Goal: Entertainment & Leisure: Consume media (video, audio)

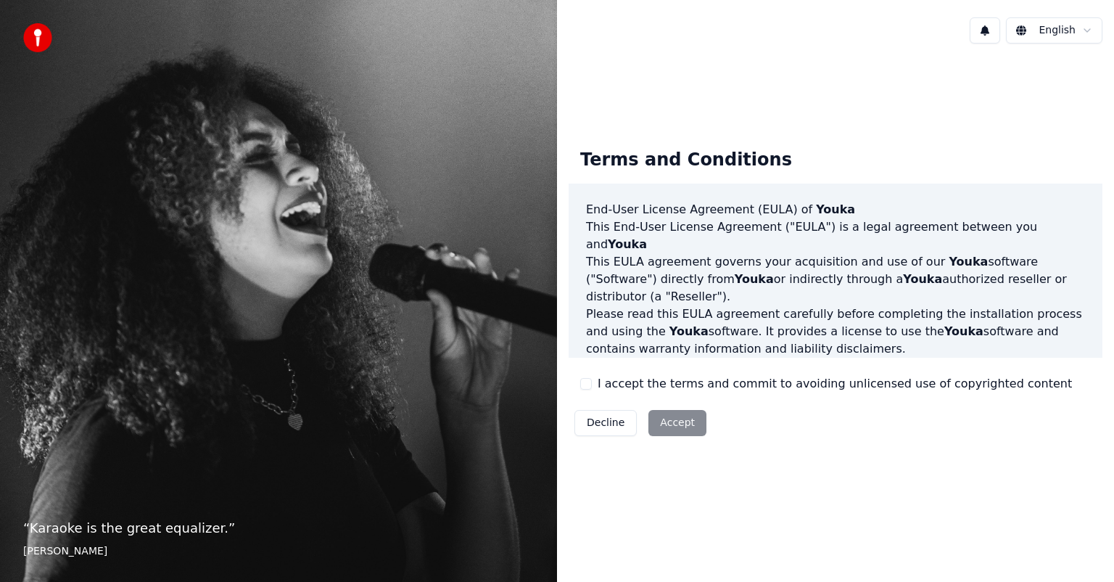
drag, startPoint x: 586, startPoint y: 381, endPoint x: 630, endPoint y: 390, distance: 44.4
click at [586, 381] on button "I accept the terms and commit to avoiding unlicensed use of copyrighted content" at bounding box center [586, 384] width 12 height 12
click at [689, 427] on button "Accept" at bounding box center [677, 423] width 58 height 26
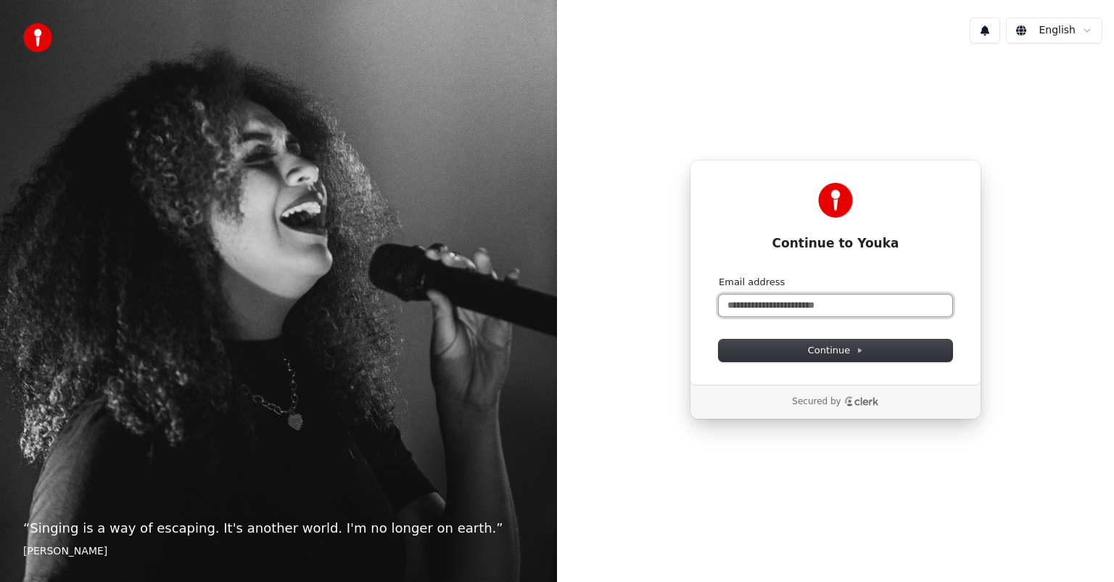
click at [778, 302] on input "Email address" at bounding box center [836, 305] width 234 height 22
click at [828, 348] on span "Continue" at bounding box center [835, 350] width 55 height 13
type input "**********"
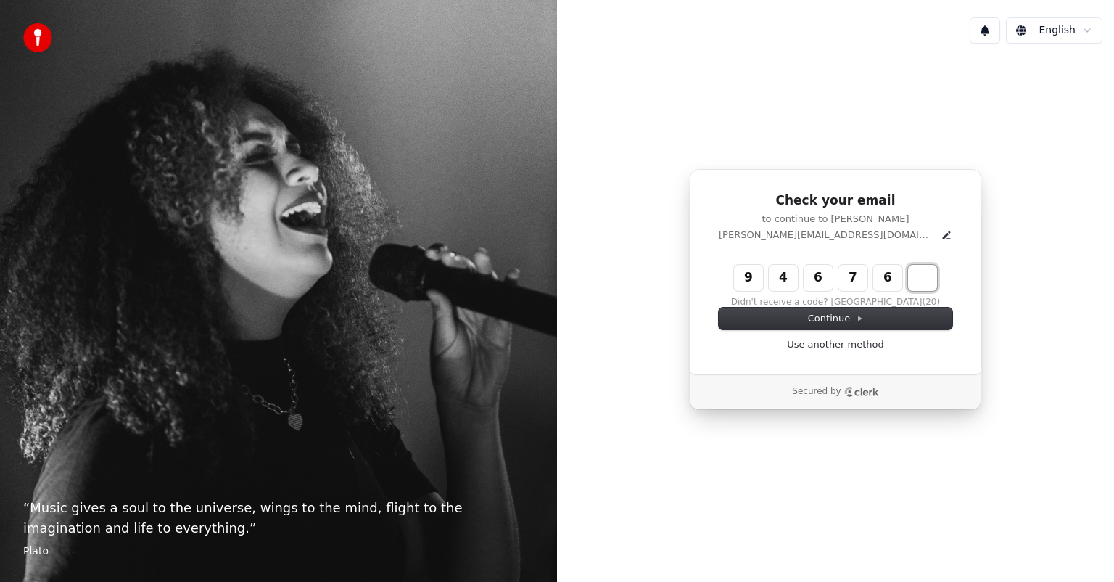
type input "******"
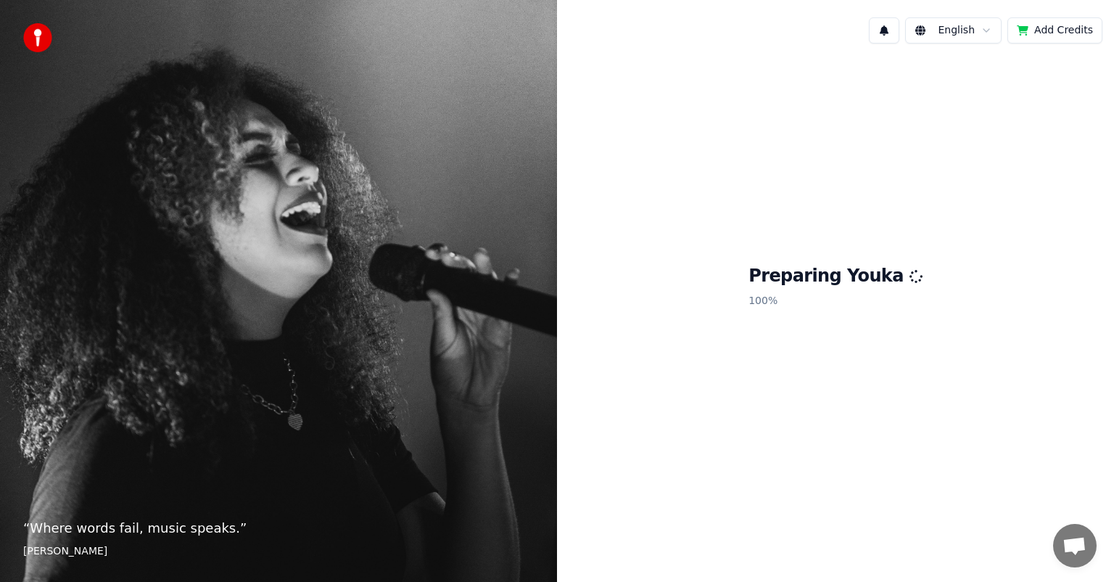
click at [688, 445] on div "Preparing Youka 100 %" at bounding box center [835, 289] width 557 height 469
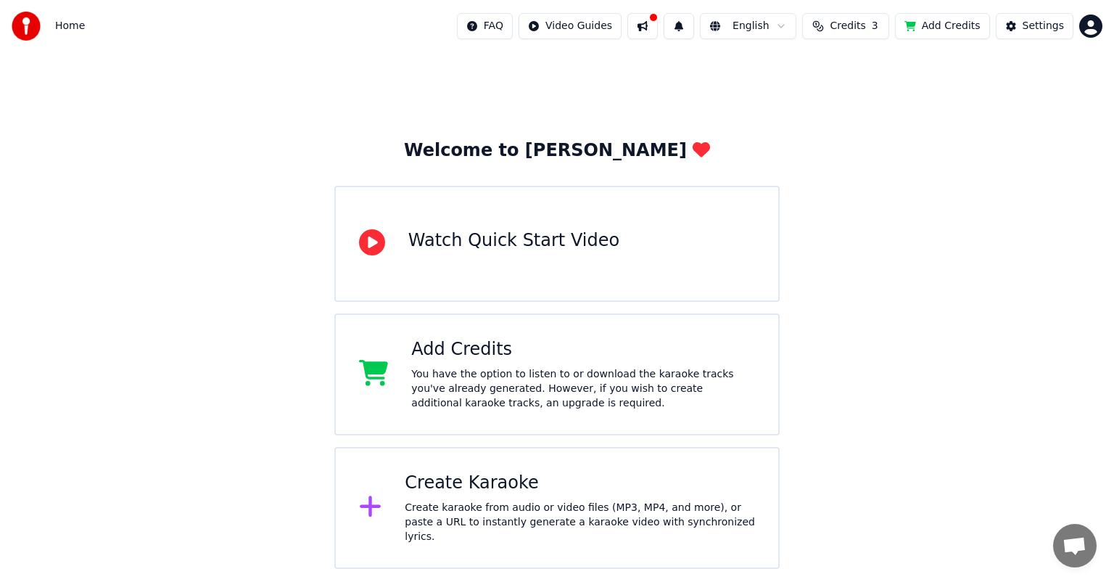
click at [950, 25] on button "Add Credits" at bounding box center [942, 26] width 95 height 26
click at [1014, 38] on button "Settings" at bounding box center [1035, 26] width 78 height 26
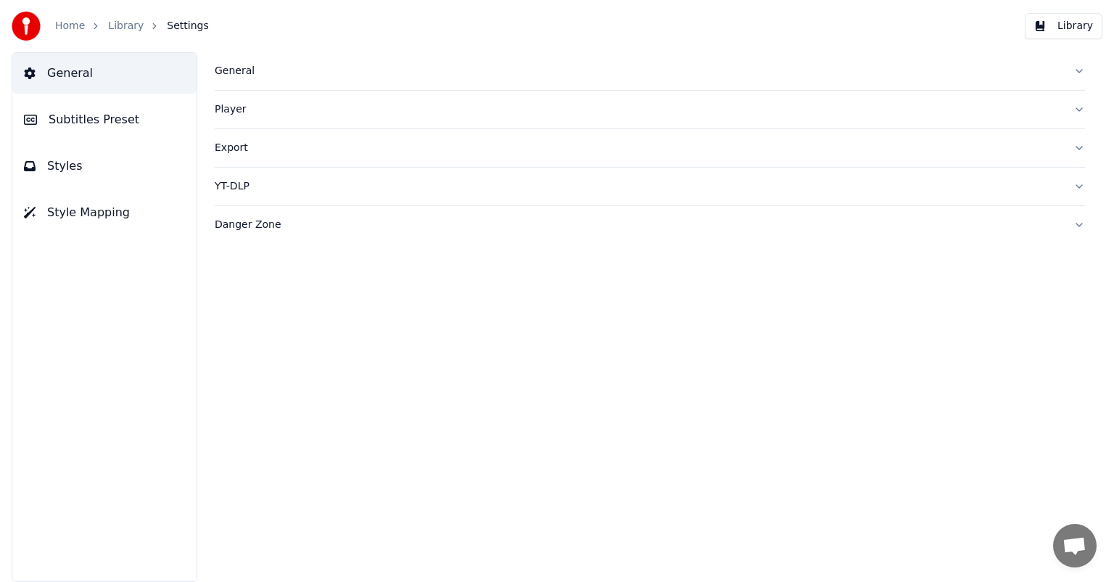
click at [1068, 222] on button "Danger Zone" at bounding box center [650, 225] width 870 height 38
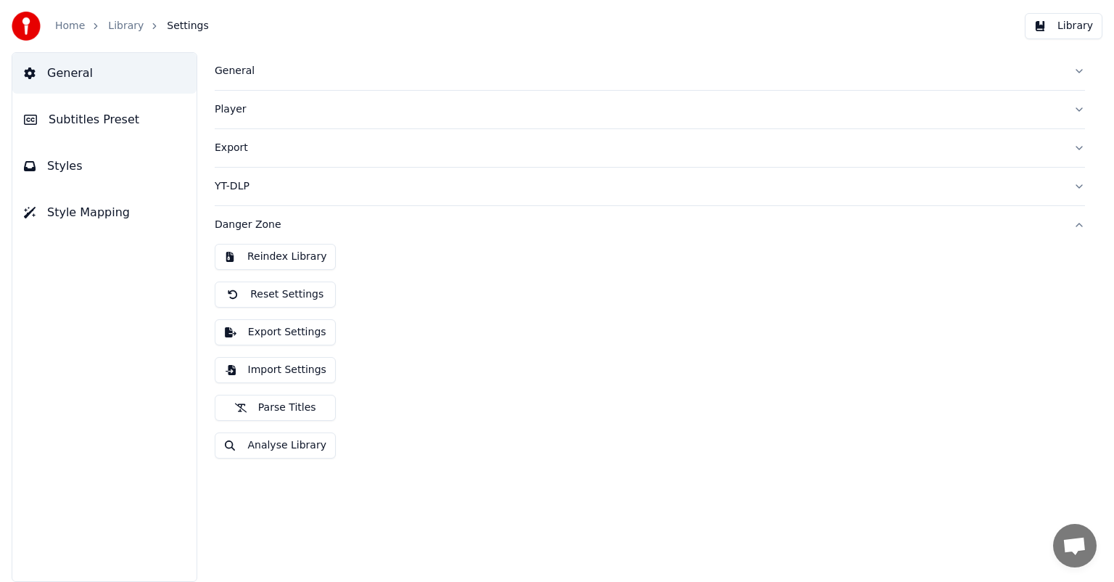
click at [1068, 222] on button "Danger Zone" at bounding box center [650, 225] width 870 height 38
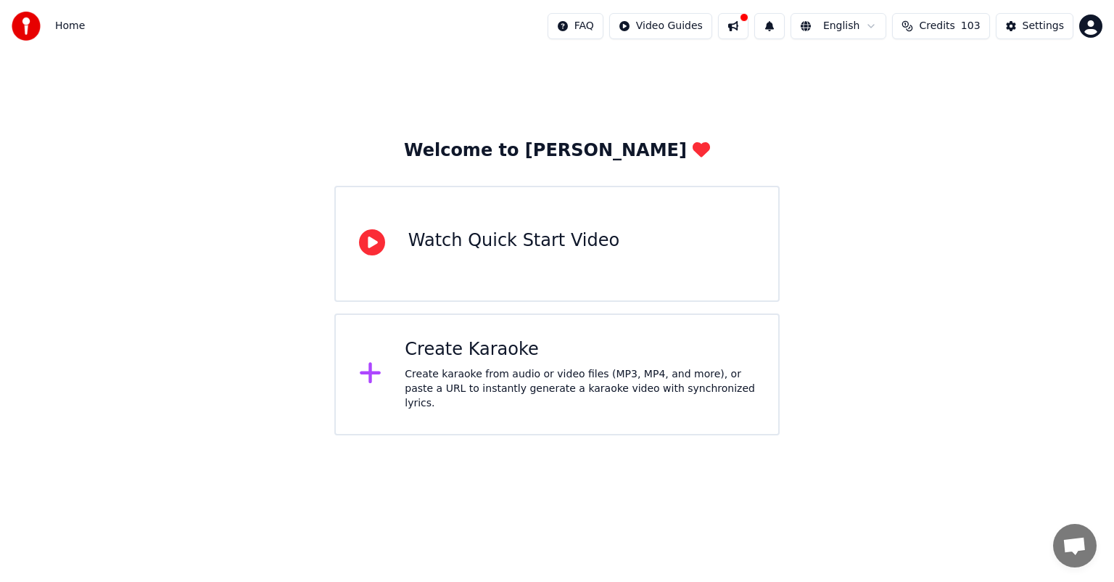
click at [508, 361] on div "Create Karaoke" at bounding box center [580, 349] width 350 height 23
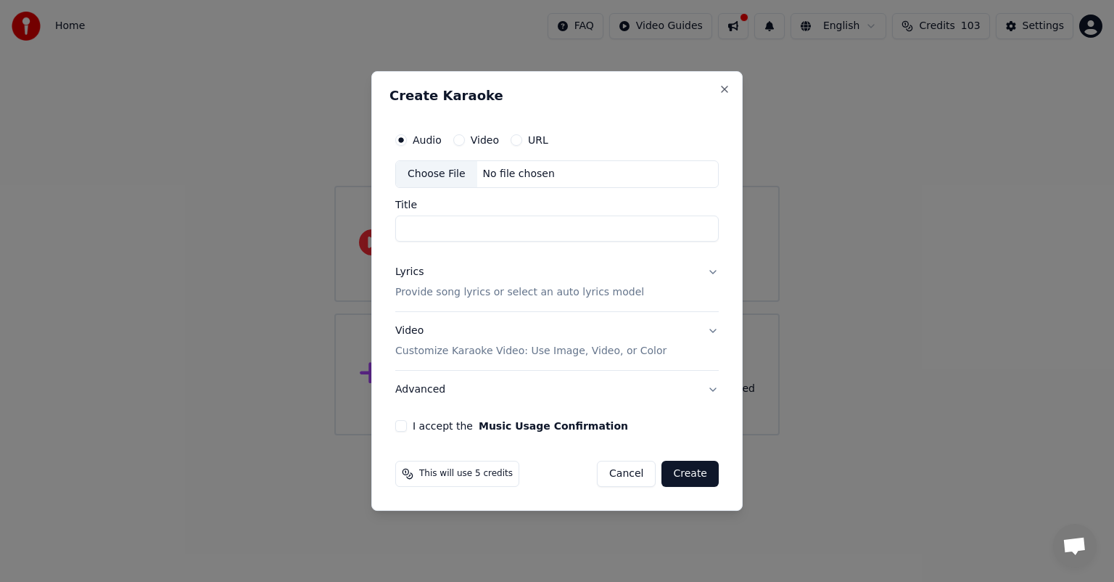
click at [511, 139] on button "URL" at bounding box center [517, 140] width 12 height 12
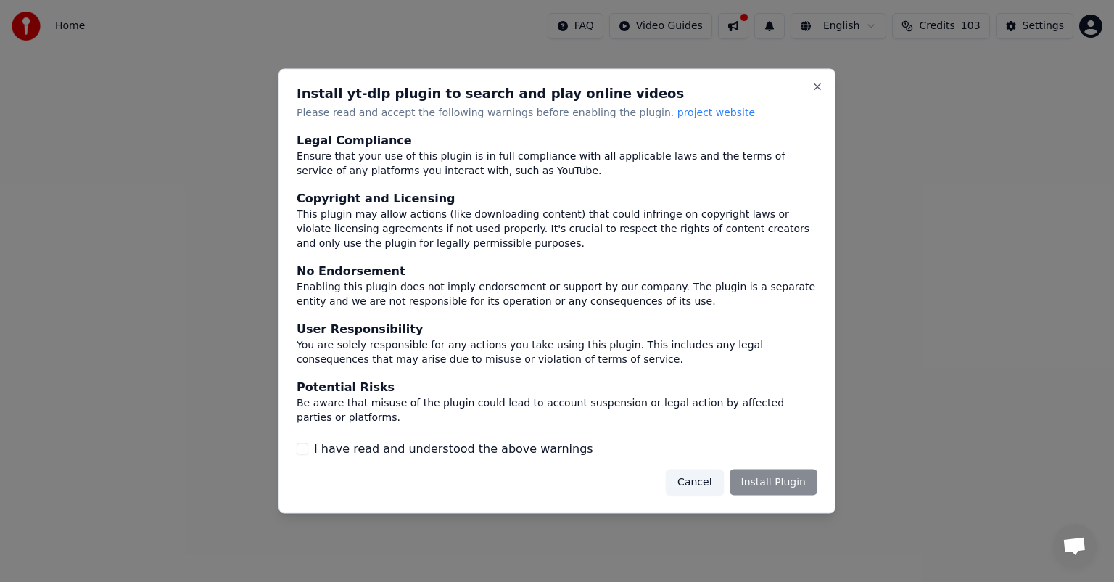
click at [693, 482] on button "Cancel" at bounding box center [694, 482] width 57 height 26
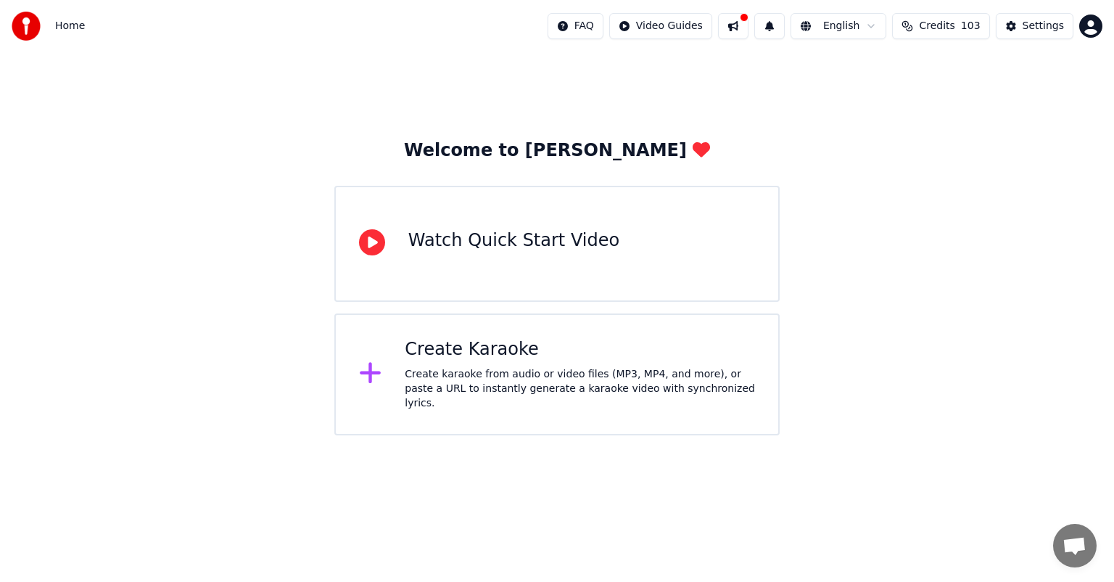
click at [557, 367] on div "Create Karaoke Create karaoke from audio or video files (MP3, MP4, and more), o…" at bounding box center [580, 374] width 350 height 73
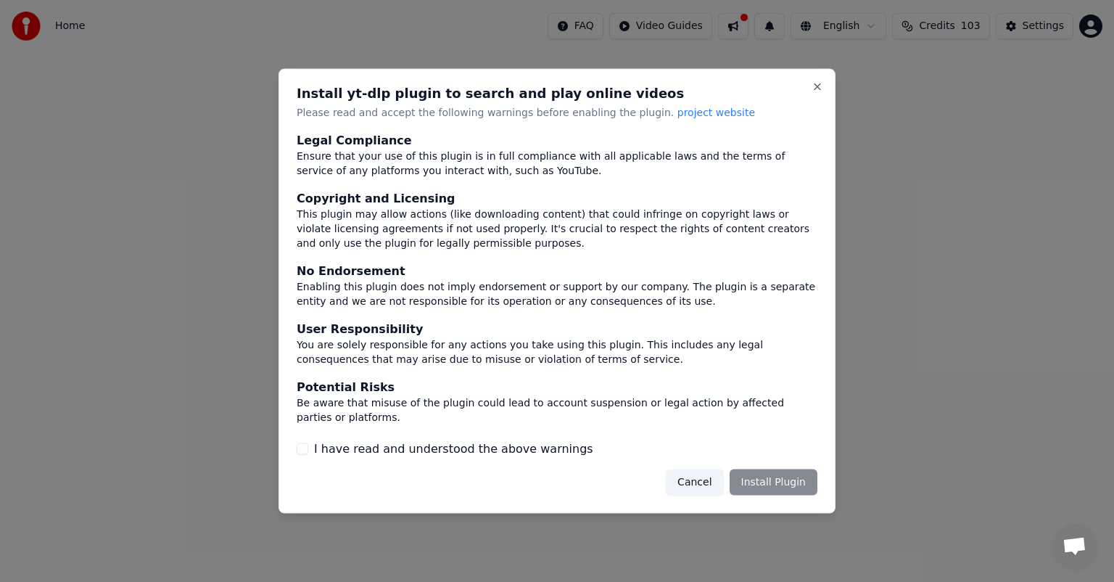
click at [722, 492] on button "Cancel" at bounding box center [694, 482] width 57 height 26
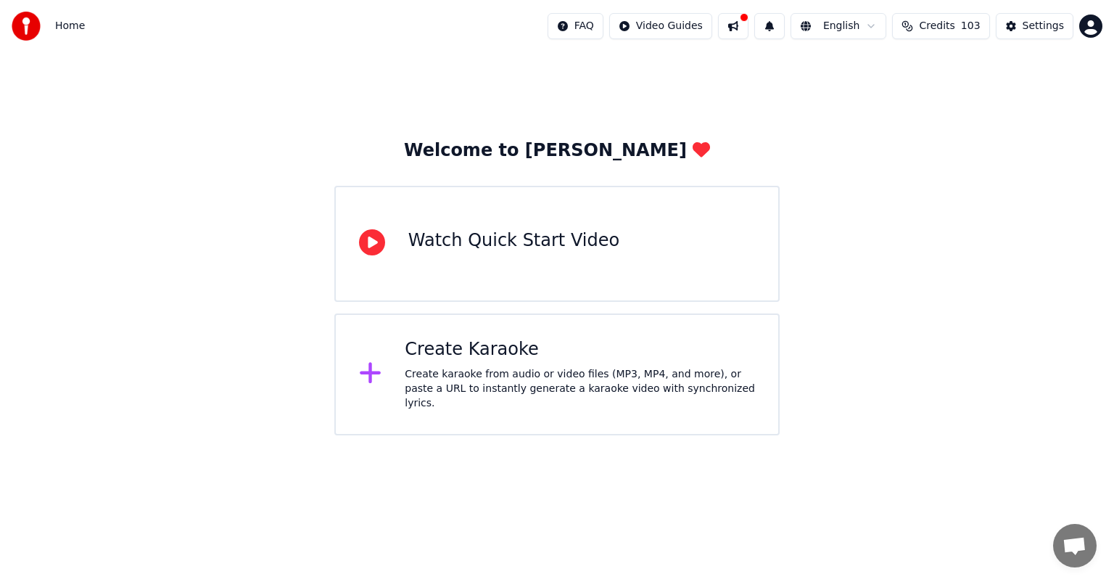
click at [596, 390] on div "Create karaoke from audio or video files (MP3, MP4, and more), or paste a URL t…" at bounding box center [580, 389] width 350 height 44
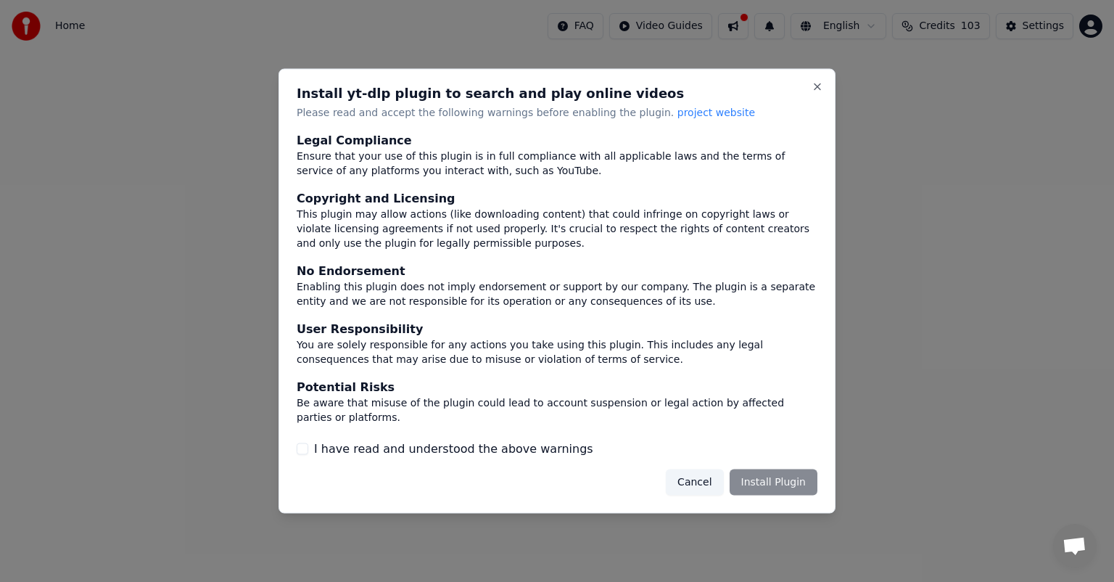
click at [557, 449] on label "I have read and understood the above warnings" at bounding box center [453, 448] width 279 height 17
click at [308, 449] on button "I have read and understood the above warnings" at bounding box center [303, 448] width 12 height 12
click at [685, 466] on div "Install yt-dlp plugin to search and play online videos Please read and accept t…" at bounding box center [557, 291] width 557 height 445
click at [686, 481] on button "Cancel" at bounding box center [694, 482] width 57 height 26
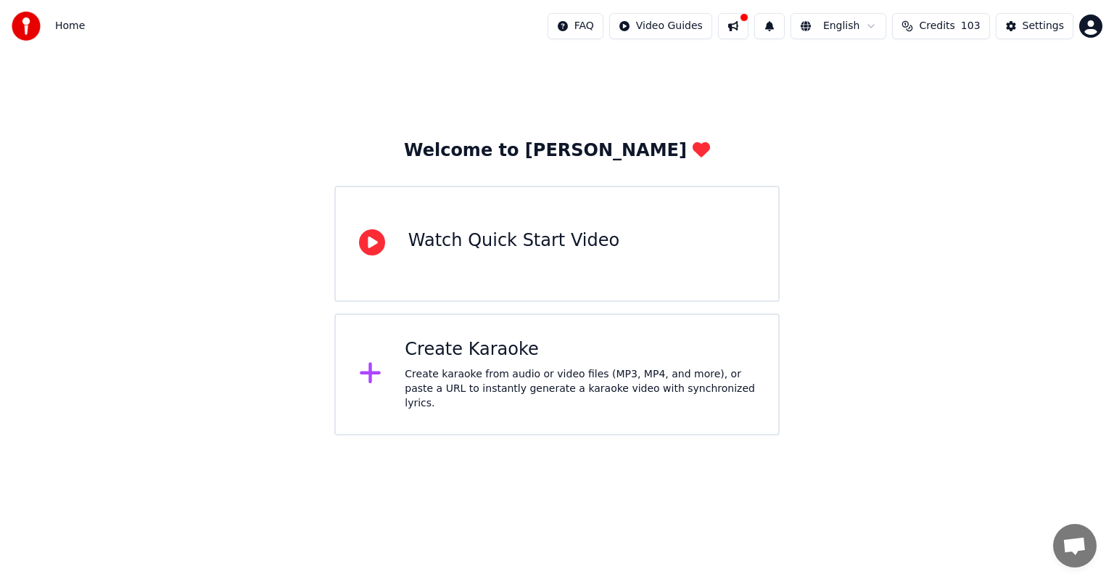
click at [531, 353] on div "Create Karaoke" at bounding box center [580, 349] width 350 height 23
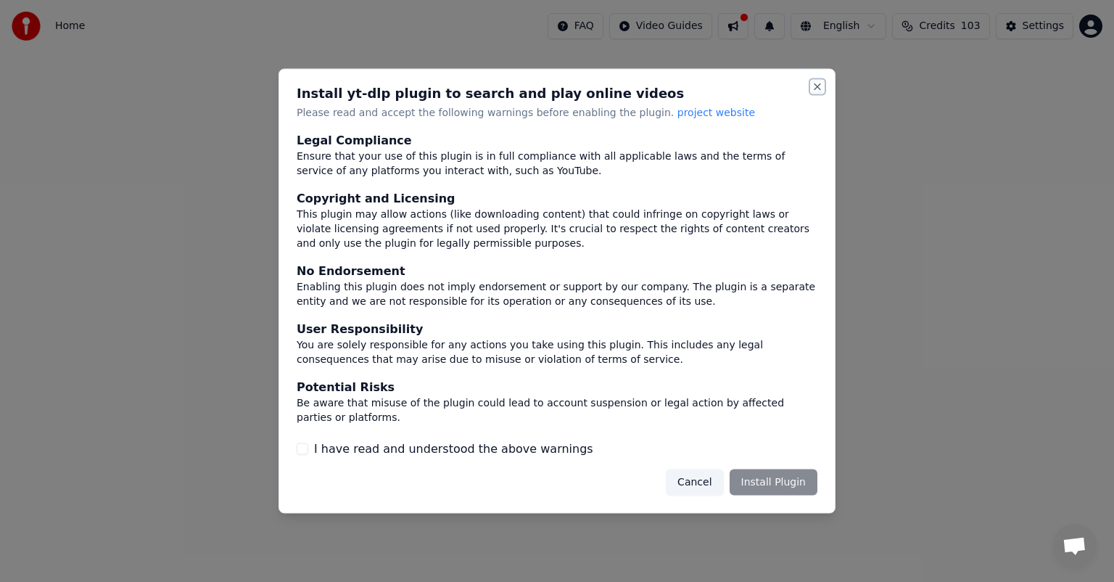
click at [815, 87] on button "Close" at bounding box center [818, 87] width 12 height 12
click at [815, 90] on button "Close" at bounding box center [818, 87] width 12 height 12
click at [814, 86] on button "Close" at bounding box center [818, 87] width 12 height 12
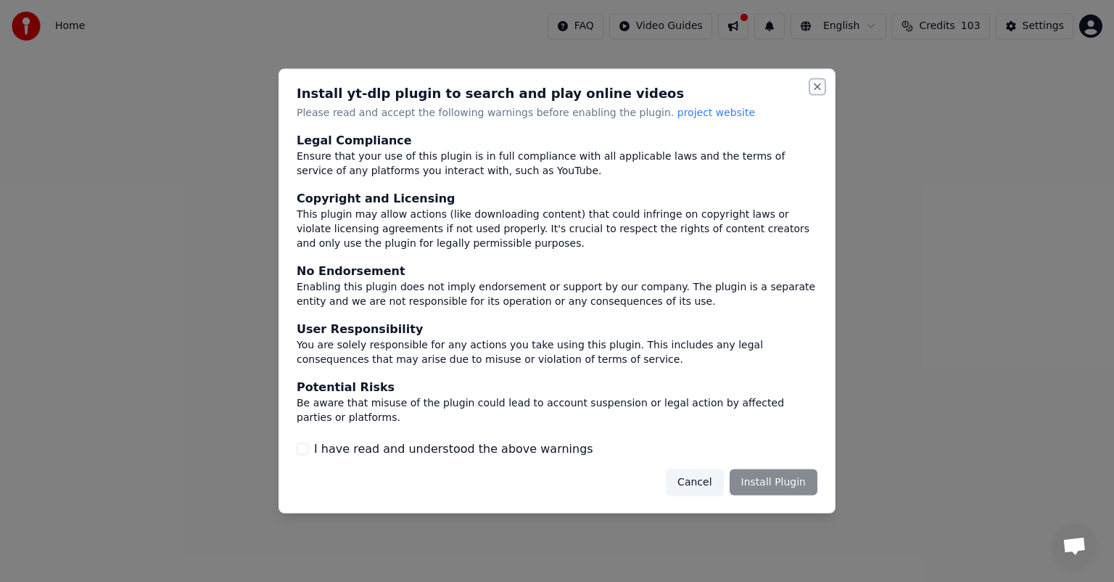
click at [814, 86] on button "Close" at bounding box center [818, 87] width 12 height 12
click at [709, 487] on button "Cancel" at bounding box center [694, 482] width 57 height 26
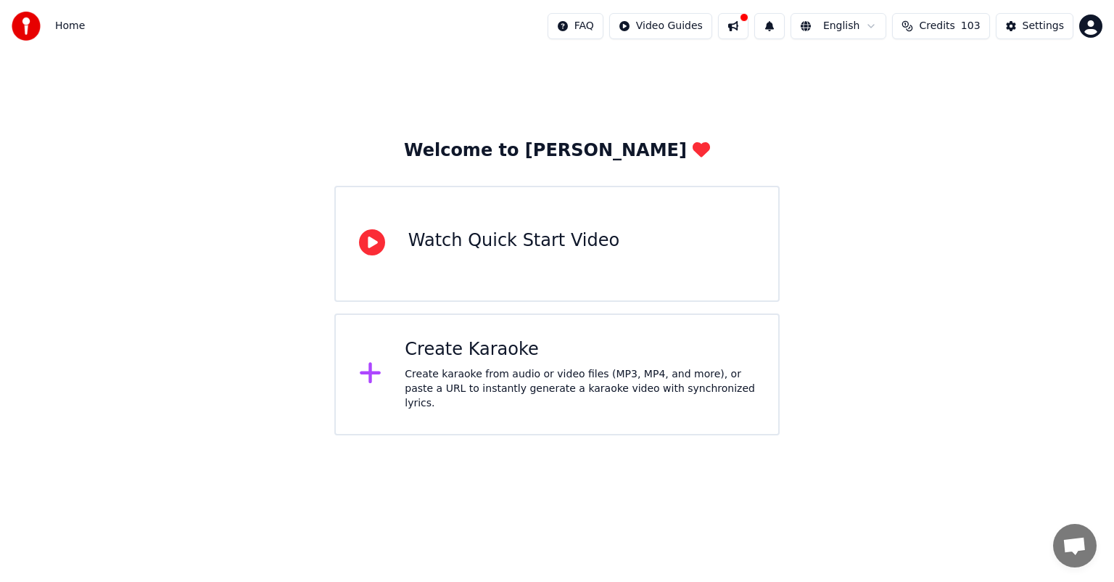
click at [521, 384] on div "Create karaoke from audio or video files (MP3, MP4, and more), or paste a URL t…" at bounding box center [580, 389] width 350 height 44
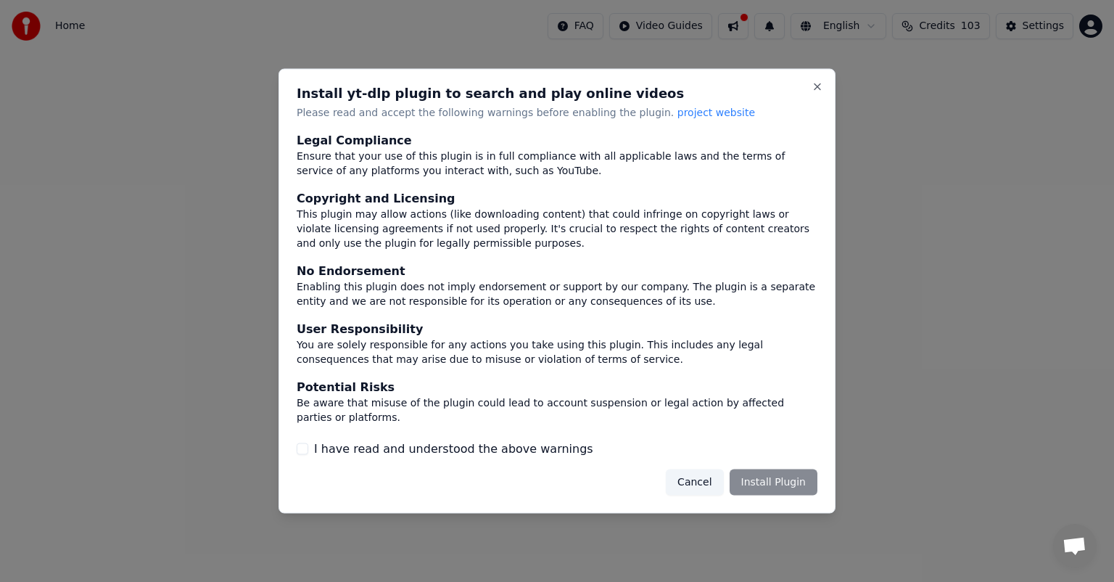
click at [431, 450] on label "I have read and understood the above warnings" at bounding box center [453, 448] width 279 height 17
click at [308, 450] on button "I have read and understood the above warnings" at bounding box center [303, 448] width 12 height 12
click at [763, 490] on button "Install Plugin" at bounding box center [774, 482] width 88 height 26
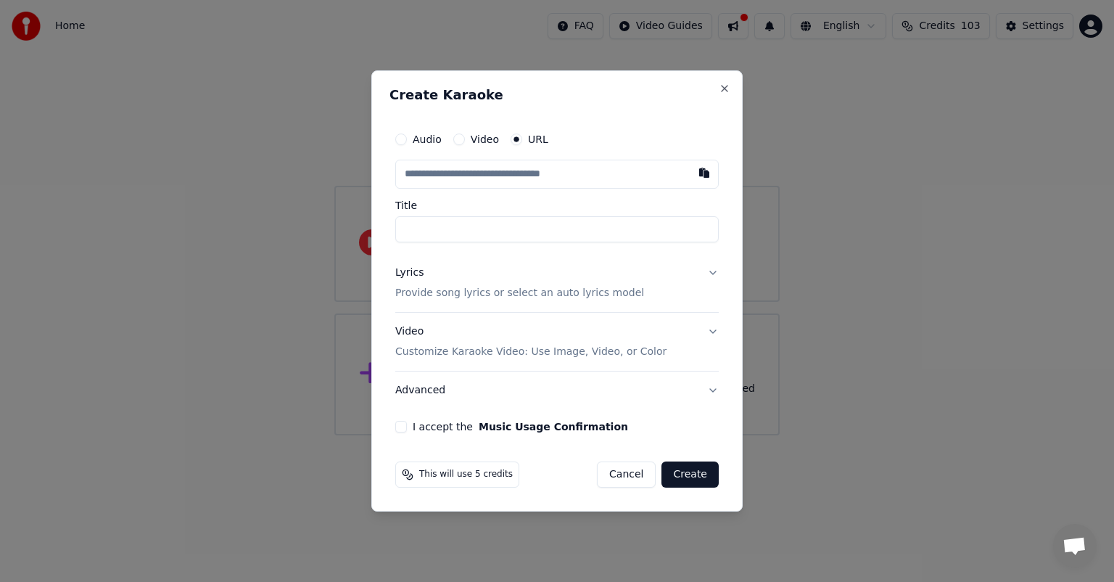
click at [403, 139] on button "Audio" at bounding box center [401, 139] width 12 height 12
click at [403, 139] on button "Audio" at bounding box center [401, 140] width 12 height 12
click at [553, 176] on div "Choose File No file chosen" at bounding box center [557, 174] width 324 height 28
click at [552, 237] on input "Title" at bounding box center [557, 228] width 324 height 26
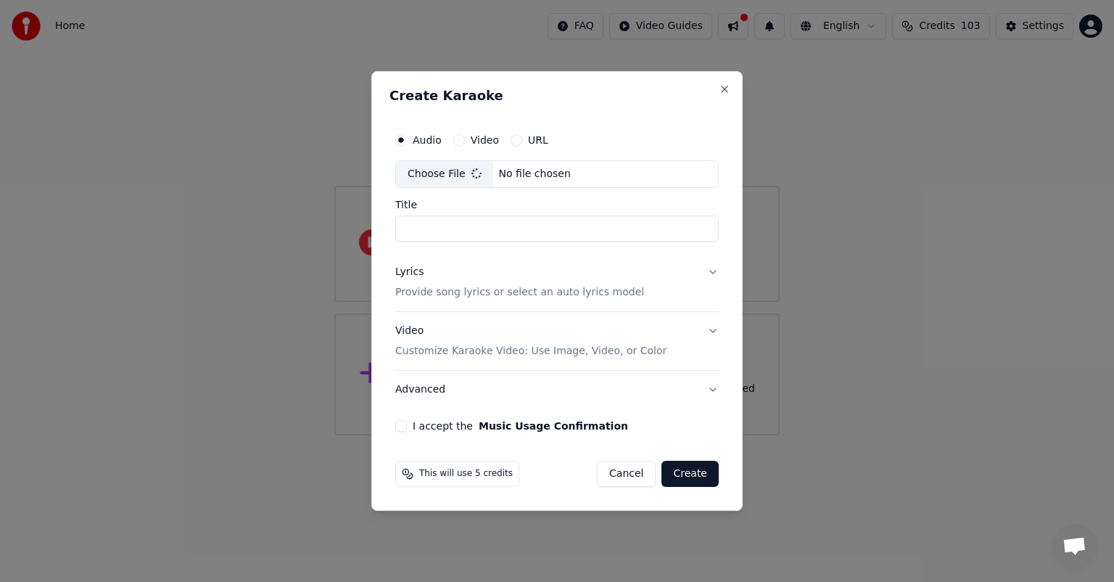
type input "**********"
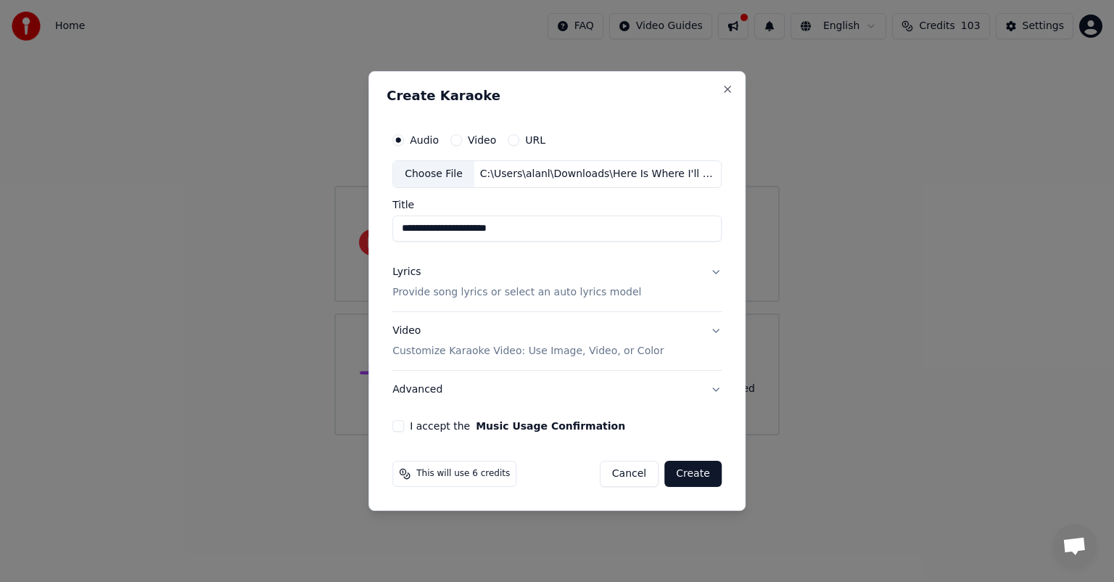
click at [563, 293] on p "Provide song lyrics or select an auto lyrics model" at bounding box center [516, 292] width 249 height 15
click at [584, 293] on p "Provide song lyrics or select an auto lyrics model" at bounding box center [516, 292] width 249 height 15
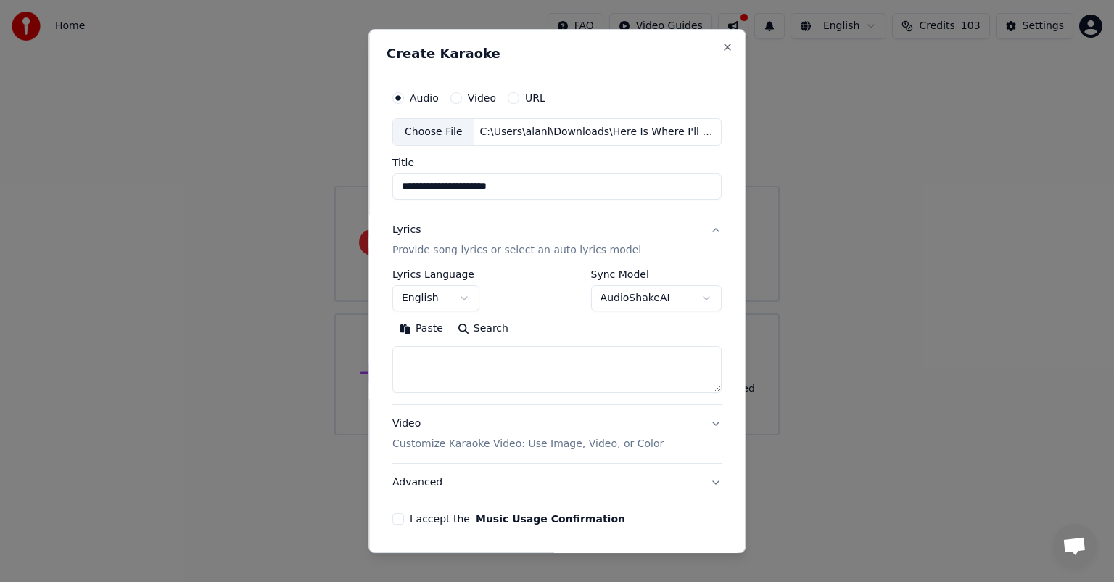
click at [571, 371] on textarea at bounding box center [556, 369] width 329 height 46
click at [469, 380] on textarea at bounding box center [556, 369] width 329 height 46
paste textarea "**********"
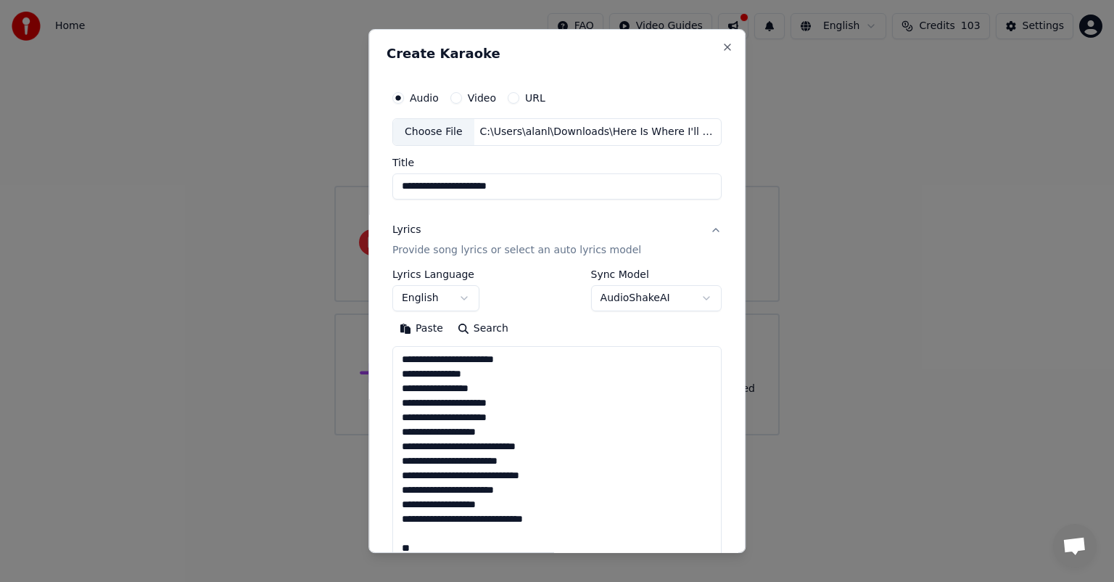
scroll to position [409, 0]
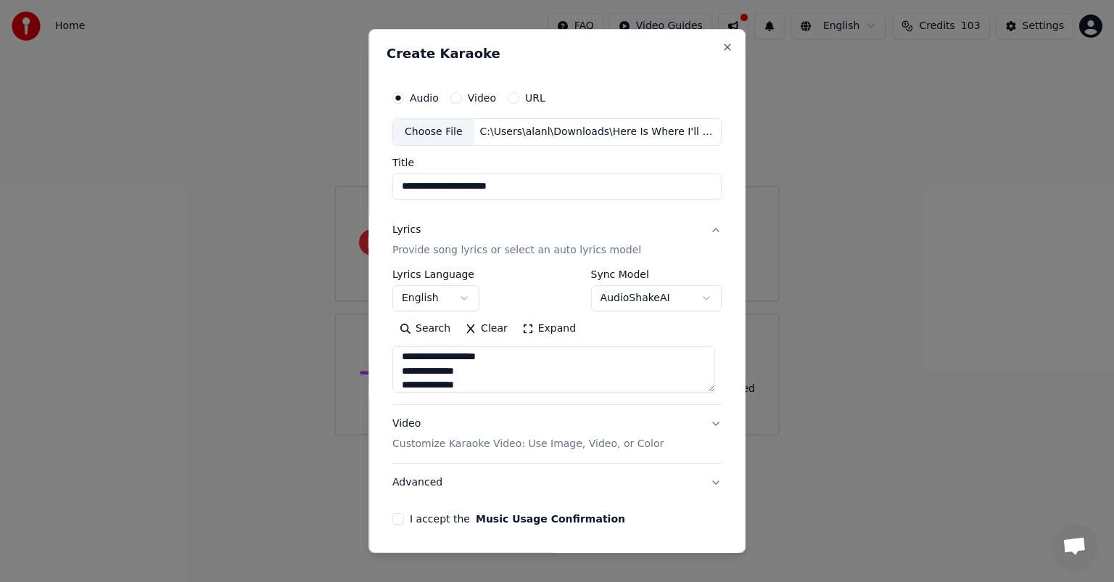
type textarea "**********"
click at [704, 341] on div "**********" at bounding box center [556, 354] width 329 height 75
click at [704, 348] on div "**********" at bounding box center [556, 354] width 329 height 75
click at [693, 368] on textarea "**********" at bounding box center [553, 369] width 323 height 46
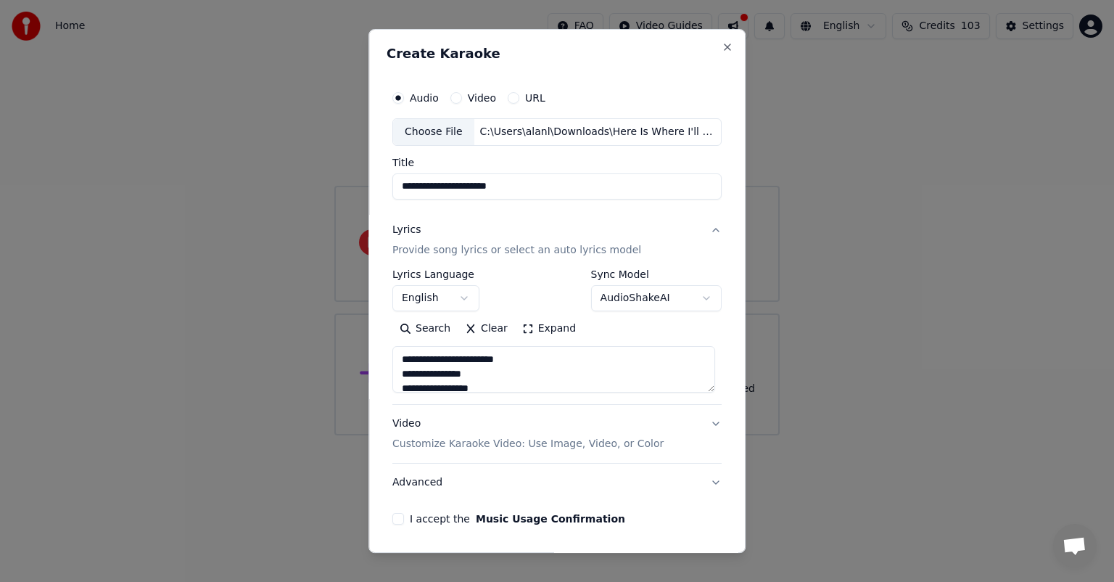
click at [672, 390] on textarea "**********" at bounding box center [553, 369] width 323 height 46
click at [545, 326] on button "Expand" at bounding box center [549, 328] width 68 height 23
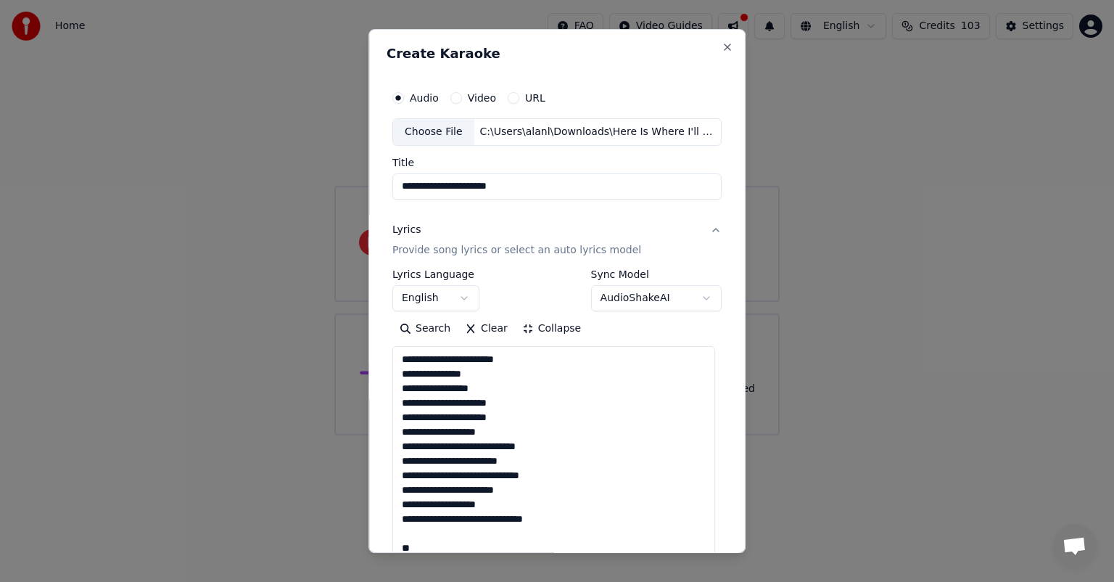
click at [695, 295] on body "**********" at bounding box center [557, 217] width 1114 height 435
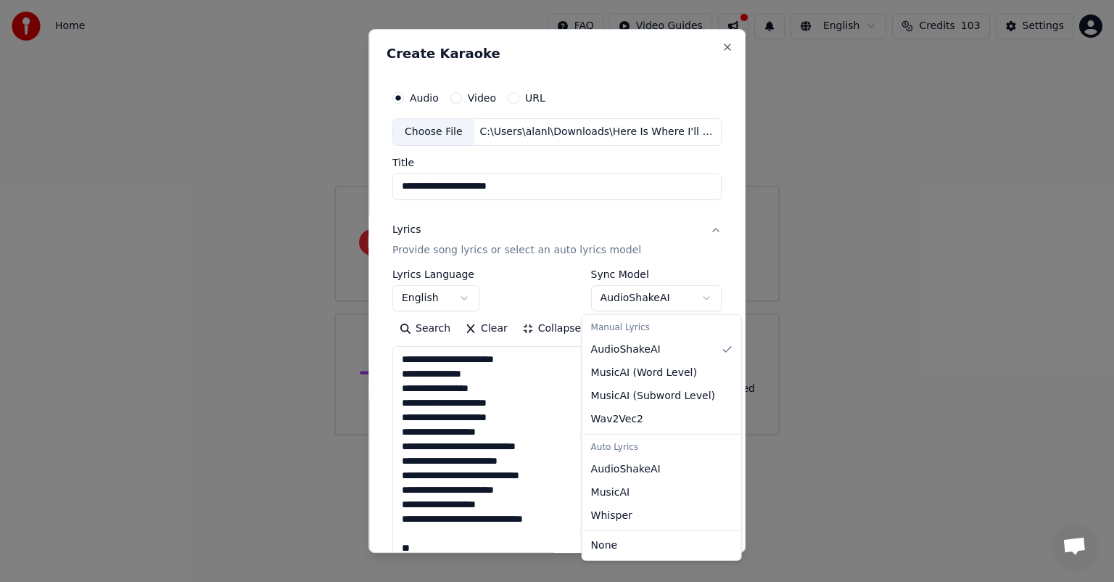
click at [695, 295] on body "**********" at bounding box center [557, 217] width 1114 height 435
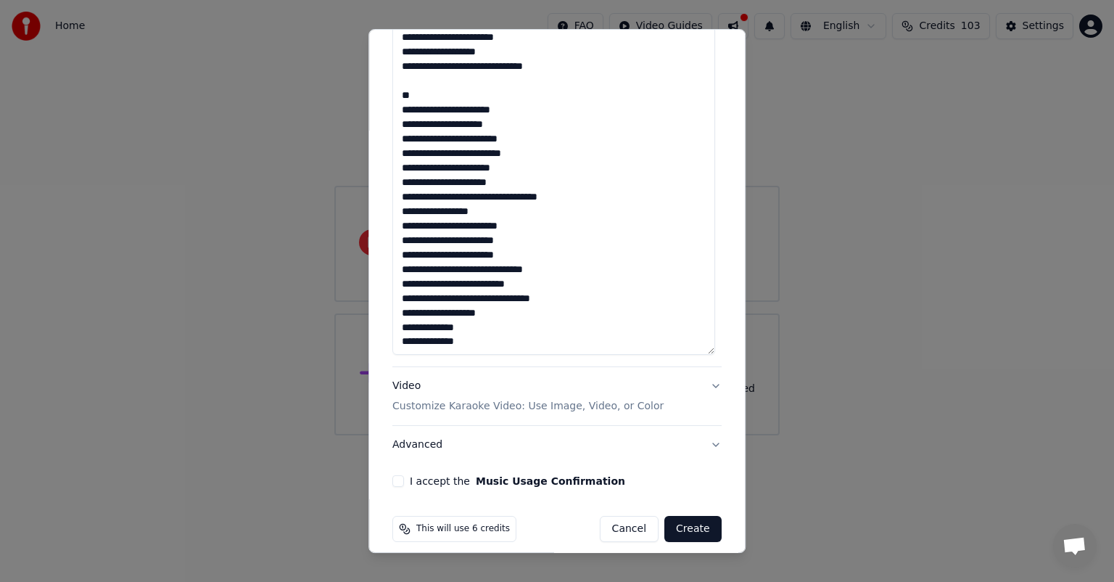
scroll to position [456, 0]
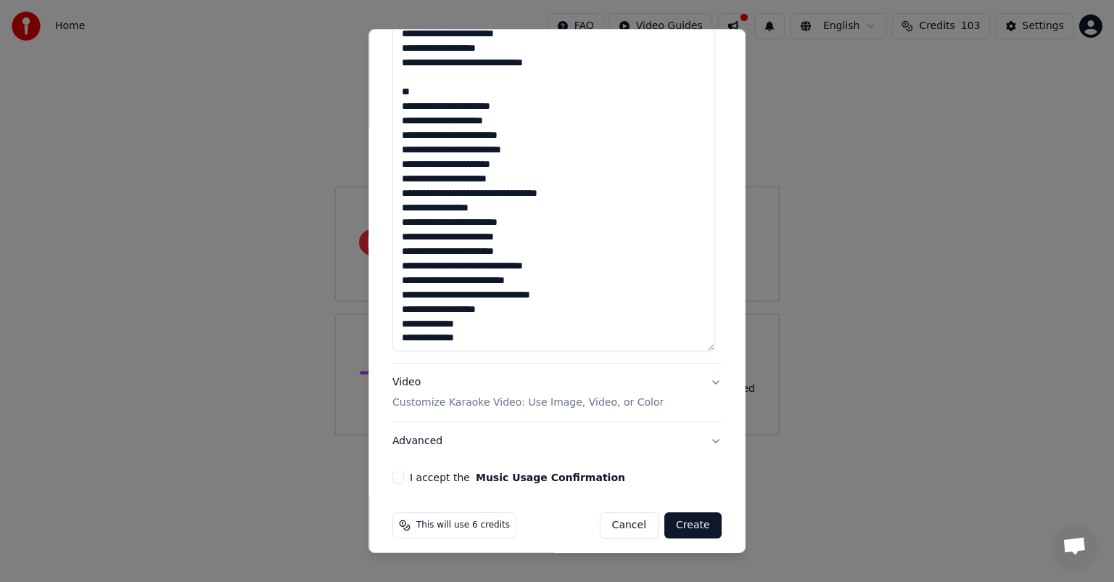
click at [703, 382] on button "Video Customize Karaoke Video: Use Image, Video, or Color" at bounding box center [556, 392] width 329 height 58
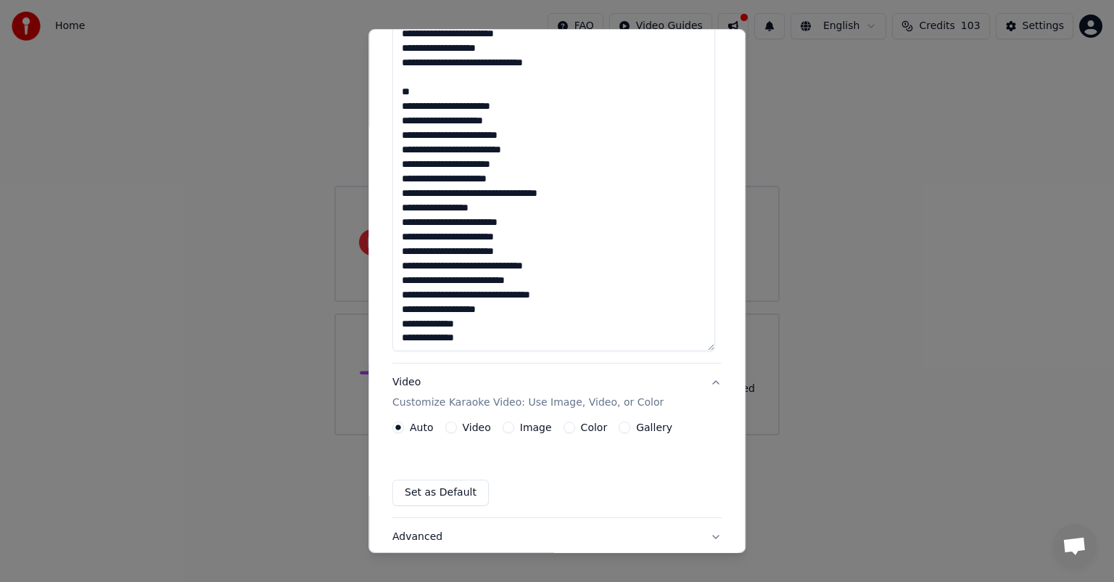
scroll to position [11, 0]
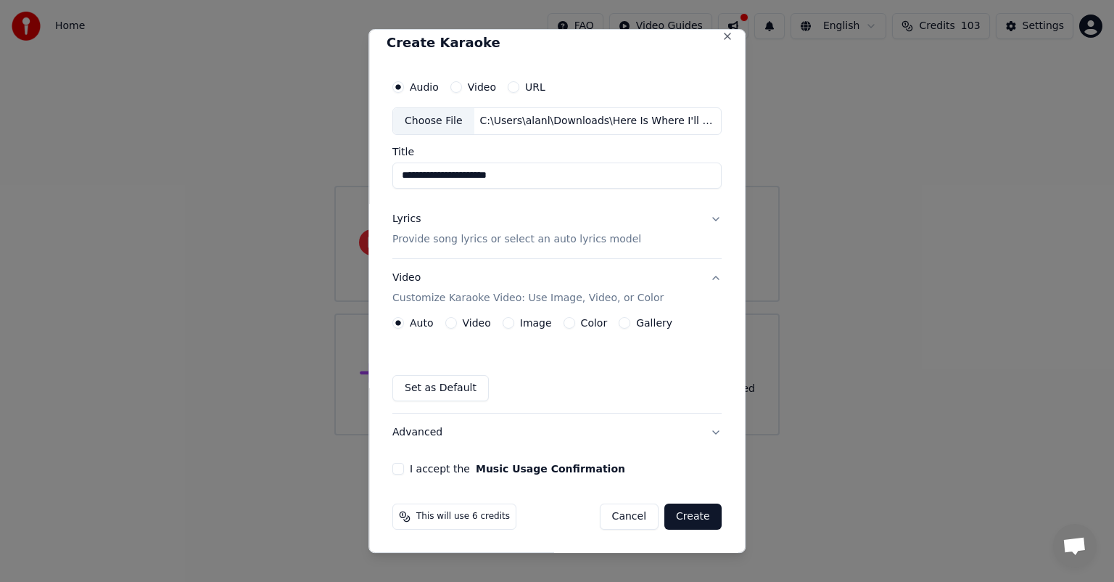
click at [410, 467] on label "I accept the Music Usage Confirmation" at bounding box center [517, 468] width 215 height 10
click at [404, 467] on button "I accept the Music Usage Confirmation" at bounding box center [398, 469] width 12 height 12
click at [665, 244] on button "Lyrics Provide song lyrics or select an auto lyrics model" at bounding box center [556, 229] width 329 height 58
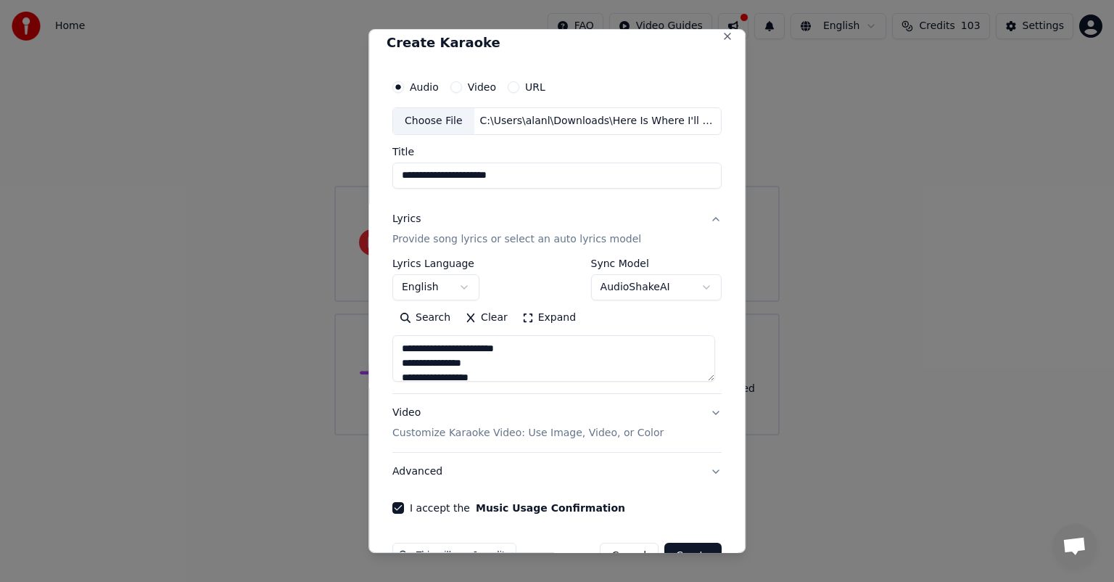
click at [537, 317] on button "Expand" at bounding box center [549, 317] width 68 height 23
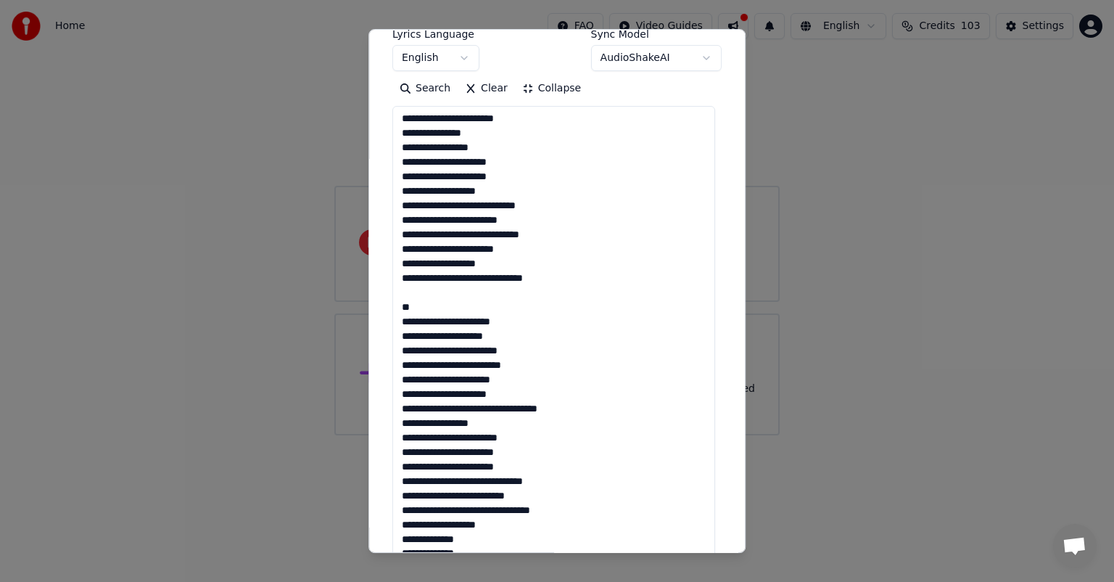
scroll to position [241, 0]
click at [487, 451] on textarea "**********" at bounding box center [553, 335] width 323 height 461
click at [531, 162] on textarea "**********" at bounding box center [553, 335] width 323 height 461
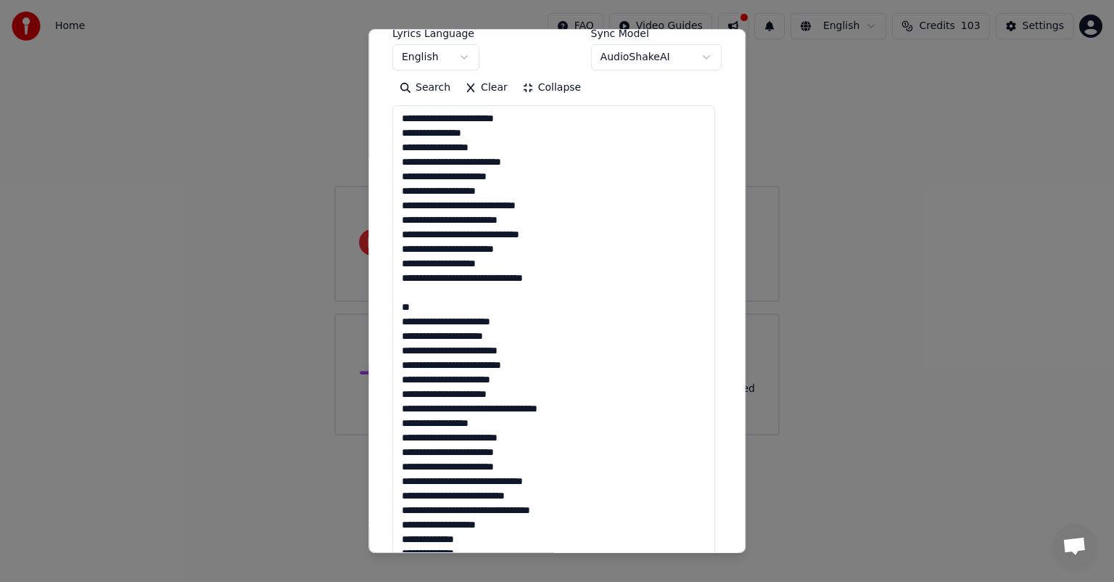
click at [531, 156] on textarea "**********" at bounding box center [553, 335] width 323 height 461
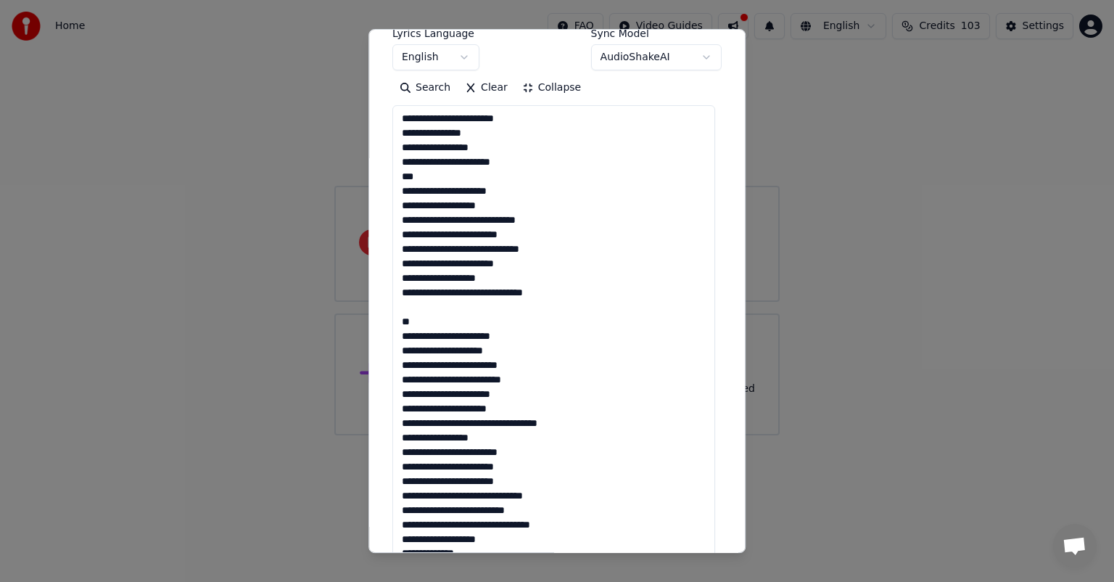
click at [398, 315] on textarea "**********" at bounding box center [553, 335] width 323 height 461
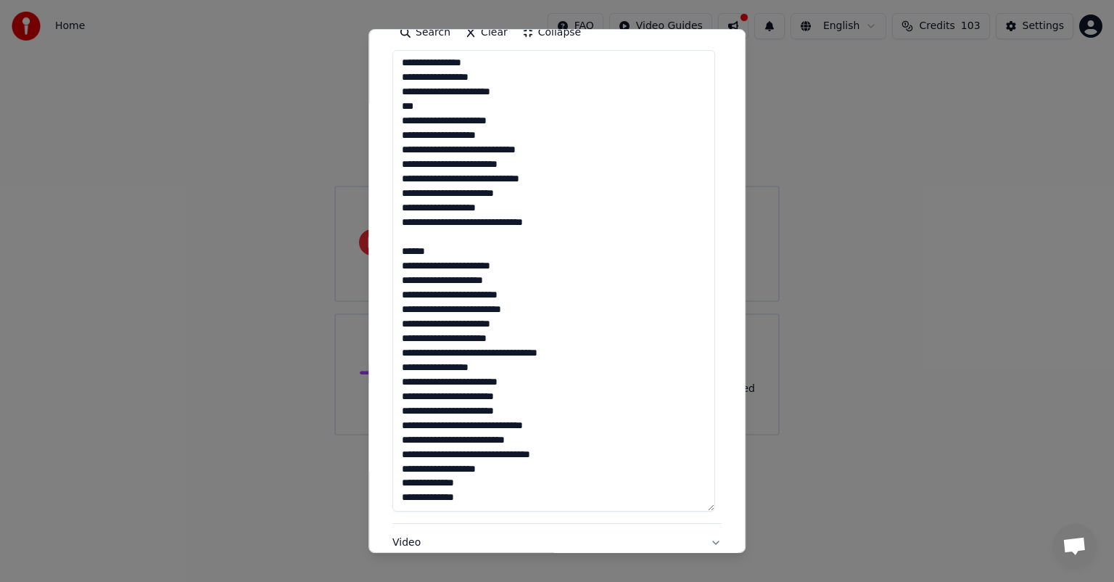
scroll to position [299, 0]
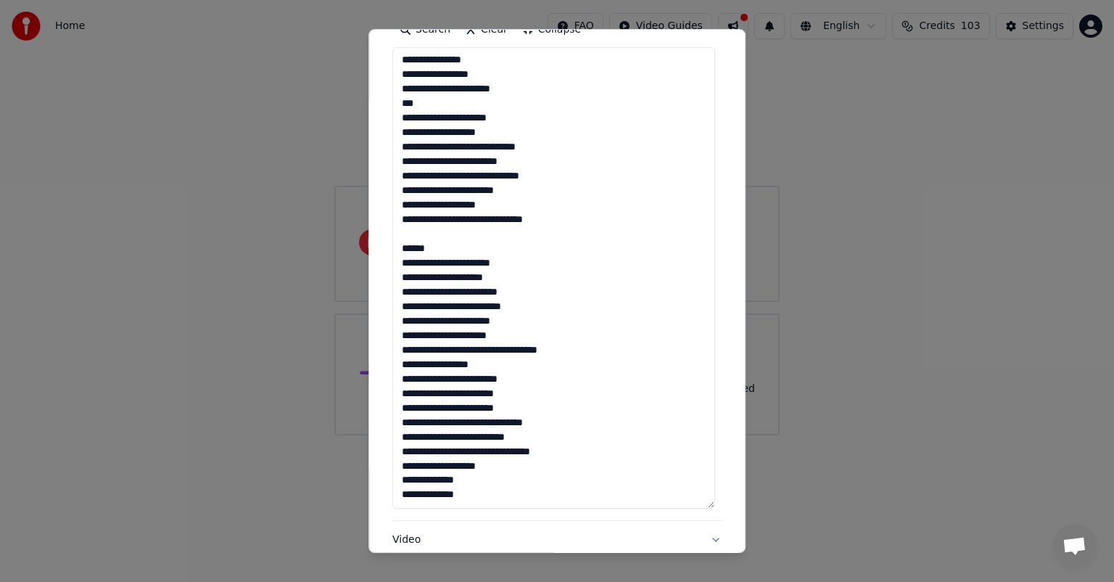
click at [501, 411] on textarea "**********" at bounding box center [553, 277] width 323 height 461
type textarea "**********"
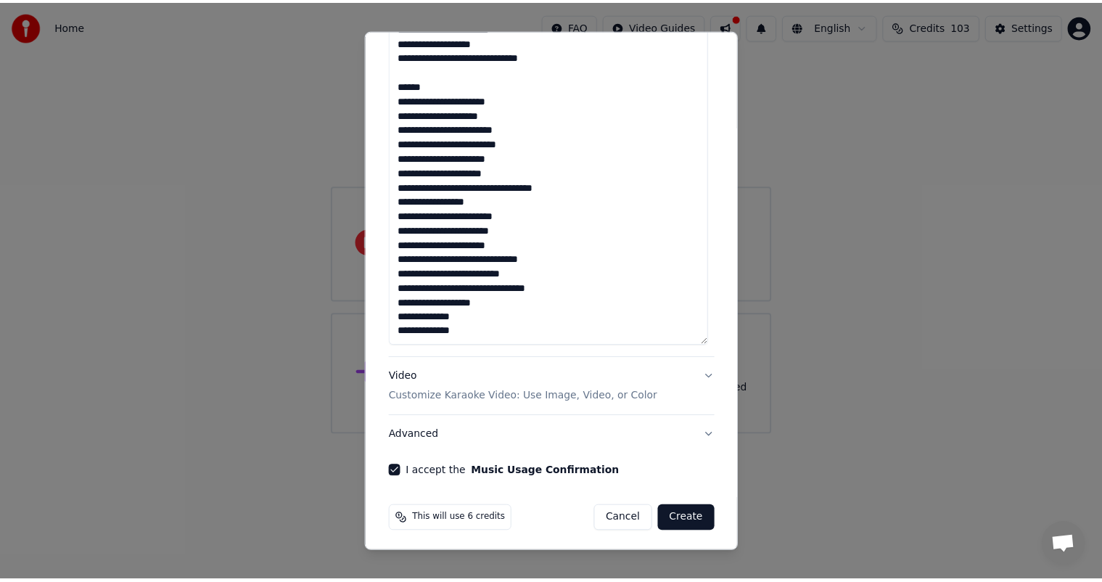
scroll to position [464, 0]
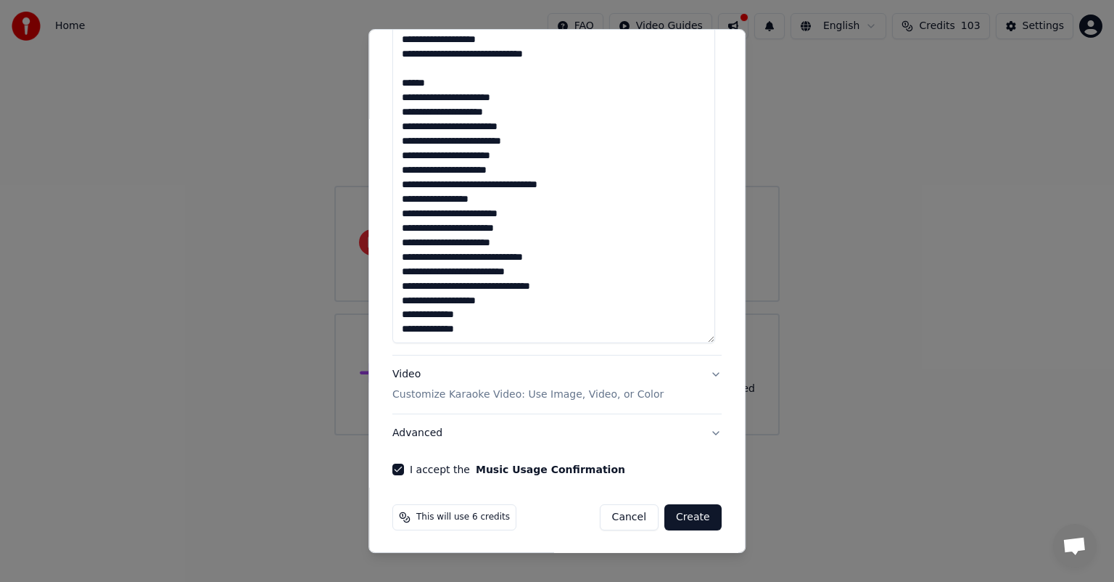
click at [690, 514] on button "Create" at bounding box center [692, 517] width 57 height 26
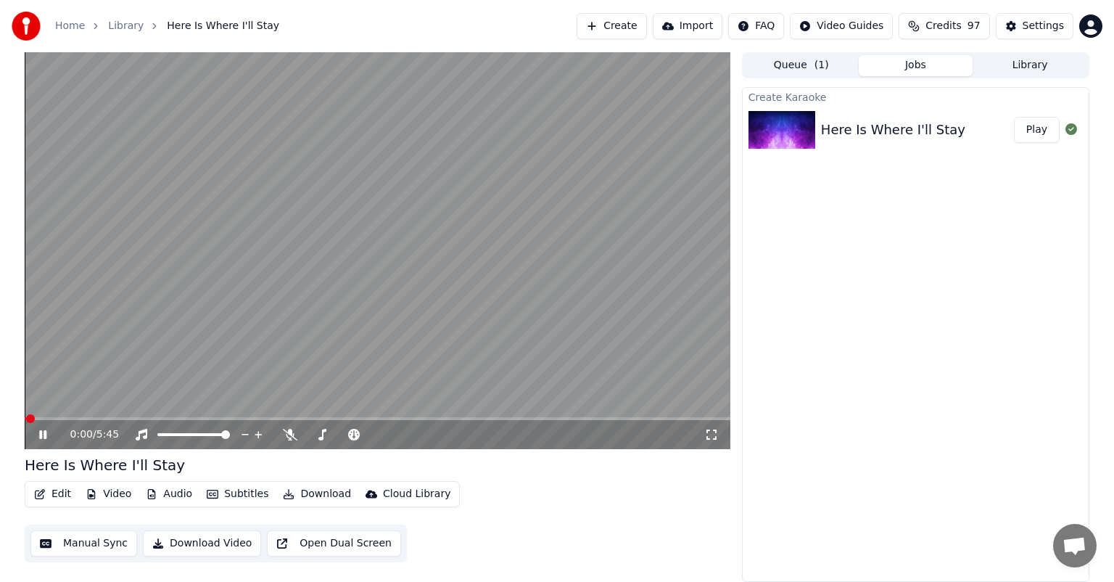
click at [39, 438] on icon at bounding box center [53, 435] width 34 height 12
click at [39, 438] on icon at bounding box center [42, 434] width 9 height 10
click at [39, 438] on icon at bounding box center [53, 435] width 34 height 12
click at [39, 438] on icon at bounding box center [42, 434] width 9 height 10
click at [470, 432] on icon at bounding box center [471, 434] width 14 height 15
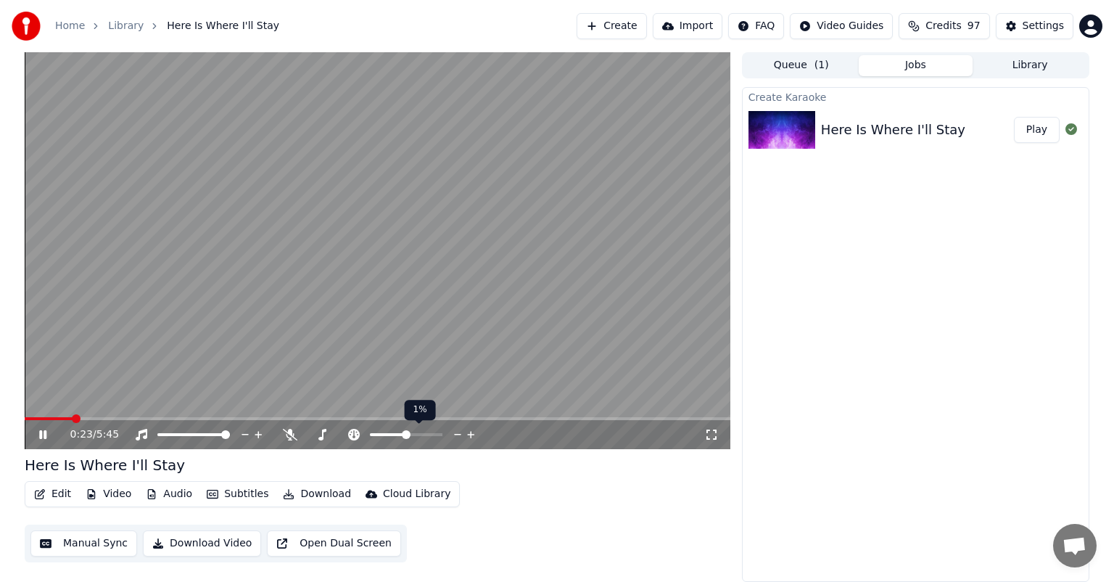
click at [456, 434] on icon at bounding box center [458, 434] width 14 height 15
click at [38, 435] on icon at bounding box center [53, 435] width 34 height 12
click at [86, 551] on button "Manual Sync" at bounding box center [83, 543] width 107 height 26
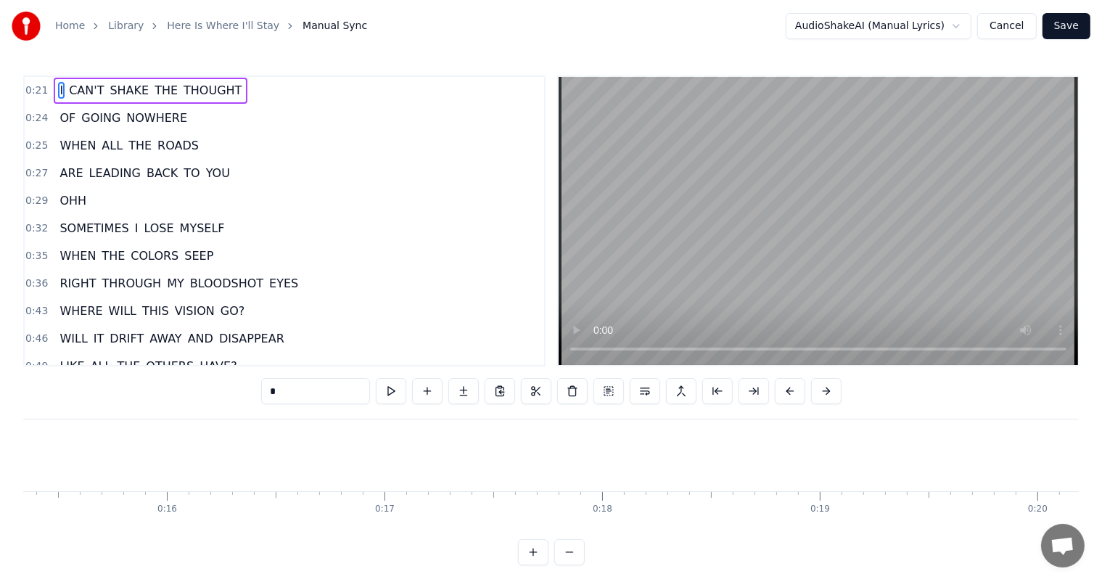
scroll to position [0, 4262]
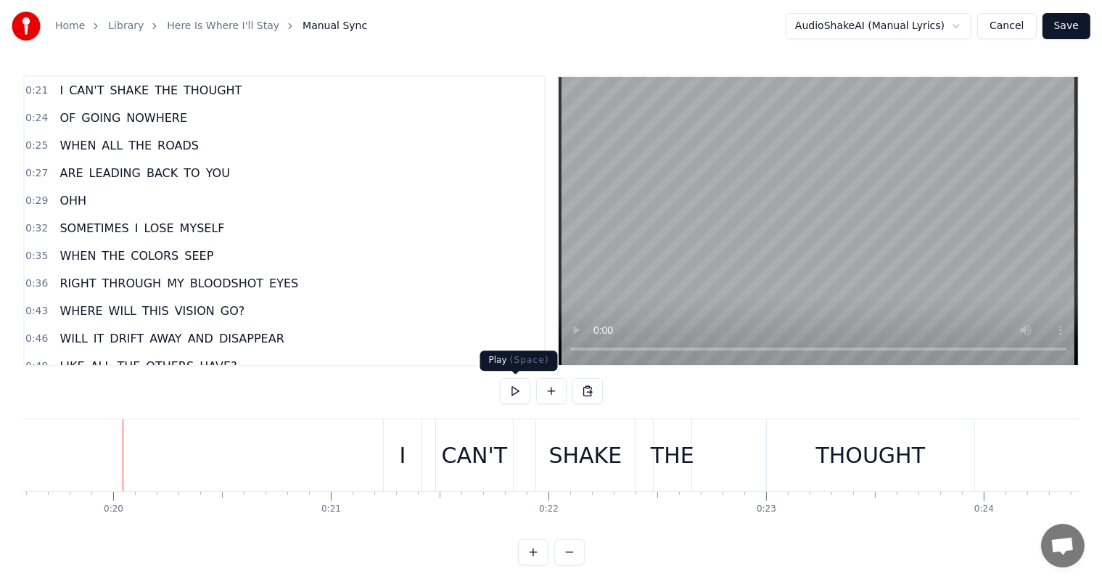
click at [514, 386] on button at bounding box center [515, 391] width 30 height 26
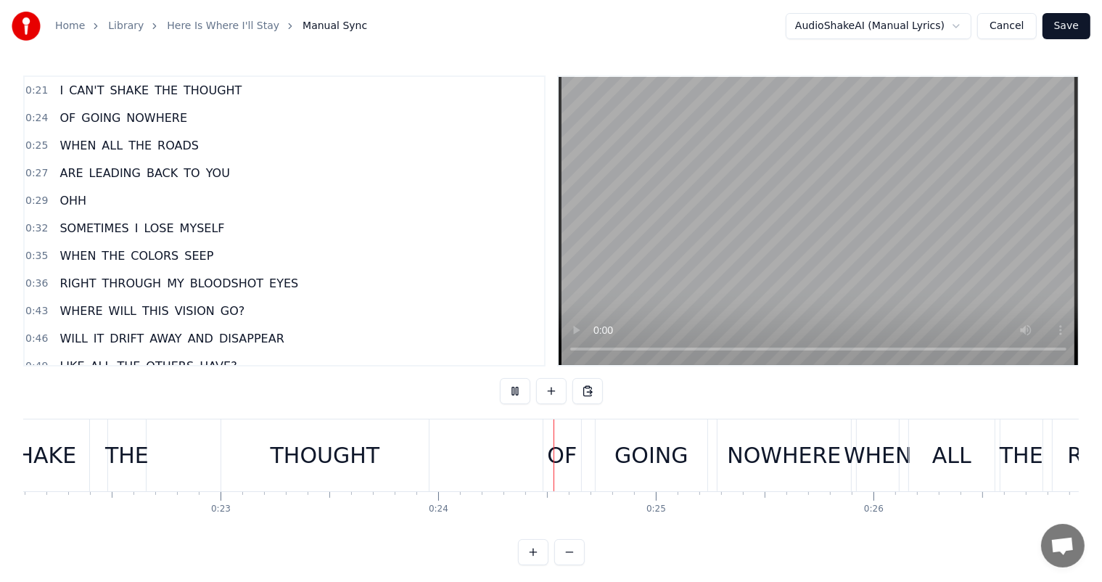
click at [514, 386] on button at bounding box center [515, 391] width 30 height 26
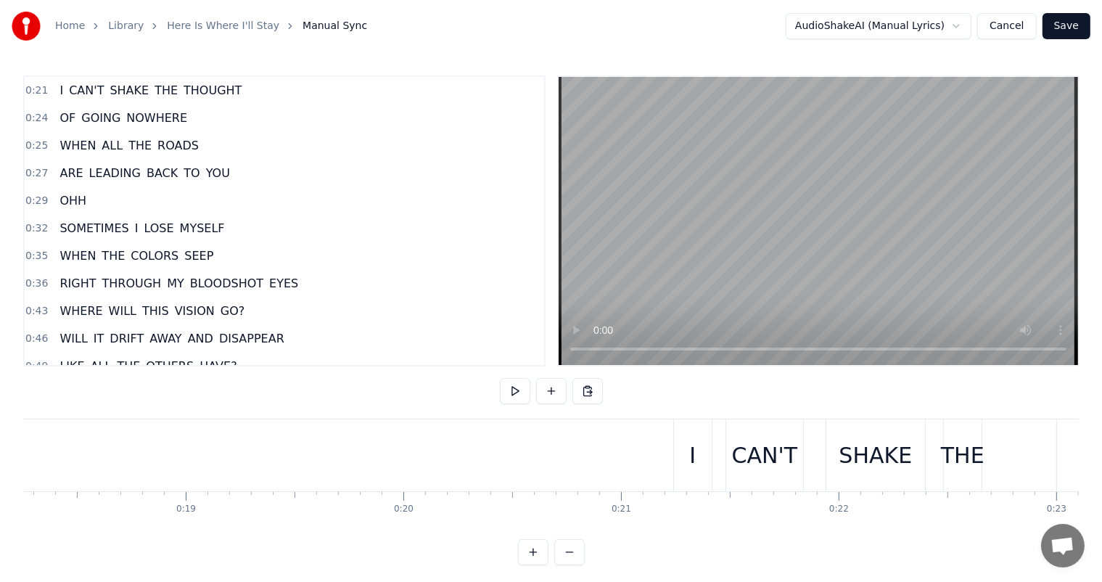
scroll to position [0, 4056]
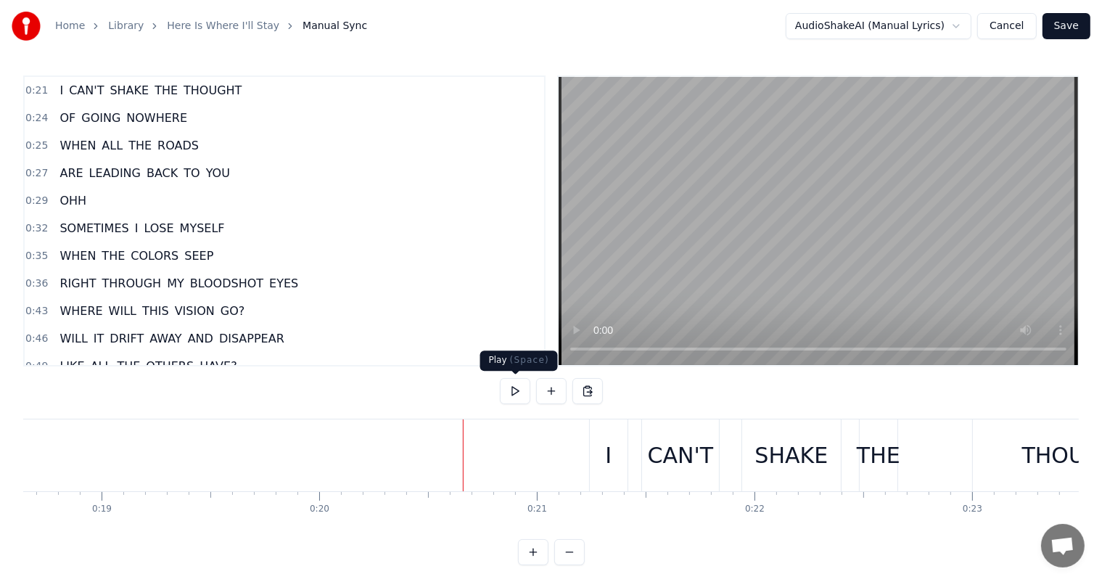
click at [519, 392] on button at bounding box center [515, 391] width 30 height 26
click at [605, 452] on div "I" at bounding box center [608, 455] width 7 height 33
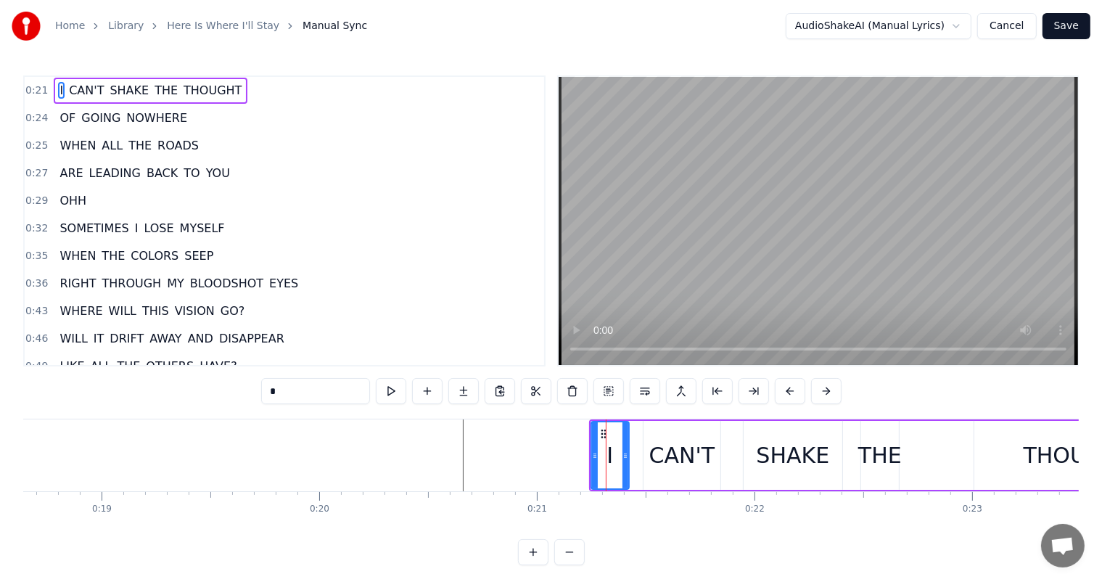
drag, startPoint x: 588, startPoint y: 453, endPoint x: 580, endPoint y: 456, distance: 8.5
click at [606, 456] on div at bounding box center [606, 455] width 1 height 72
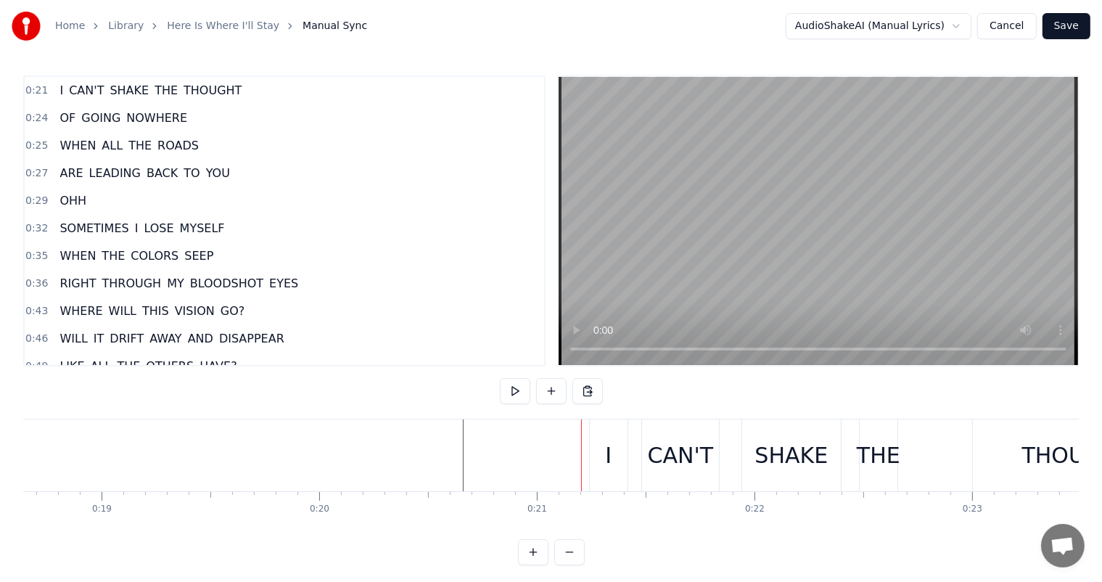
click at [590, 456] on div "I" at bounding box center [609, 455] width 38 height 72
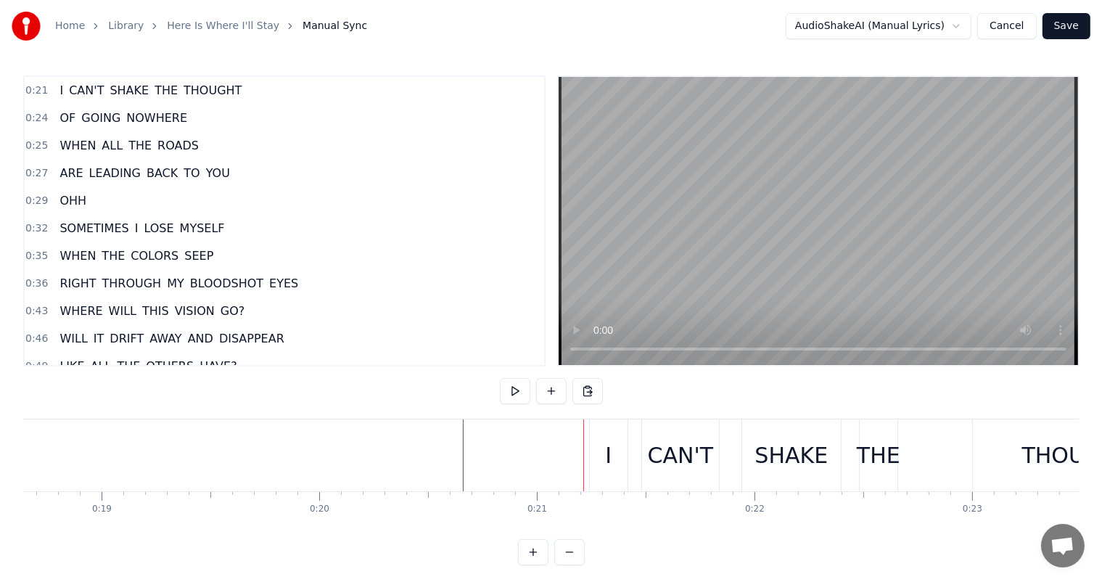
click at [597, 456] on div "I" at bounding box center [609, 455] width 38 height 72
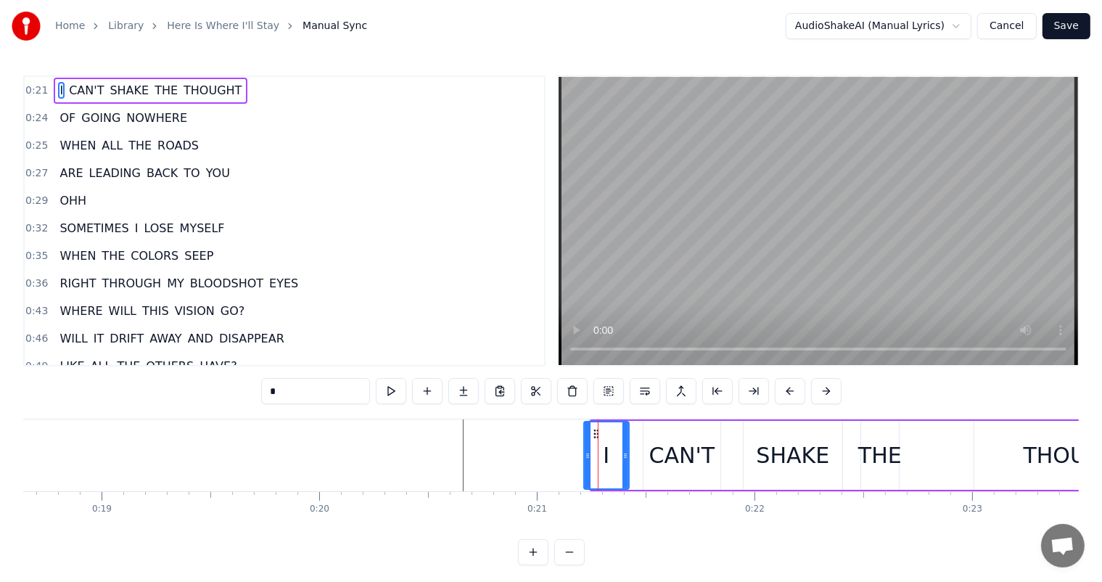
drag, startPoint x: 594, startPoint y: 450, endPoint x: 587, endPoint y: 451, distance: 7.3
click at [587, 451] on icon at bounding box center [588, 456] width 6 height 12
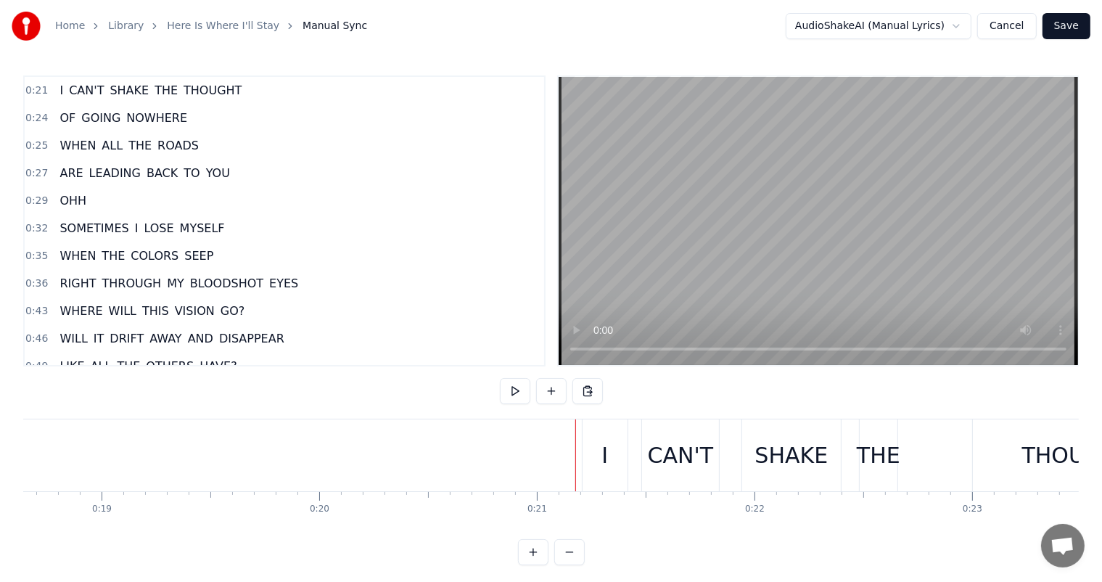
click at [585, 429] on div "I" at bounding box center [604, 455] width 45 height 72
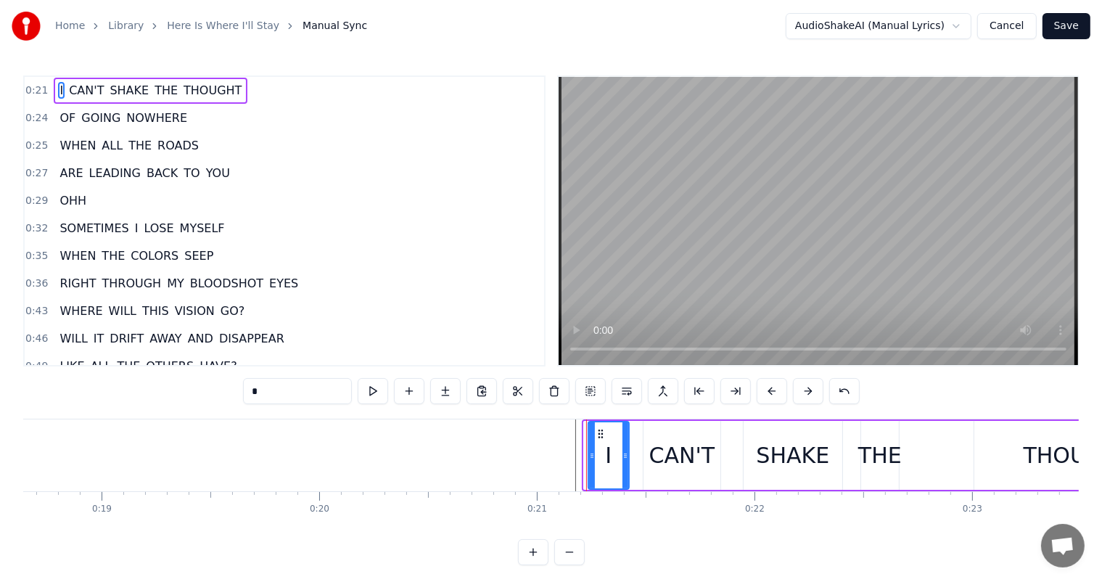
click at [590, 445] on div at bounding box center [592, 455] width 6 height 66
click at [370, 387] on button at bounding box center [373, 391] width 30 height 26
drag, startPoint x: 412, startPoint y: 422, endPoint x: 427, endPoint y: 429, distance: 16.9
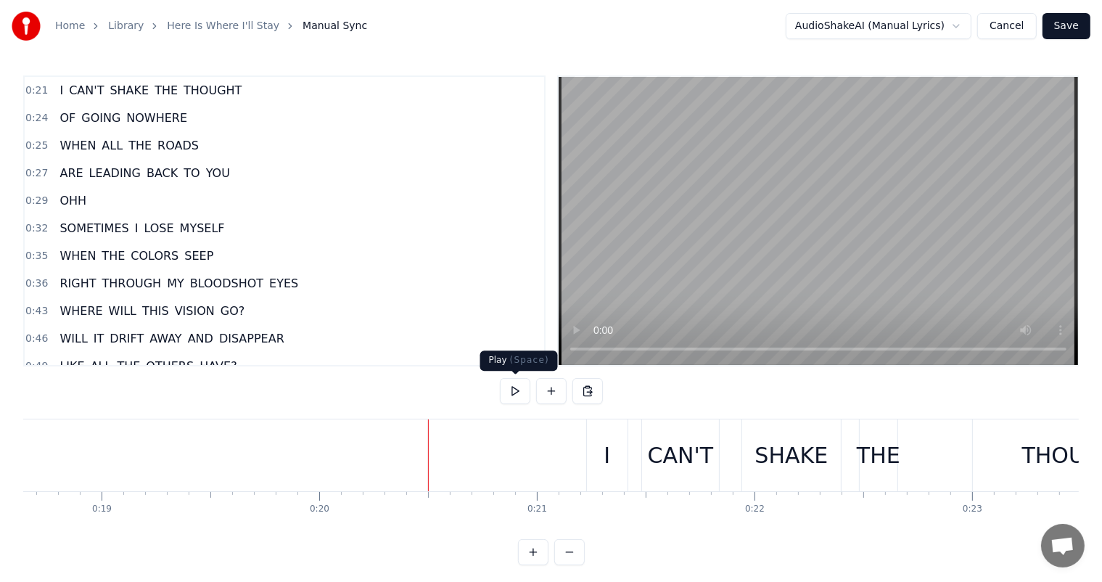
click at [514, 395] on button at bounding box center [515, 391] width 30 height 26
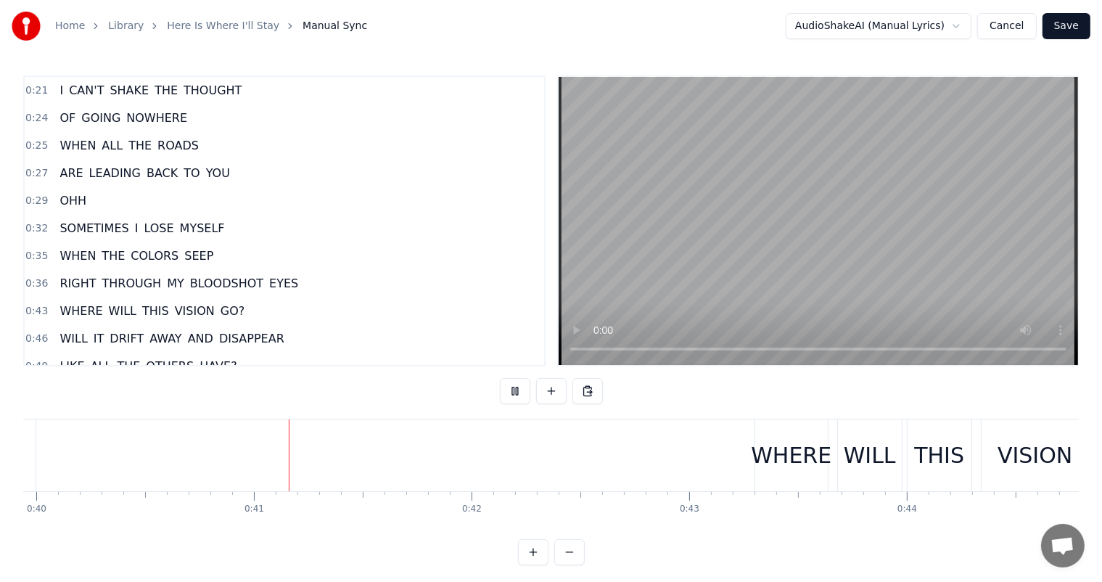
scroll to position [0, 8720]
click at [514, 395] on button at bounding box center [515, 391] width 30 height 26
click at [769, 475] on div "WHERE" at bounding box center [762, 455] width 73 height 72
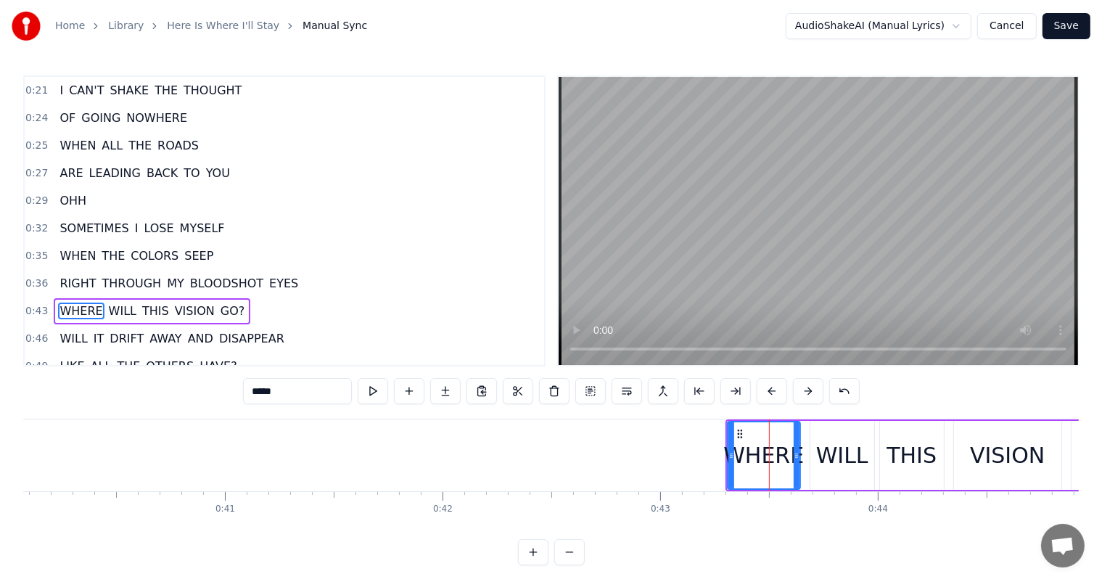
scroll to position [82, 0]
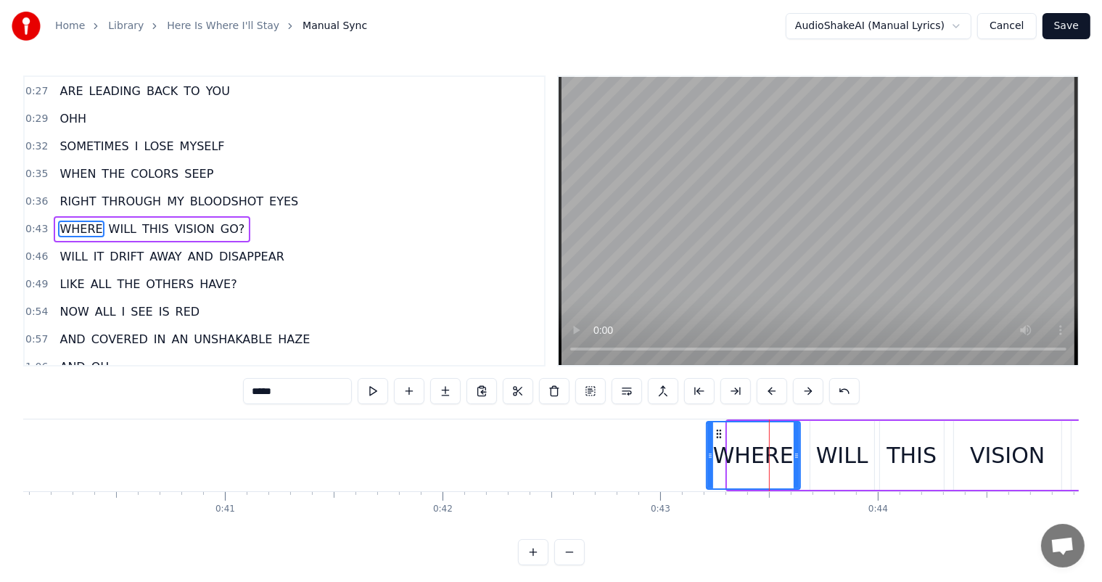
drag, startPoint x: 731, startPoint y: 463, endPoint x: 710, endPoint y: 461, distance: 21.1
click at [710, 461] on div at bounding box center [710, 455] width 6 height 66
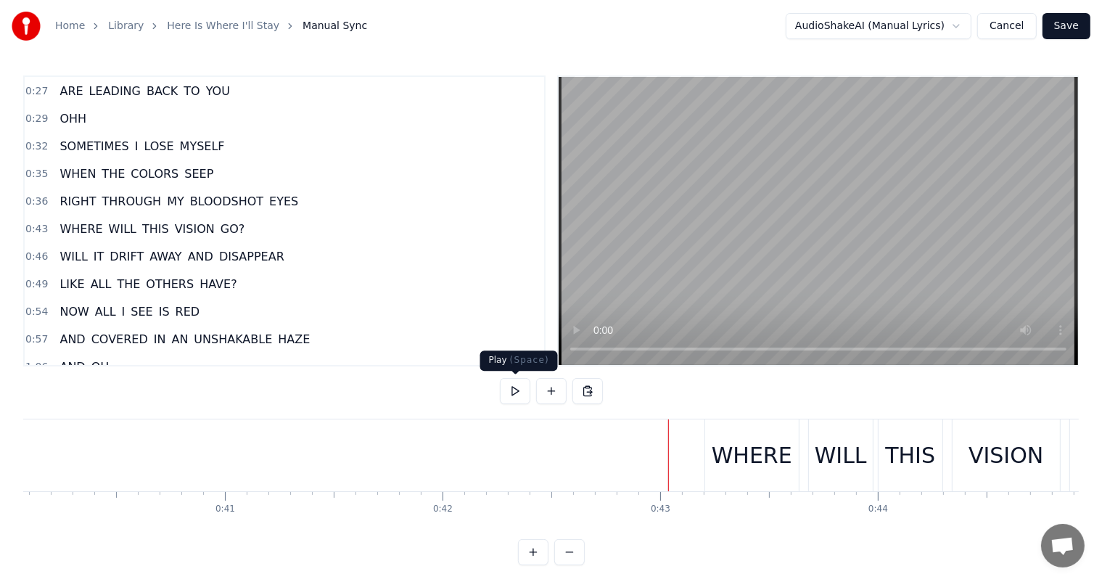
click at [517, 392] on button at bounding box center [515, 391] width 30 height 26
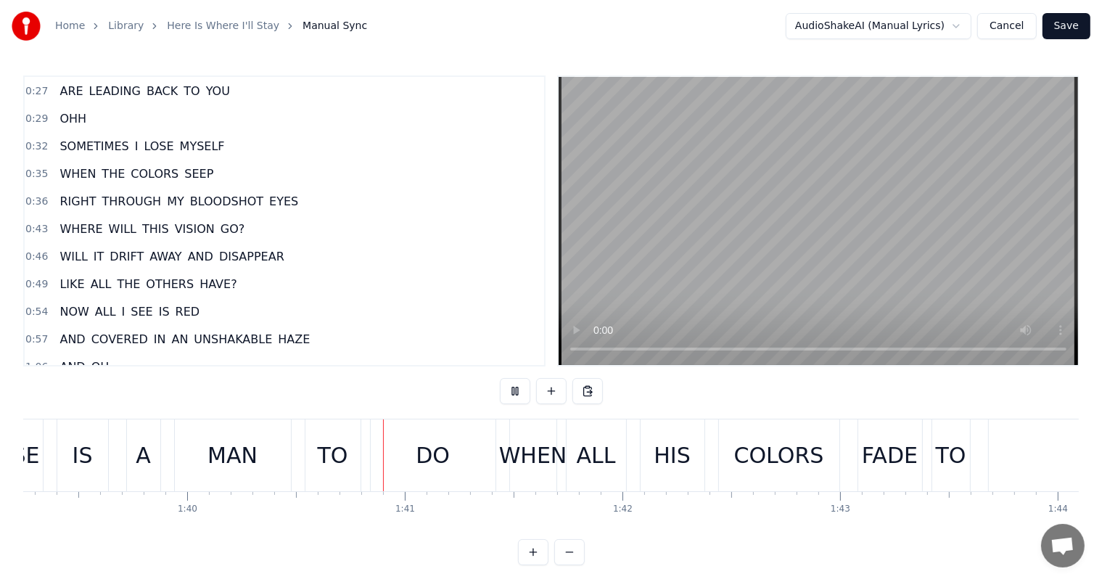
scroll to position [0, 21775]
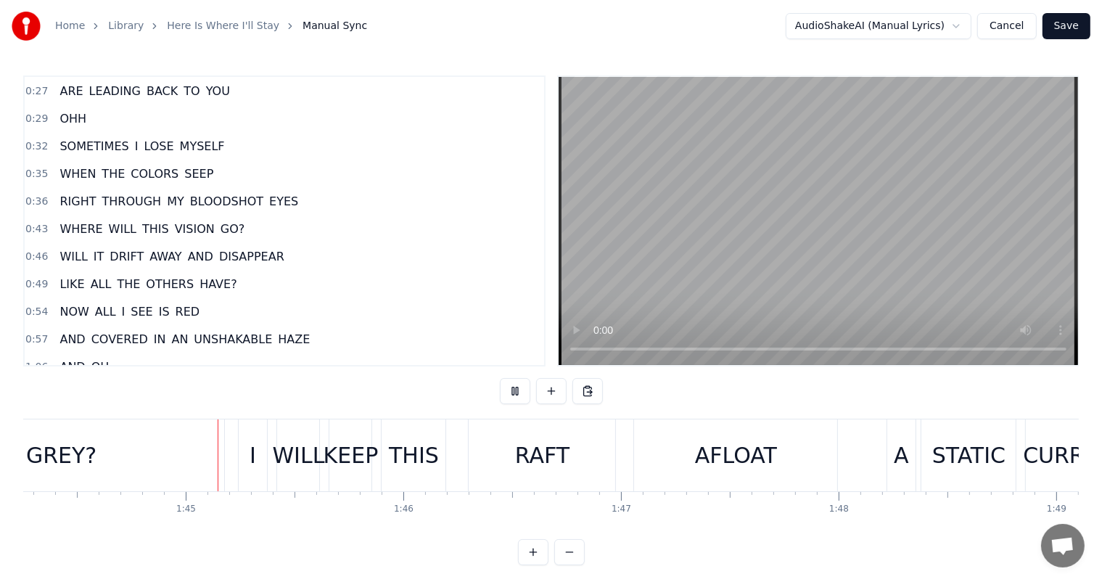
click at [517, 392] on button at bounding box center [515, 391] width 30 height 26
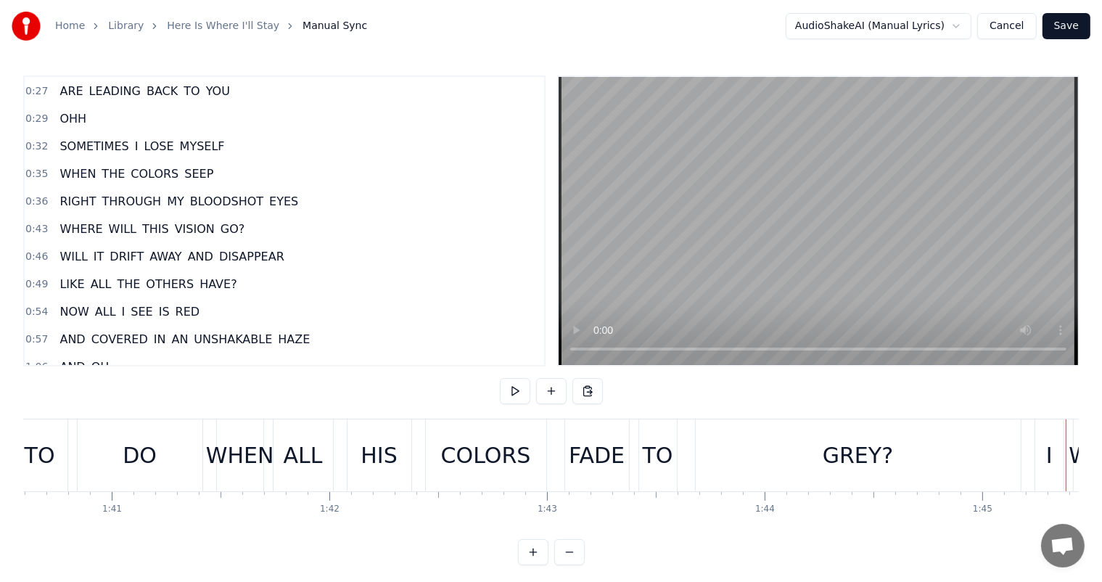
scroll to position [0, 21974]
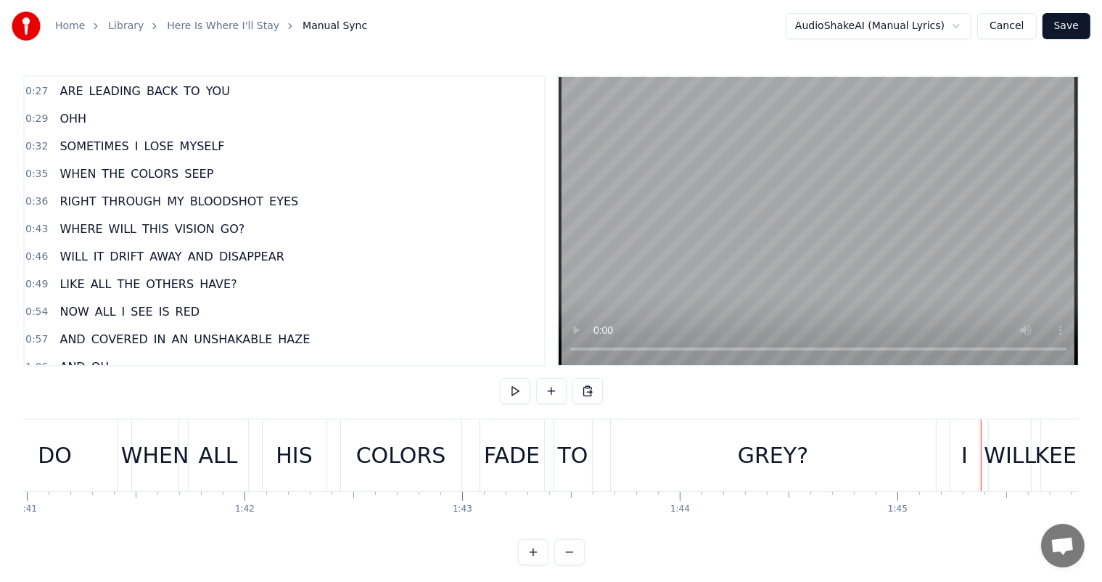
click at [618, 454] on div "GREY?" at bounding box center [773, 455] width 325 height 72
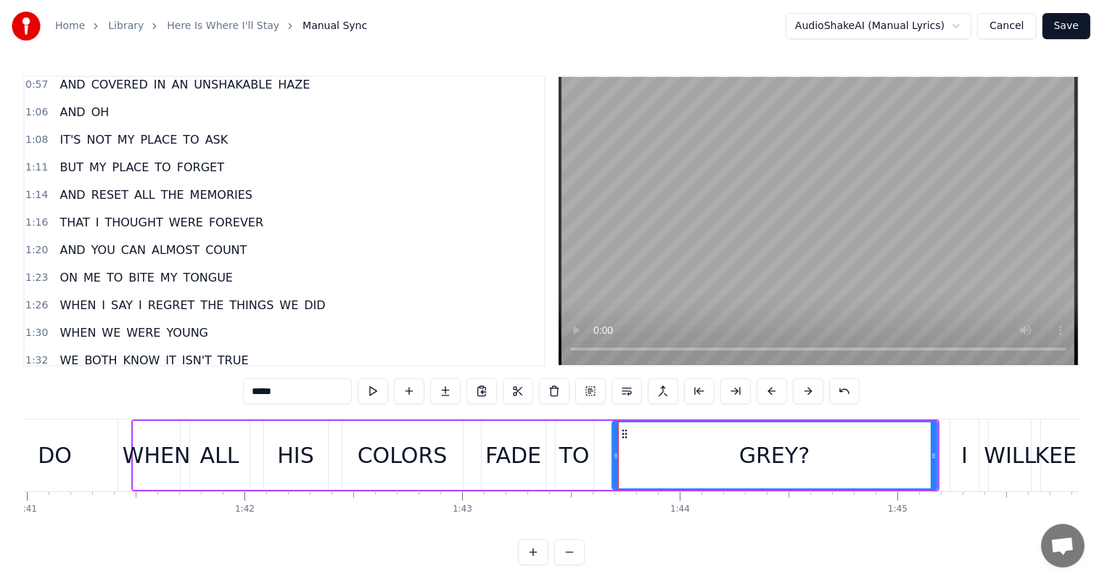
scroll to position [536, 0]
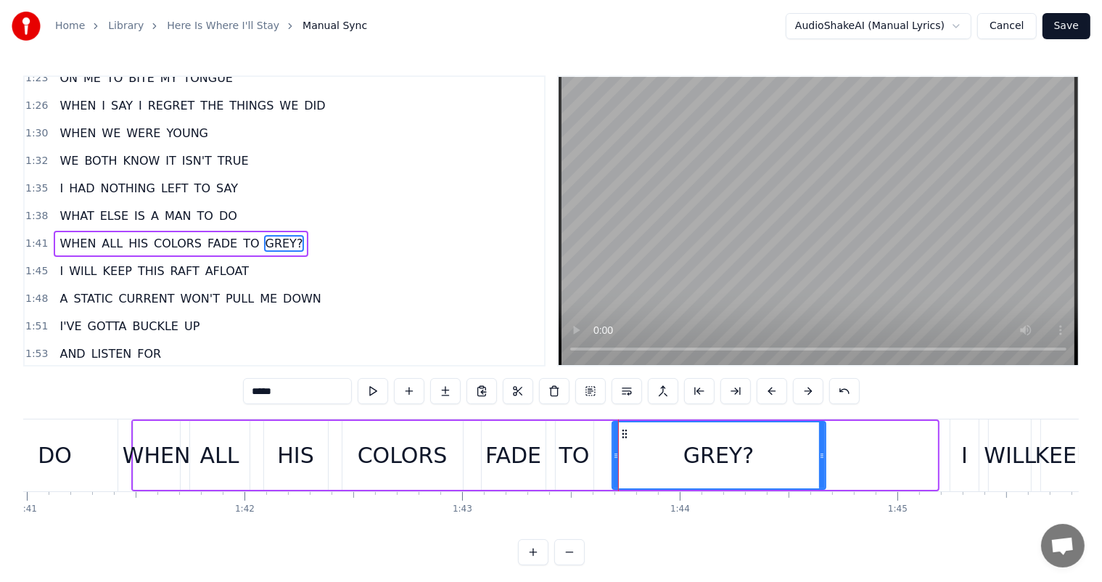
drag, startPoint x: 934, startPoint y: 470, endPoint x: 822, endPoint y: 470, distance: 112.4
click at [822, 470] on div at bounding box center [822, 455] width 6 height 66
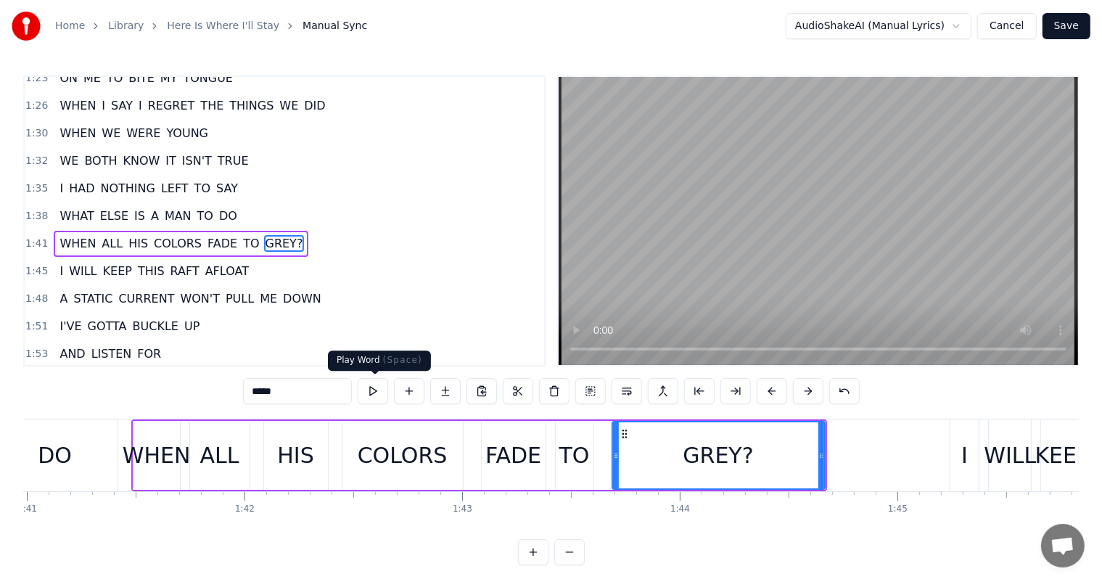
click at [374, 397] on button at bounding box center [373, 391] width 30 height 26
click at [571, 451] on div "TO" at bounding box center [574, 455] width 30 height 33
type input "**"
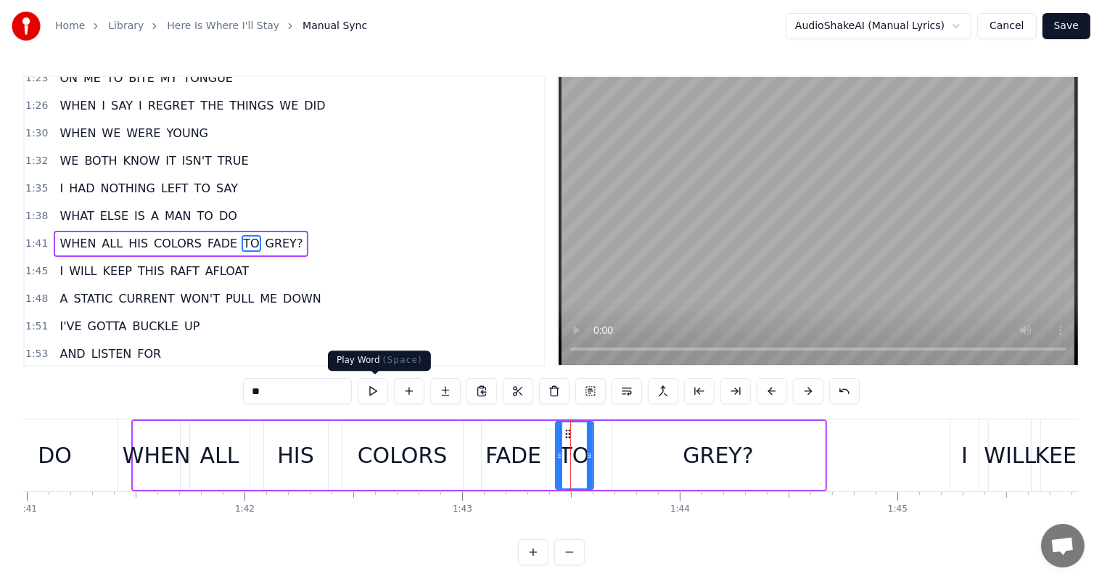
click at [384, 392] on button at bounding box center [373, 391] width 30 height 26
click at [525, 409] on div "0:21 I CAN'T SHAKE THE THOUGHT 0:24 OF GOING NOWHERE 0:25 WHEN ALL THE ROADS 0:…" at bounding box center [550, 320] width 1055 height 490
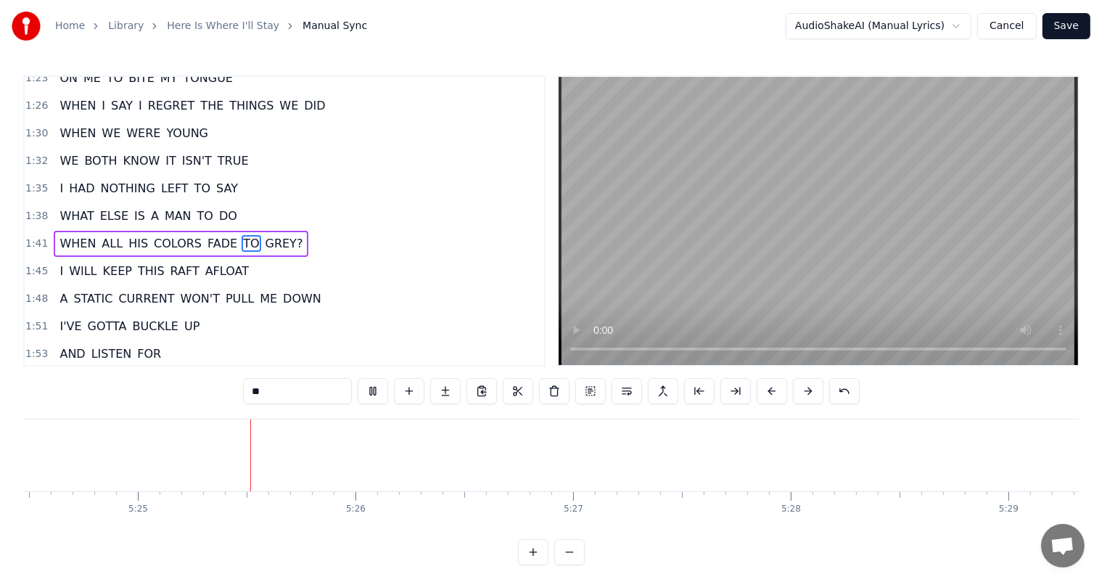
scroll to position [0, 70631]
click at [1058, 29] on button "Save" at bounding box center [1066, 26] width 48 height 26
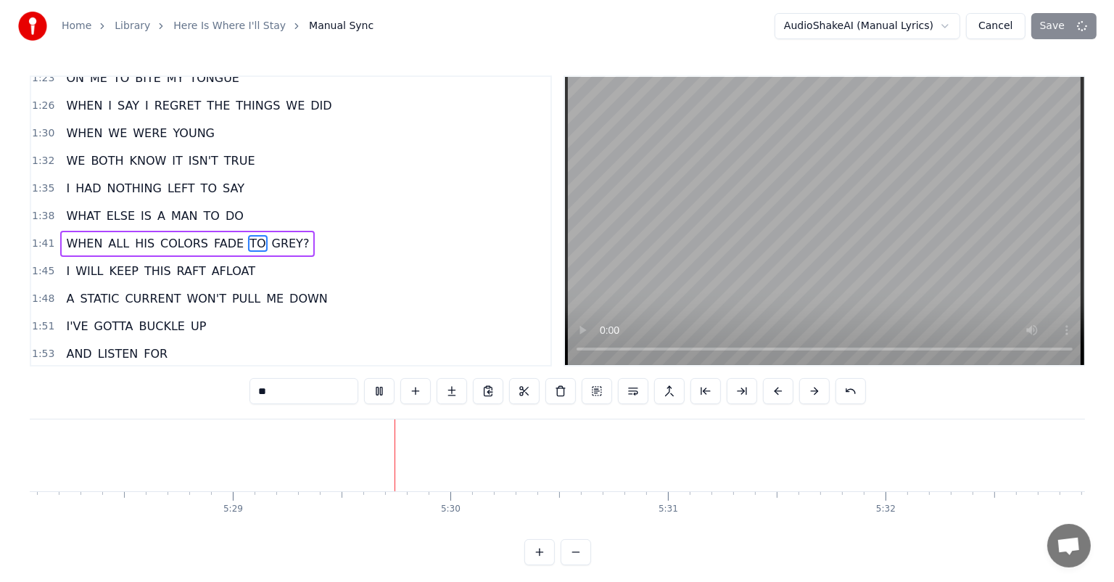
scroll to position [0, 71568]
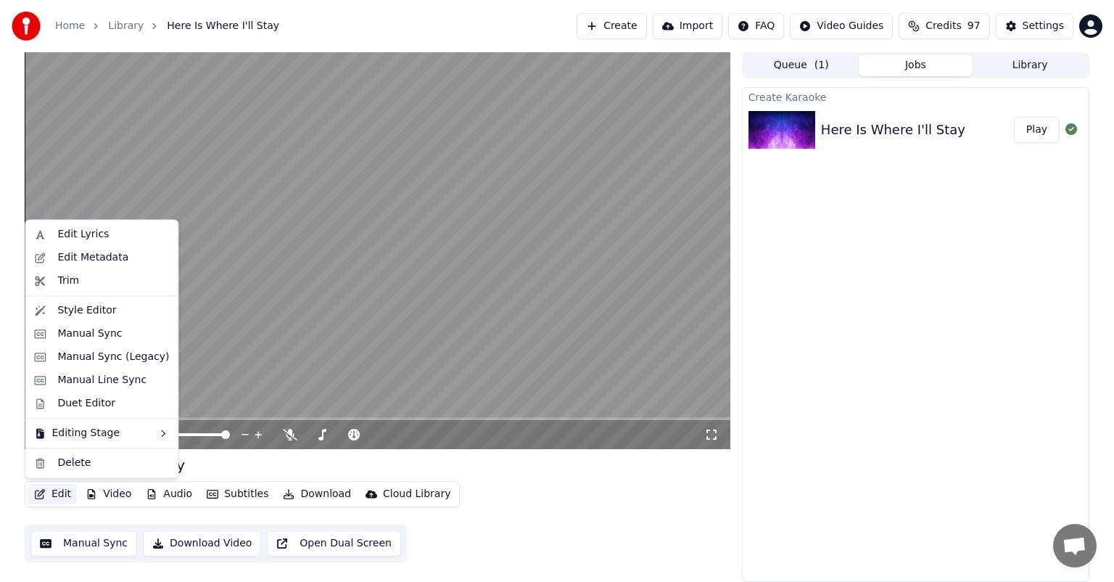
click at [54, 496] on button "Edit" at bounding box center [52, 494] width 49 height 20
click at [70, 236] on div "Edit Lyrics" at bounding box center [82, 234] width 51 height 15
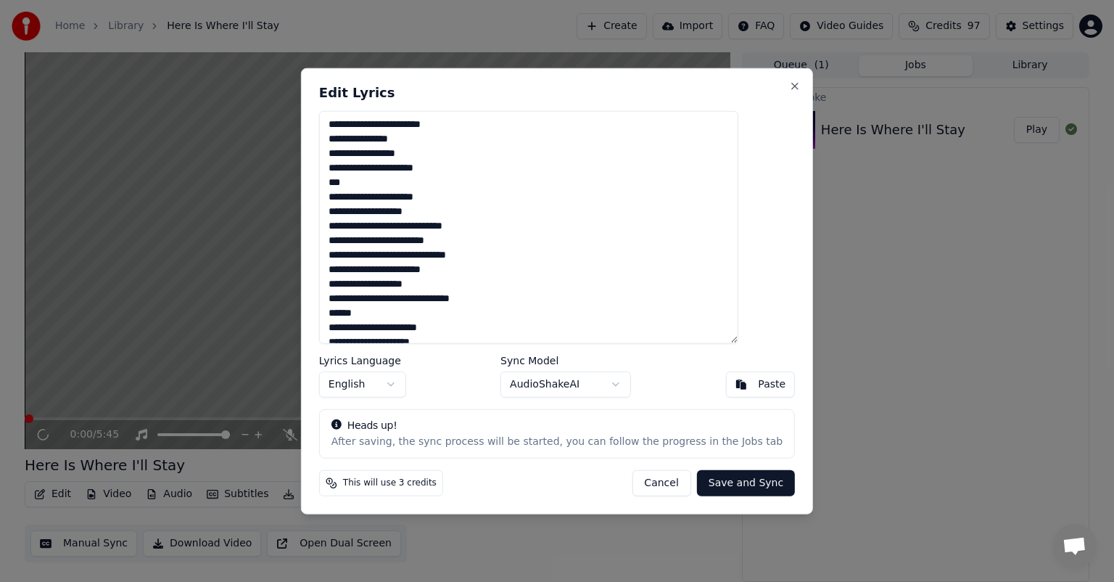
click at [639, 494] on button "Cancel" at bounding box center [661, 482] width 59 height 26
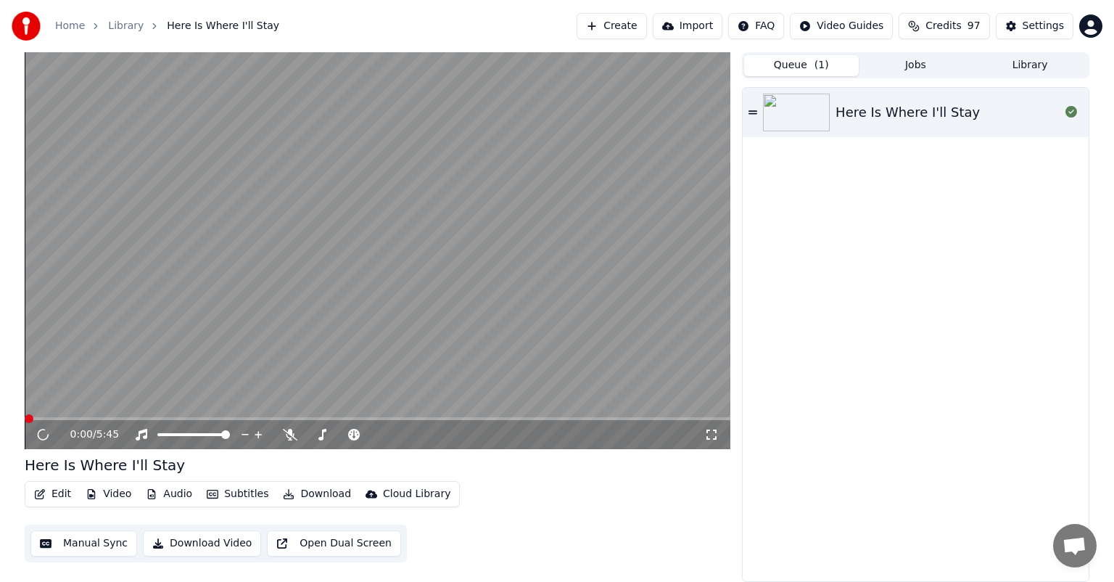
click at [816, 70] on span "( 1 )" at bounding box center [822, 65] width 15 height 15
click at [54, 497] on button "Edit" at bounding box center [52, 494] width 49 height 20
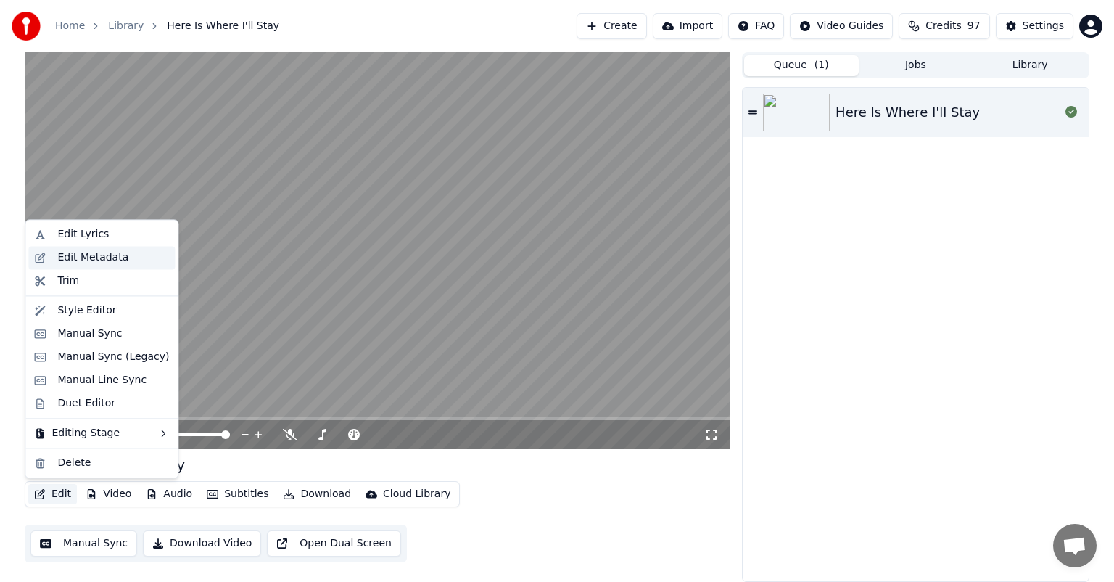
click at [66, 252] on div "Edit Metadata" at bounding box center [92, 257] width 71 height 15
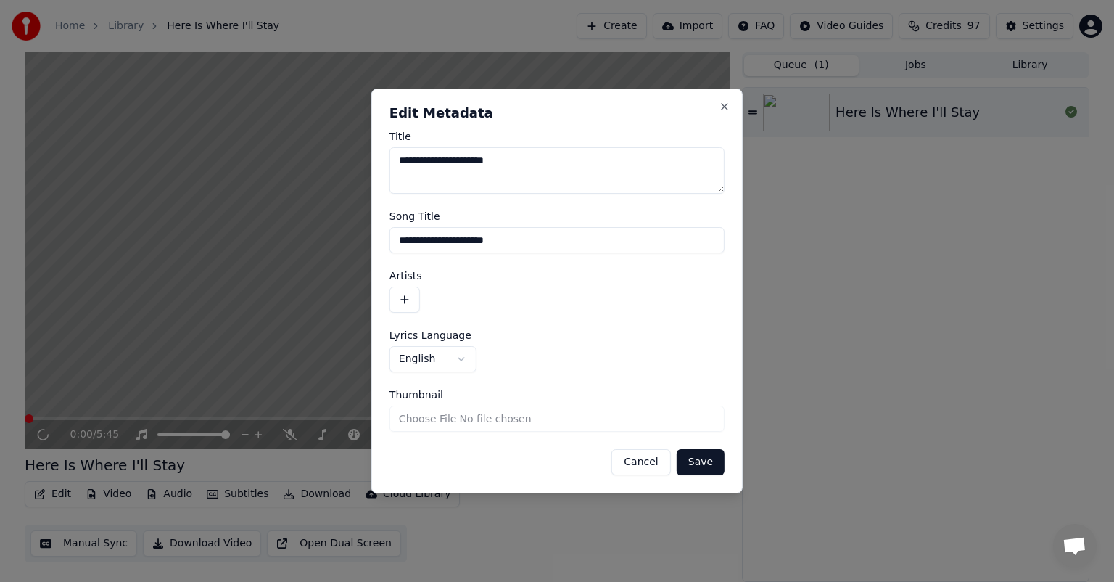
click at [646, 462] on button "Cancel" at bounding box center [640, 462] width 59 height 26
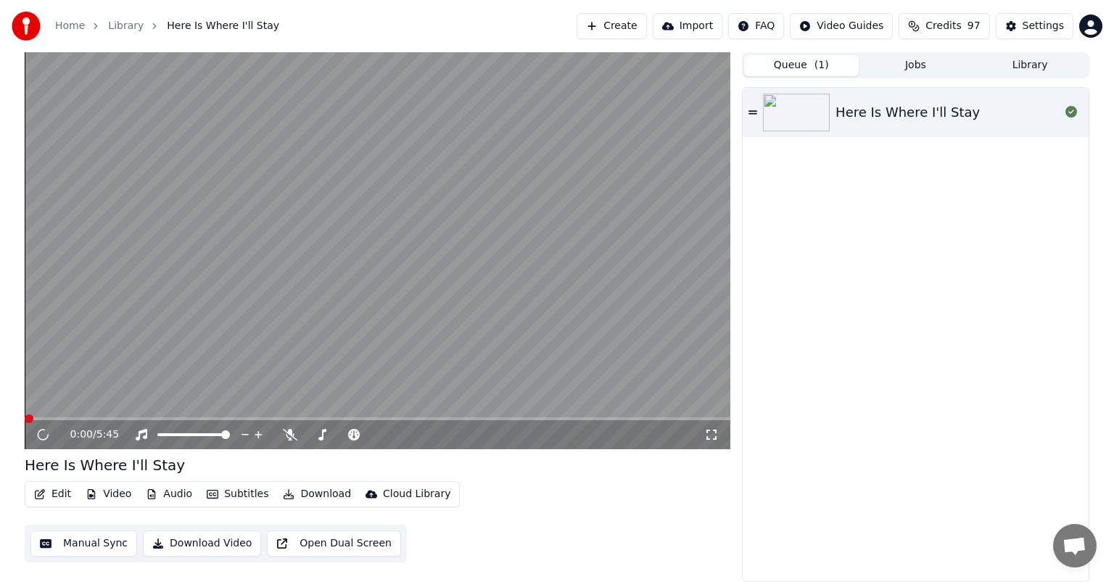
click at [338, 537] on button "Open Dual Screen" at bounding box center [334, 543] width 134 height 26
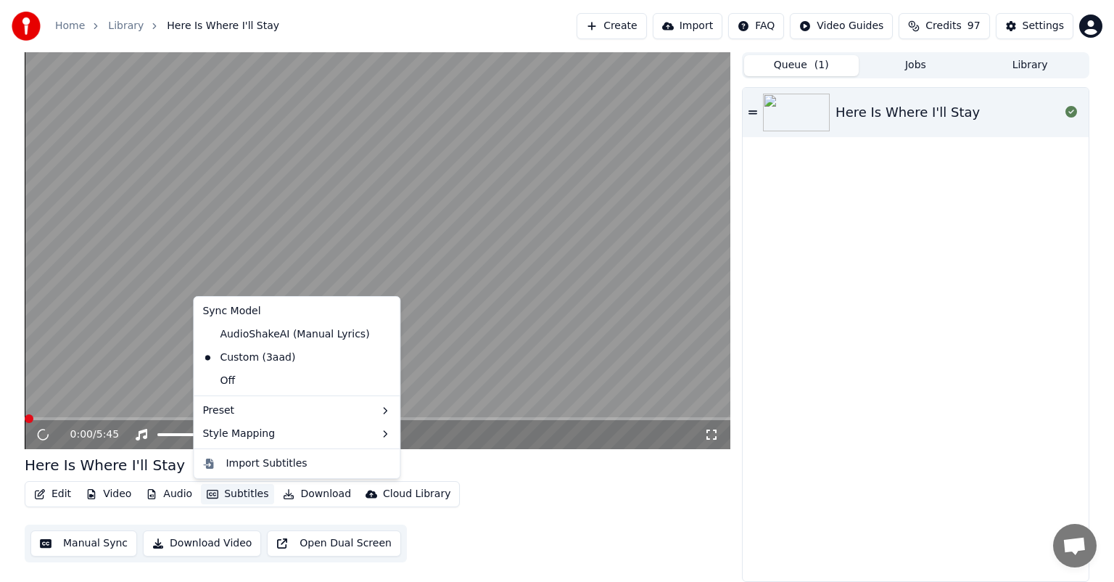
click at [247, 490] on button "Subtitles" at bounding box center [237, 494] width 73 height 20
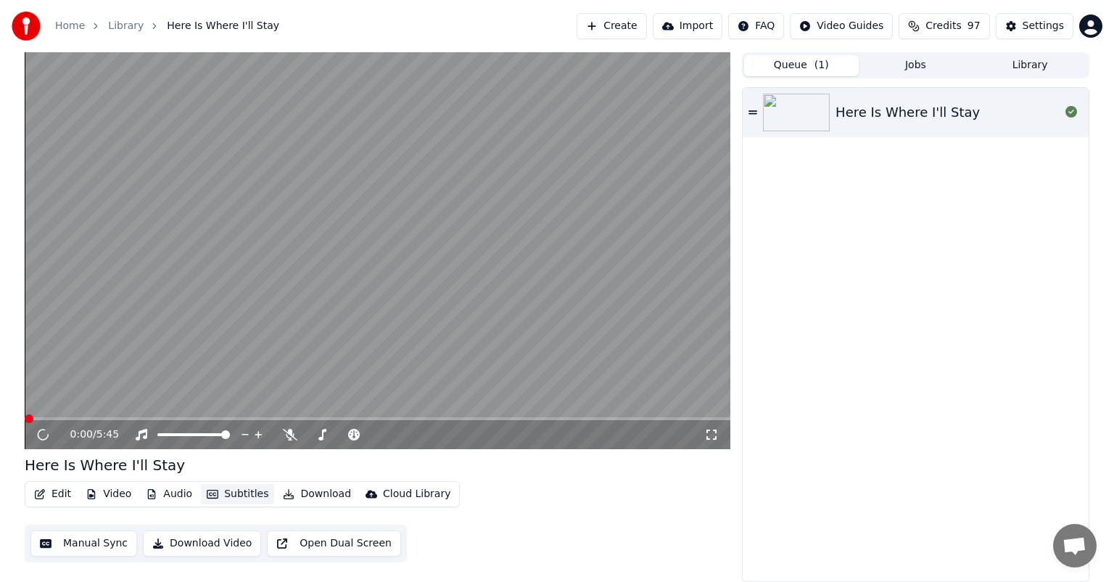
click at [247, 490] on button "Subtitles" at bounding box center [237, 494] width 73 height 20
click at [42, 432] on icon at bounding box center [43, 435] width 20 height 20
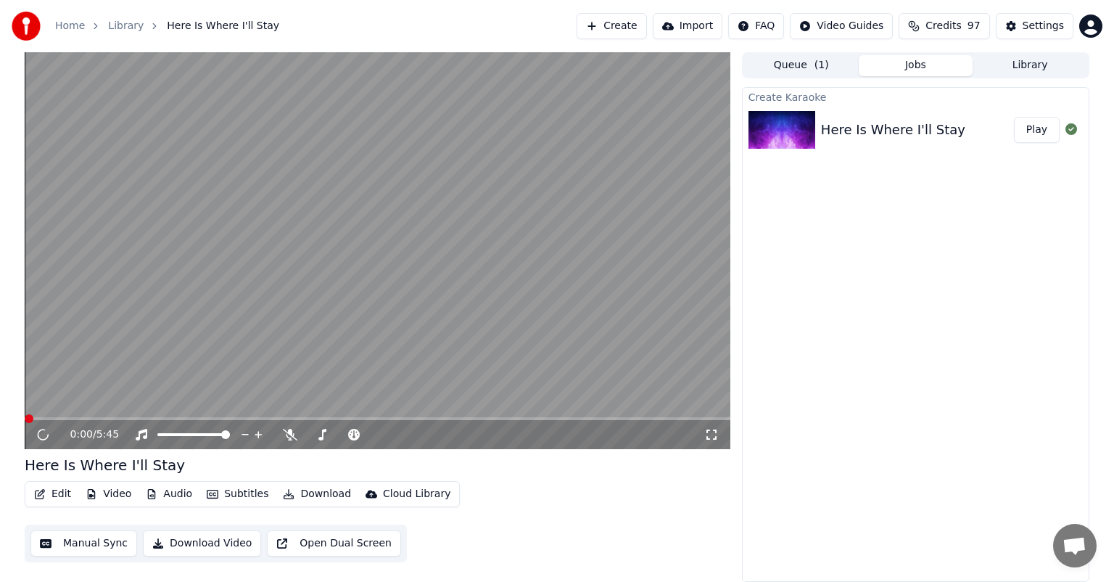
click at [874, 65] on button "Jobs" at bounding box center [916, 65] width 115 height 21
click at [821, 70] on span "( 1 )" at bounding box center [822, 65] width 15 height 15
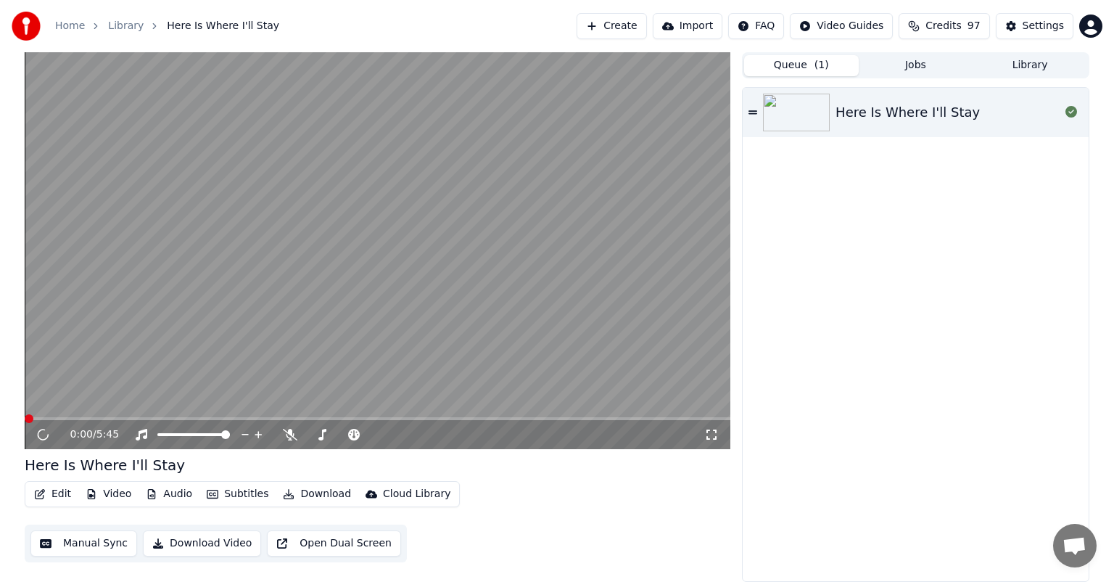
click at [744, 55] on button "Queue ( 1 )" at bounding box center [801, 65] width 115 height 21
click at [458, 283] on video at bounding box center [378, 250] width 706 height 397
click at [1031, 30] on div "Settings" at bounding box center [1043, 26] width 41 height 15
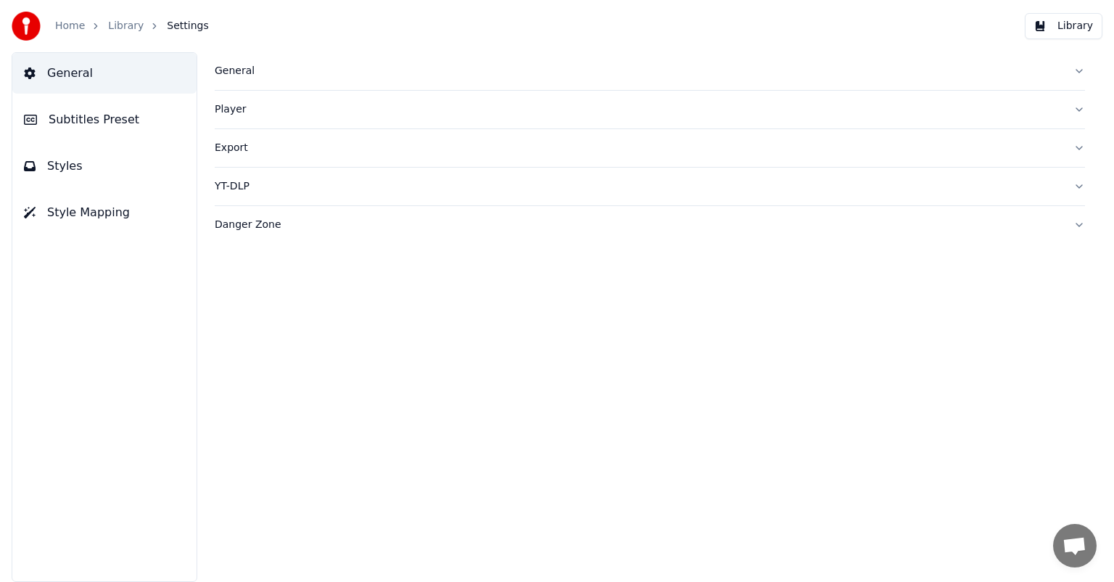
click at [25, 20] on img at bounding box center [26, 26] width 29 height 29
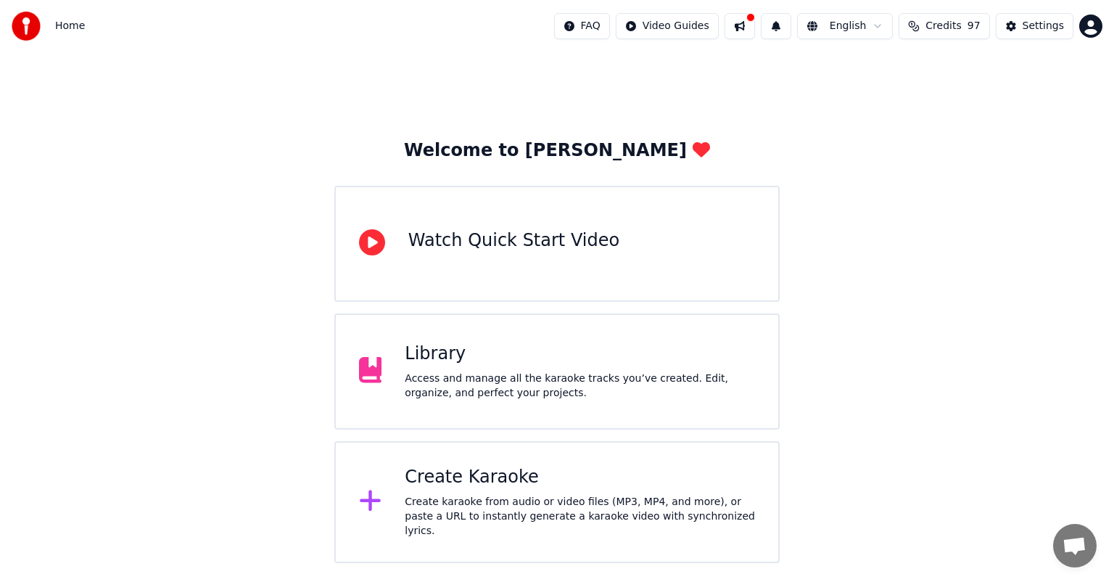
click at [479, 366] on div "Library Access and manage all the karaoke tracks you’ve created. Edit, organize…" at bounding box center [580, 371] width 350 height 58
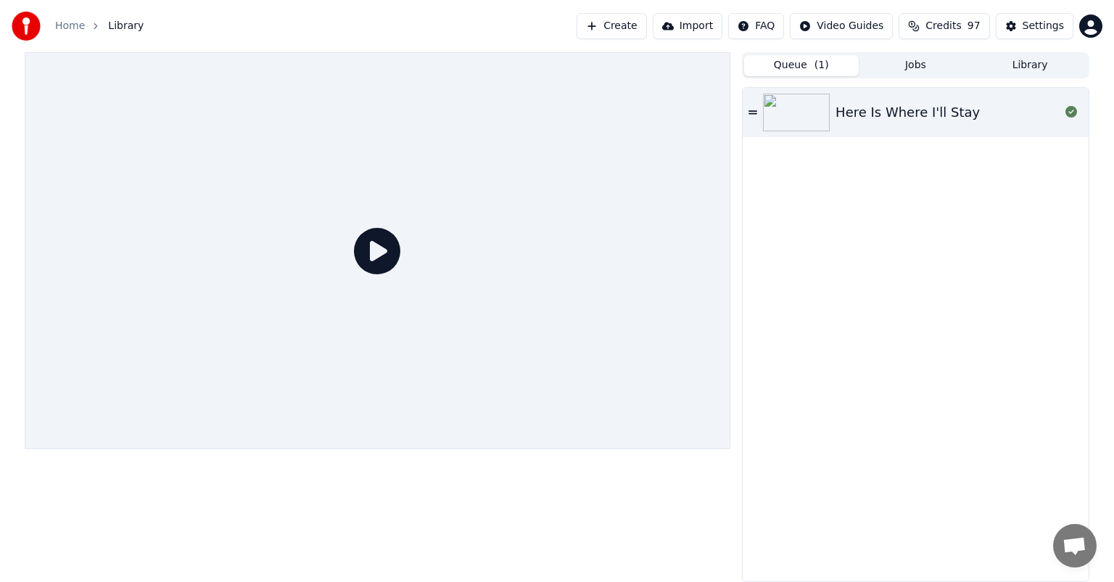
click at [820, 106] on img at bounding box center [796, 113] width 67 height 38
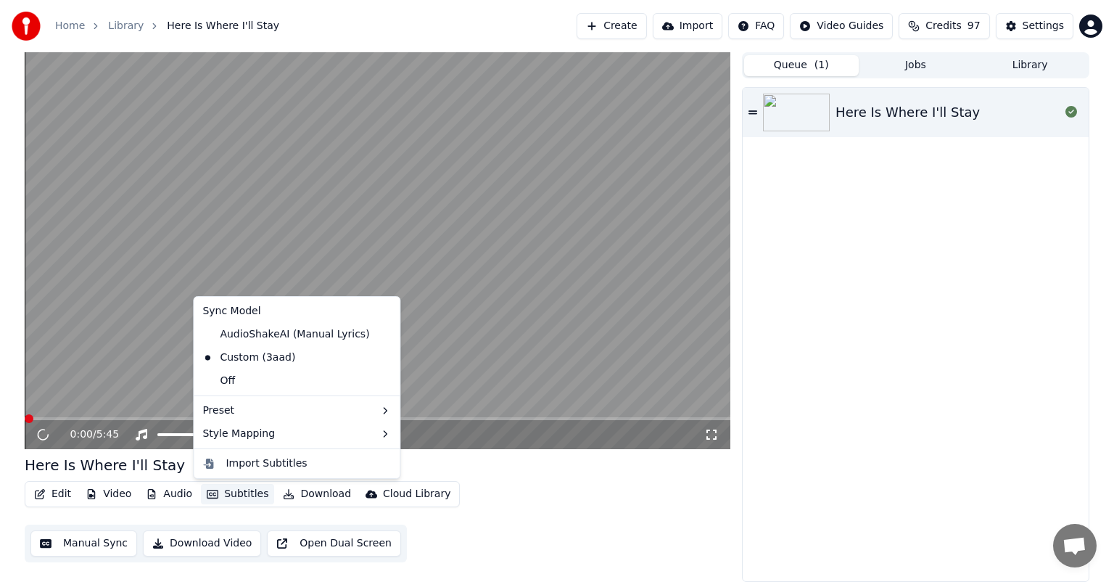
click at [223, 496] on button "Subtitles" at bounding box center [237, 494] width 73 height 20
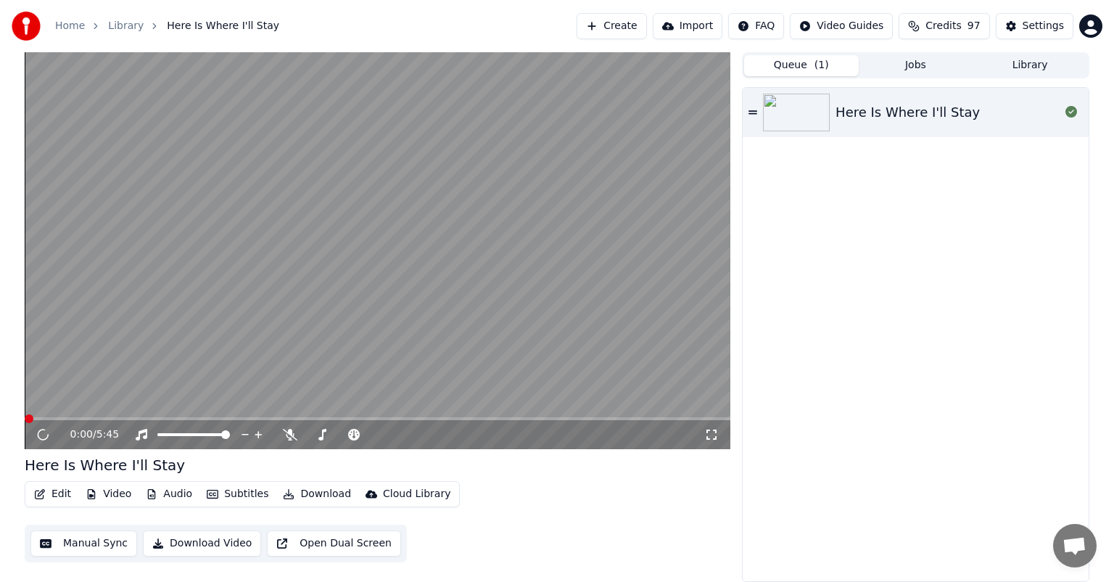
click at [0, 485] on div "0:00 / 5:45 Here Is Where I'll Stay Edit Video Audio Subtitles Download Cloud L…" at bounding box center [557, 316] width 1114 height 529
click at [51, 498] on button "Edit" at bounding box center [52, 494] width 49 height 20
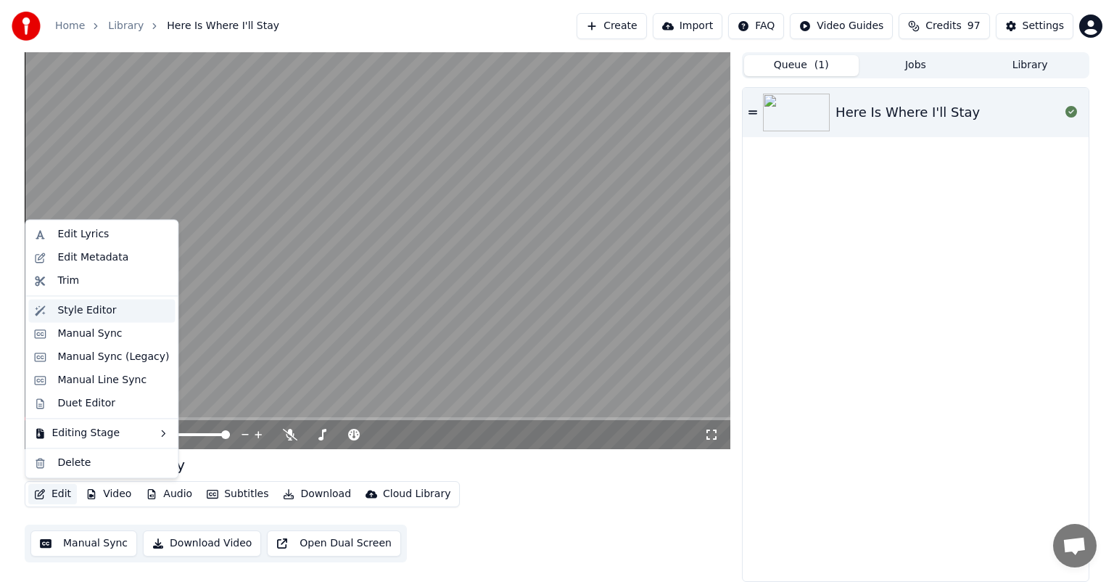
click at [99, 310] on div "Style Editor" at bounding box center [86, 310] width 59 height 15
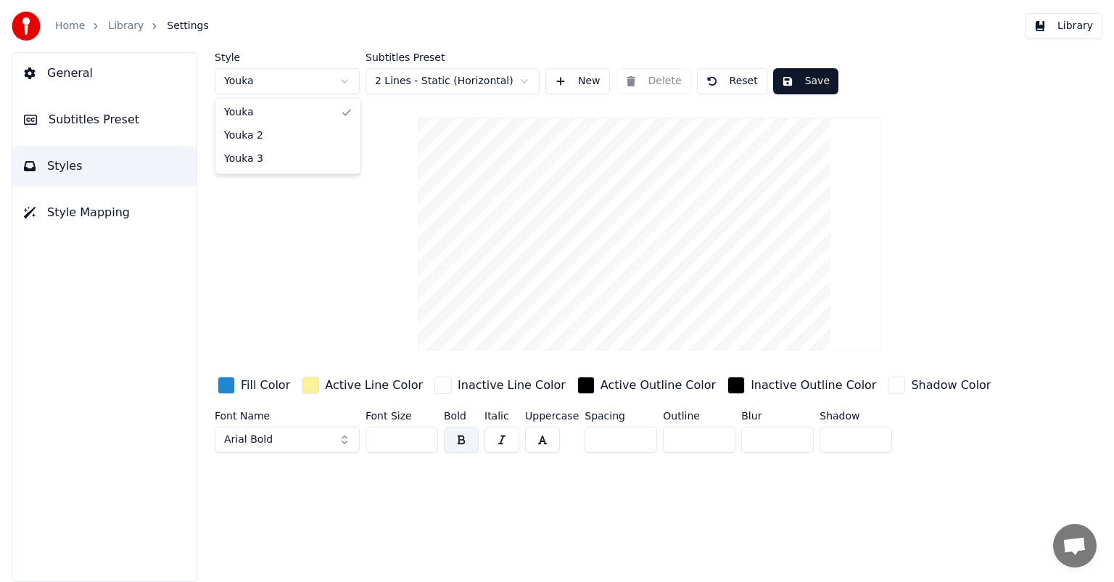
click at [327, 85] on html "Home Library Settings Library General Subtitles Preset Styles Style Mapping Sty…" at bounding box center [557, 291] width 1114 height 582
click at [391, 442] on input "**" at bounding box center [402, 439] width 73 height 26
click at [426, 437] on input "**" at bounding box center [402, 439] width 73 height 26
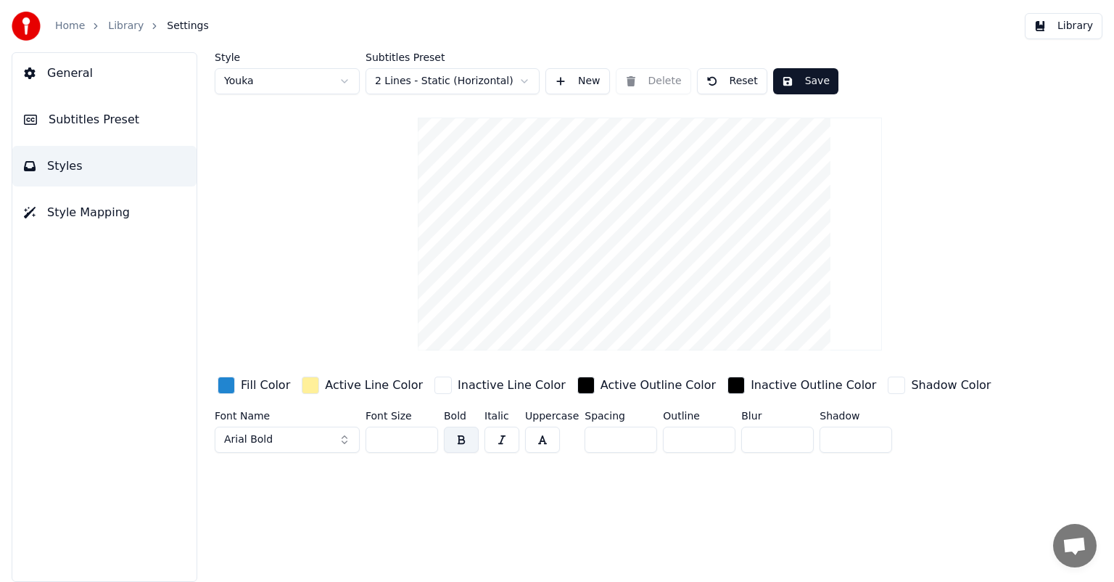
type input "**"
click at [426, 437] on input "**" at bounding box center [402, 439] width 73 height 26
click at [125, 223] on button "Style Mapping" at bounding box center [104, 212] width 184 height 41
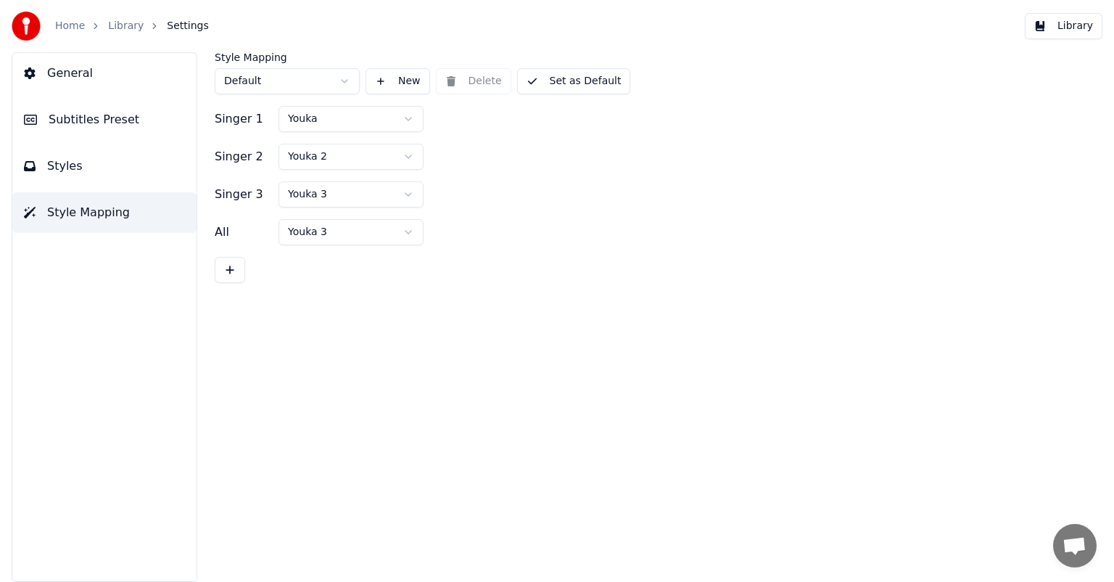
click at [139, 168] on button "Styles" at bounding box center [104, 166] width 184 height 41
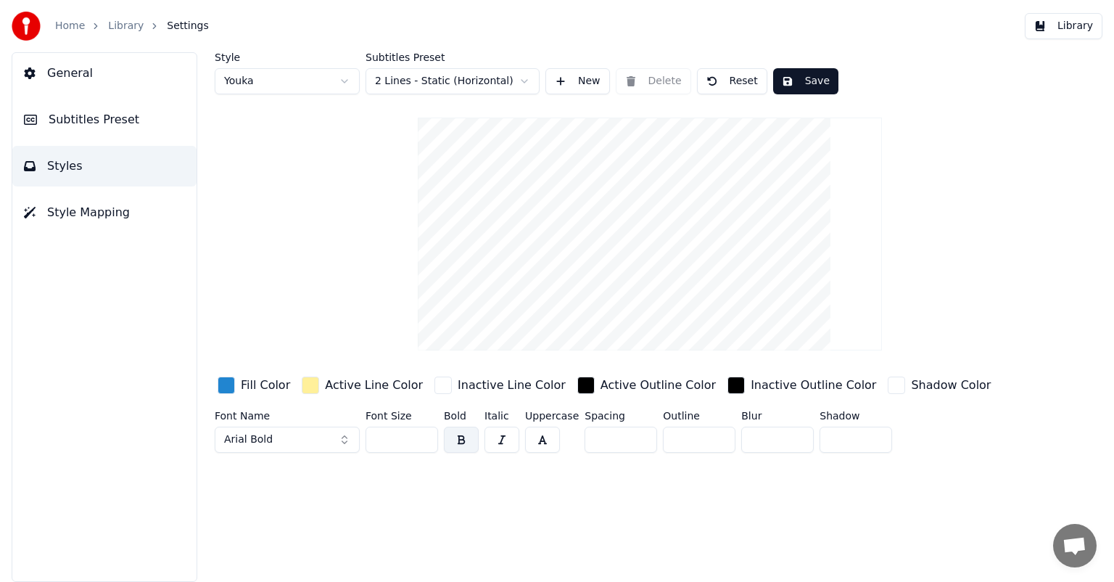
click at [131, 120] on button "Subtitles Preset" at bounding box center [104, 119] width 184 height 41
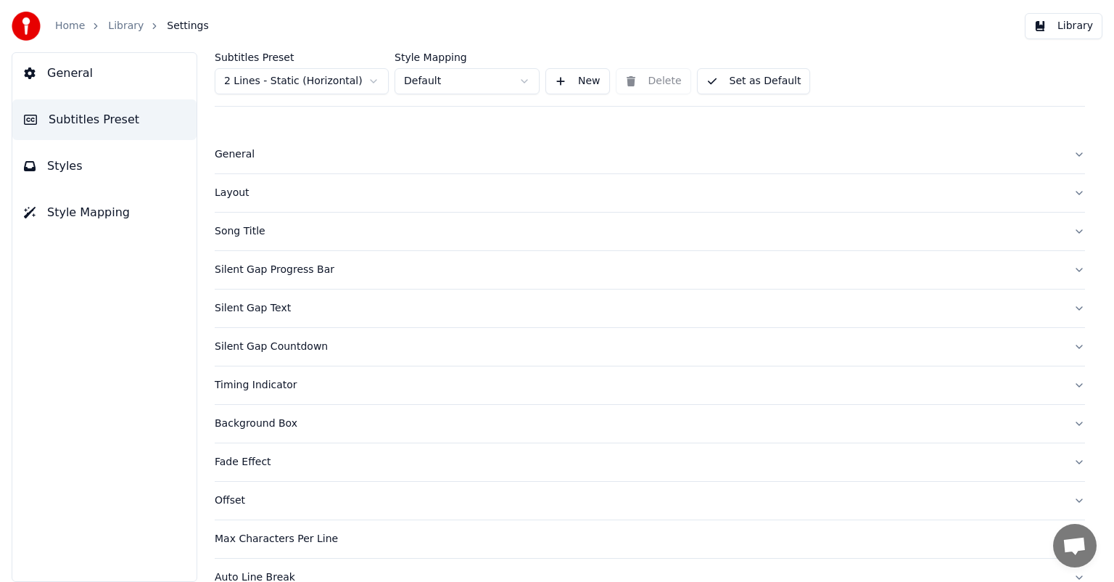
click at [487, 154] on div "General" at bounding box center [638, 154] width 847 height 15
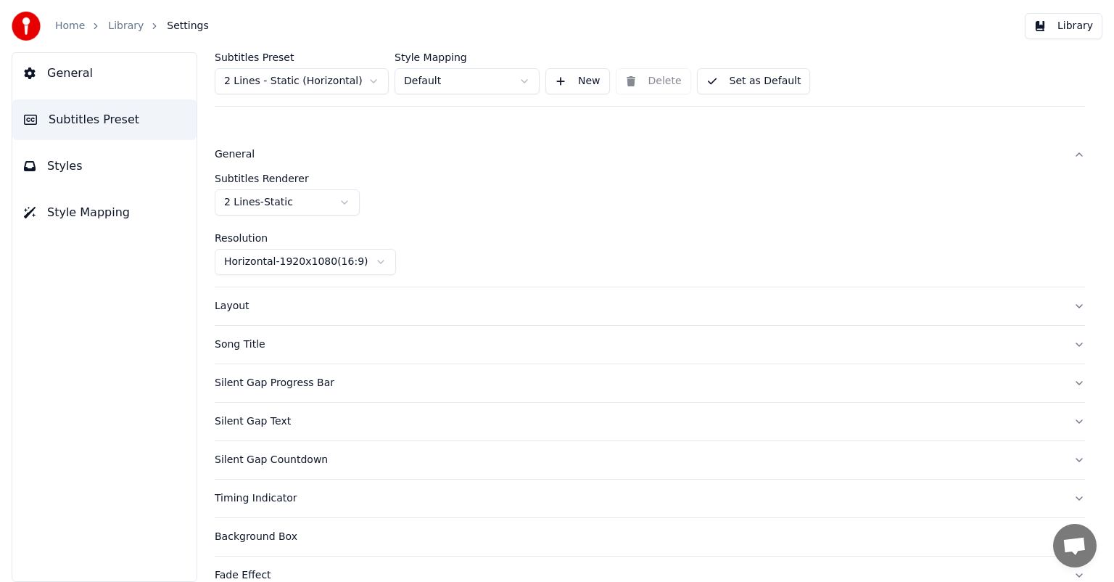
click at [487, 154] on div "General" at bounding box center [638, 154] width 847 height 15
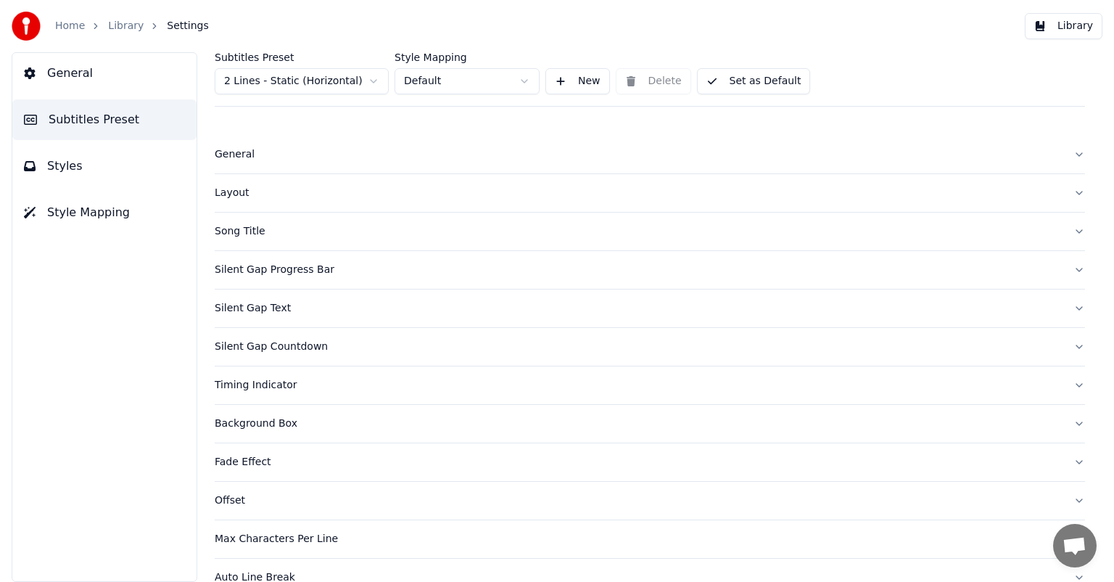
click at [473, 202] on button "Layout" at bounding box center [650, 193] width 870 height 38
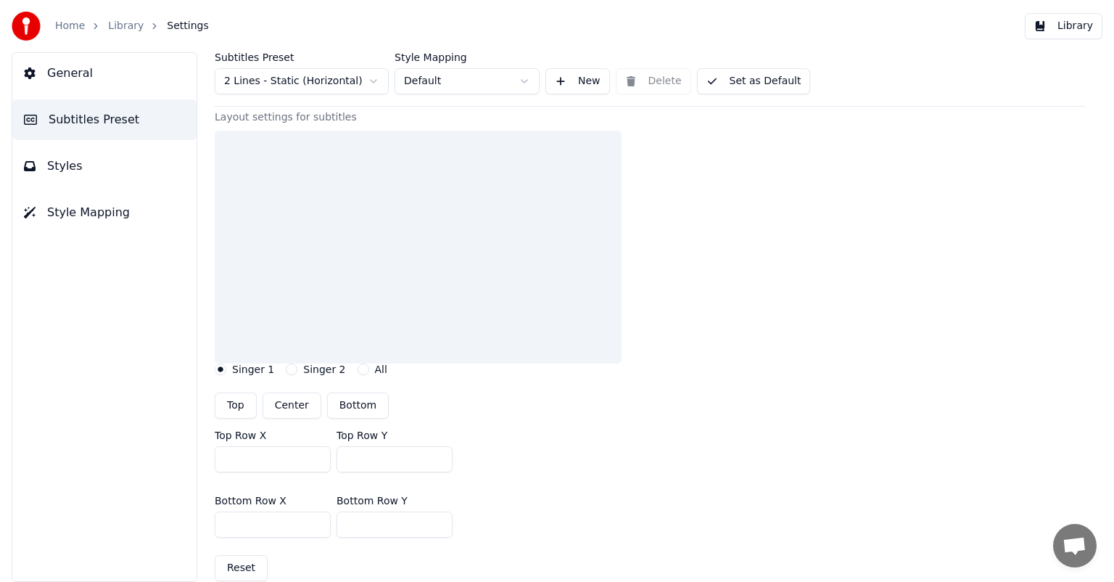
scroll to position [102, 0]
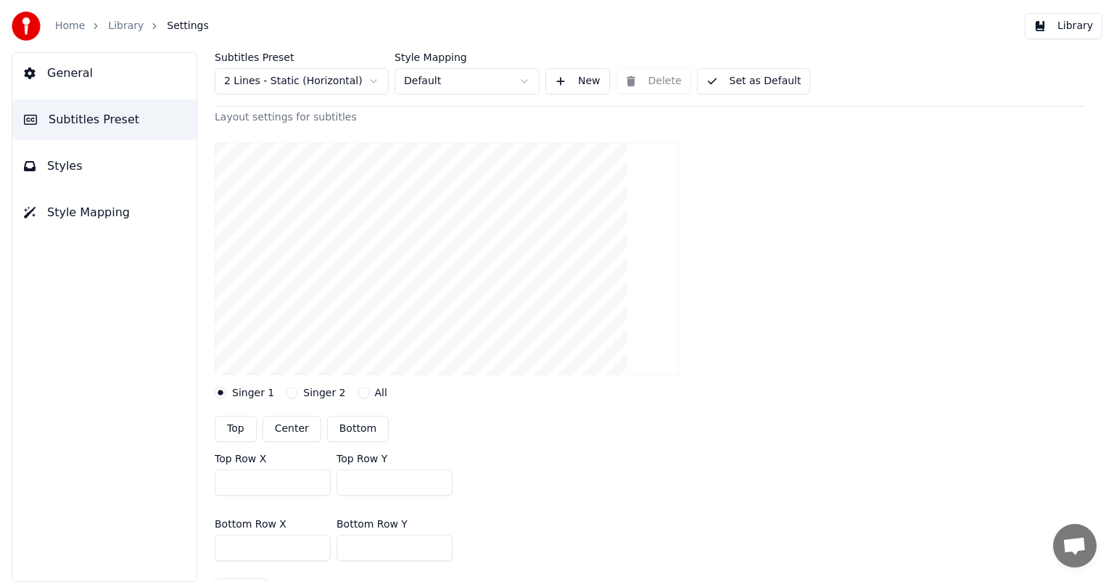
click at [296, 413] on div "Layout settings for subtitles Singer 1 Singer 2 All Top Center Bottom Top Row X…" at bounding box center [650, 363] width 870 height 506
click at [292, 429] on button "Center" at bounding box center [292, 429] width 59 height 26
type input "***"
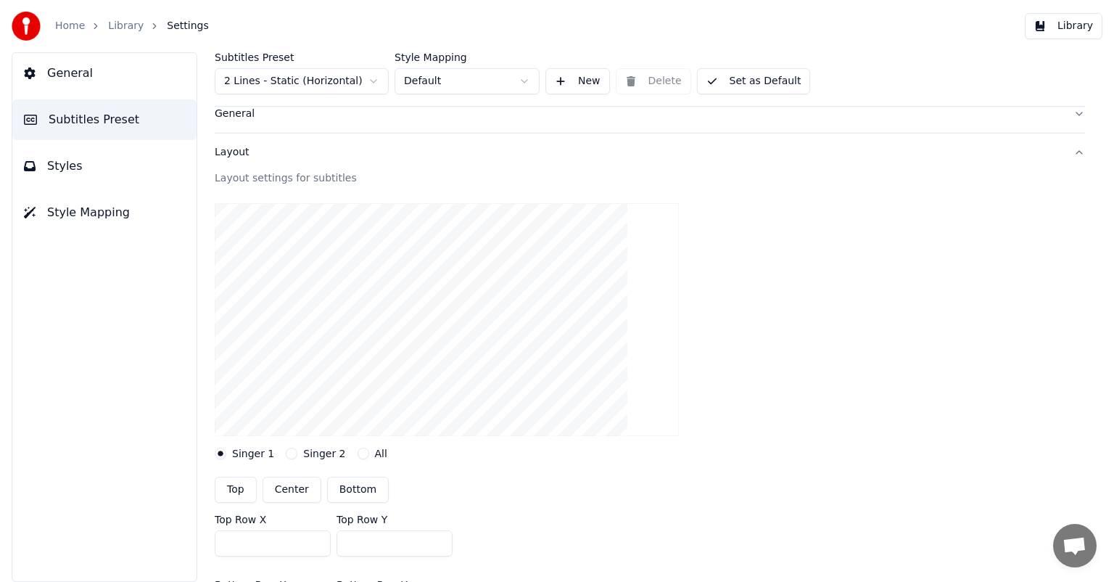
scroll to position [0, 0]
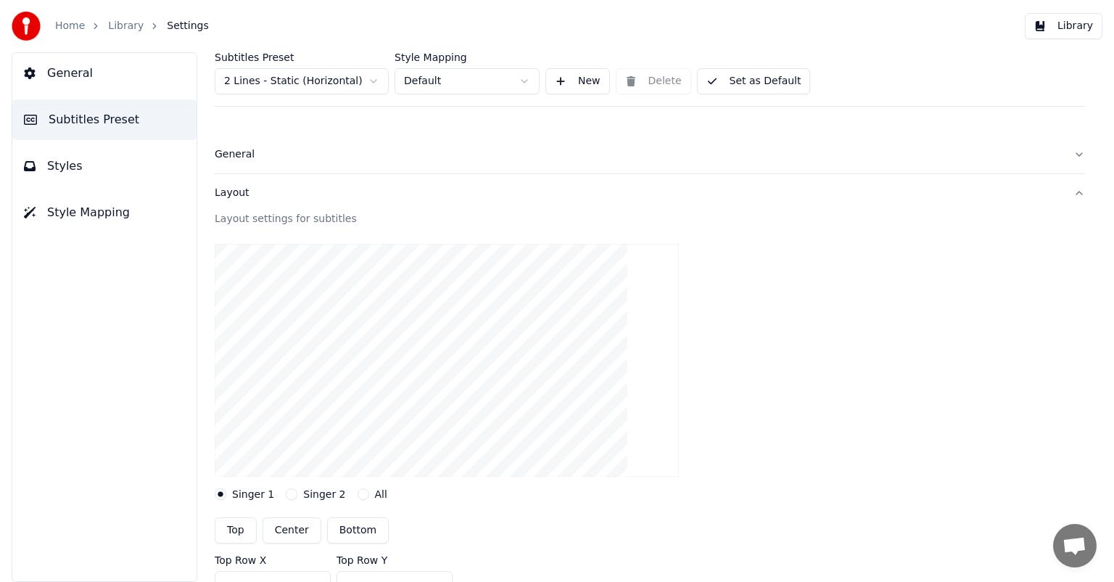
click at [738, 81] on button "Set as Default" at bounding box center [754, 81] width 114 height 26
click at [738, 81] on button "Done" at bounding box center [731, 81] width 69 height 26
click at [125, 23] on link "Library" at bounding box center [126, 26] width 36 height 15
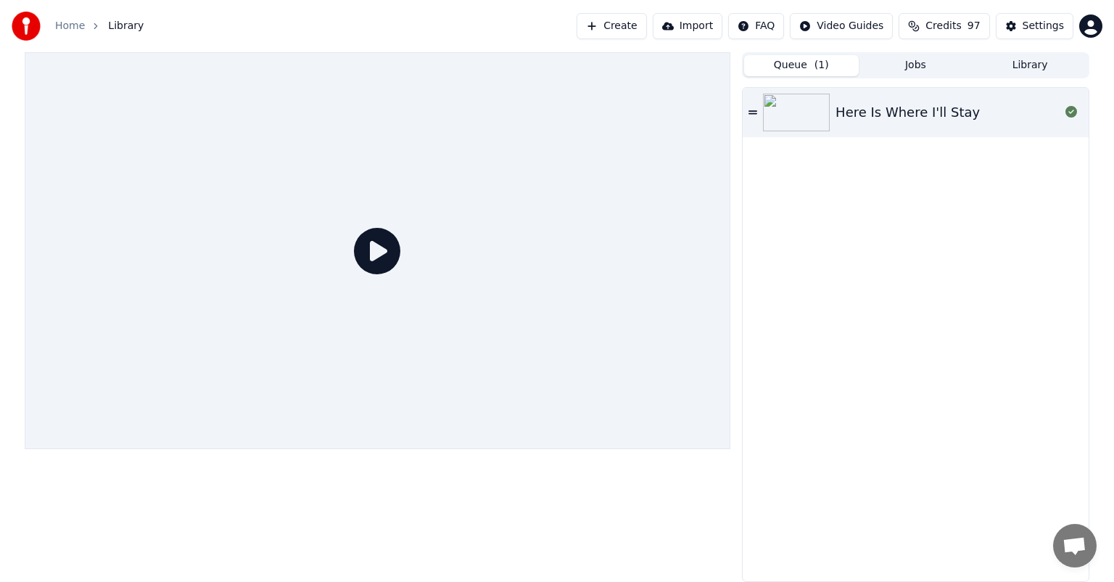
click at [372, 242] on icon at bounding box center [377, 251] width 46 height 46
click at [386, 252] on icon at bounding box center [377, 251] width 46 height 46
click at [835, 214] on div "Here Is Where I'll Stay" at bounding box center [916, 334] width 346 height 493
click at [832, 119] on div at bounding box center [799, 113] width 73 height 38
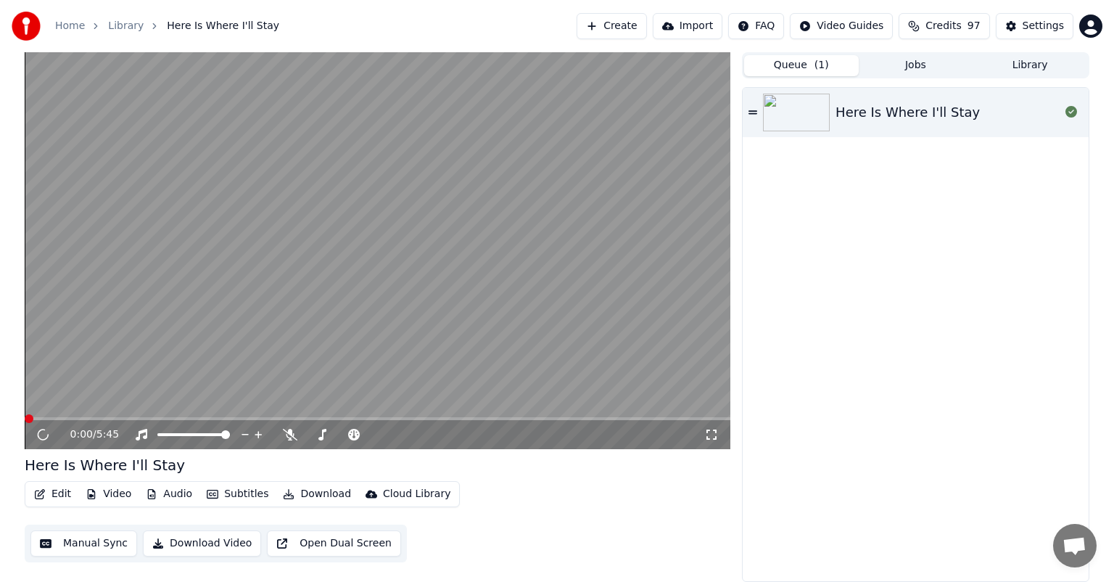
click at [32, 420] on span at bounding box center [29, 418] width 9 height 9
click at [38, 419] on span at bounding box center [41, 418] width 9 height 9
click at [25, 419] on span at bounding box center [29, 418] width 9 height 9
click at [286, 414] on span at bounding box center [281, 418] width 9 height 9
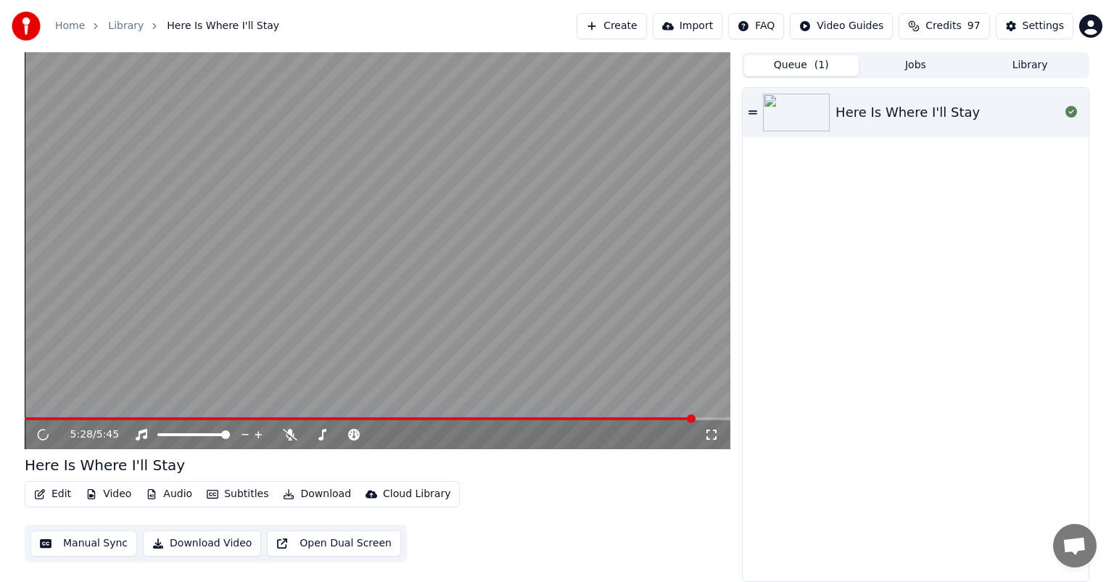
click at [696, 414] on span at bounding box center [691, 418] width 9 height 9
click at [728, 415] on span at bounding box center [724, 418] width 9 height 9
click at [46, 432] on icon at bounding box center [43, 434] width 13 height 13
click at [32, 419] on span at bounding box center [378, 418] width 706 height 3
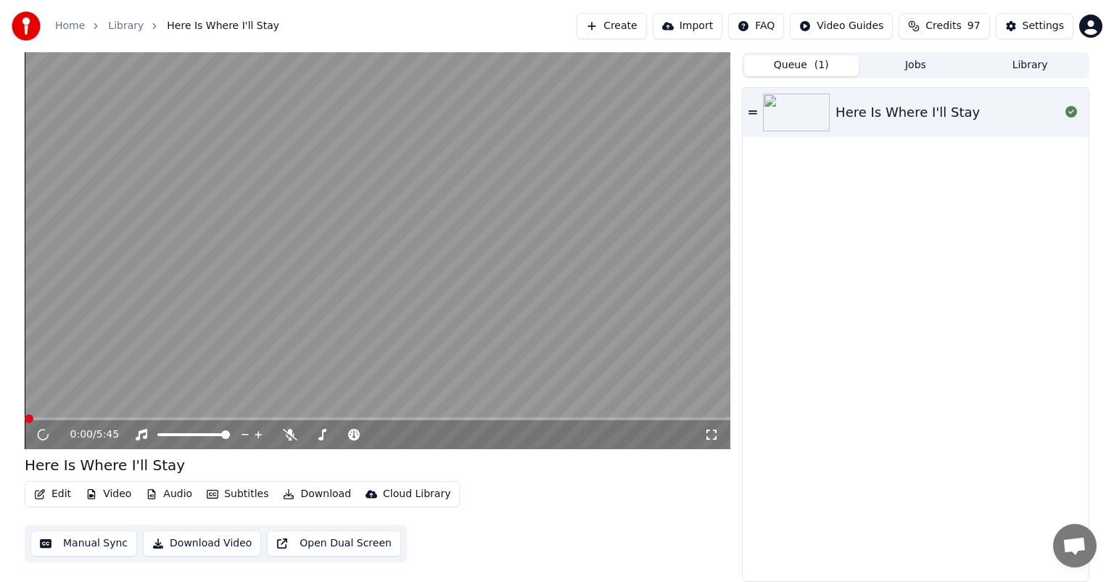
click at [25, 419] on span at bounding box center [25, 418] width 0 height 3
click at [100, 492] on button "Video" at bounding box center [108, 494] width 57 height 20
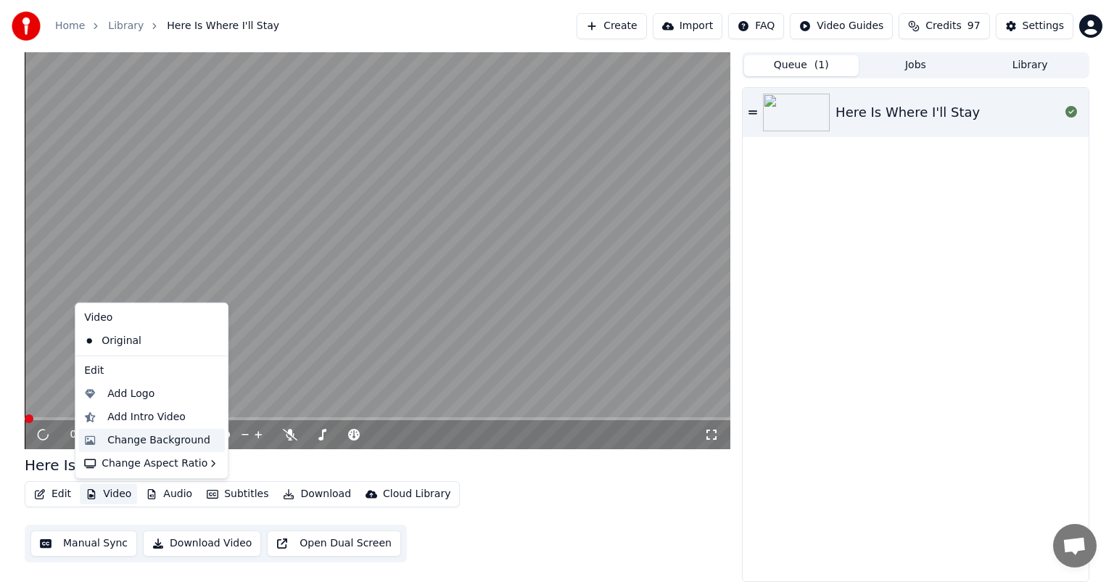
click at [130, 444] on div "Change Background" at bounding box center [158, 440] width 103 height 15
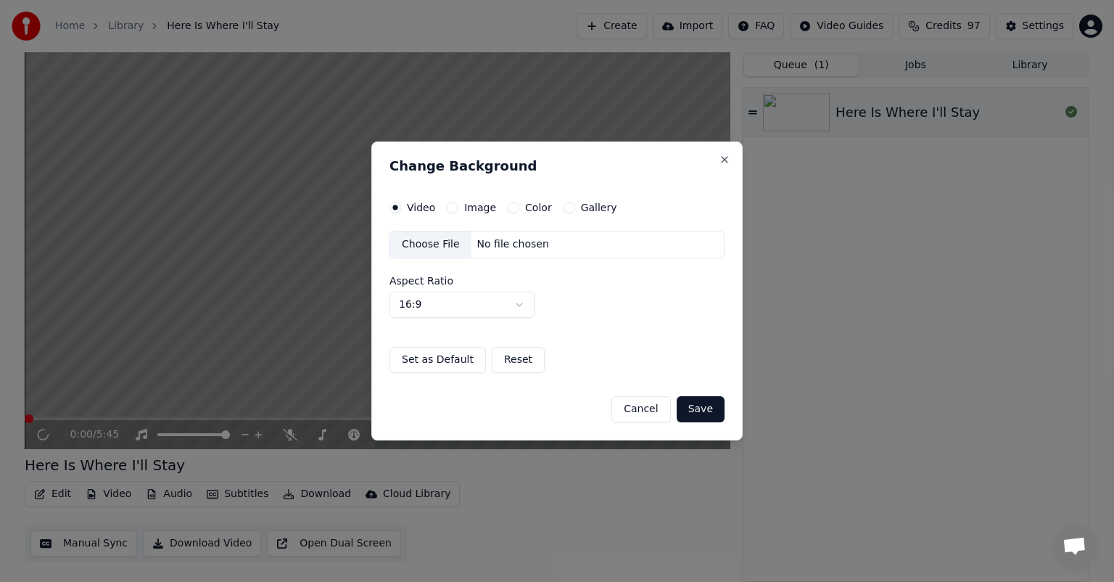
click at [511, 206] on button "Color" at bounding box center [514, 208] width 12 height 12
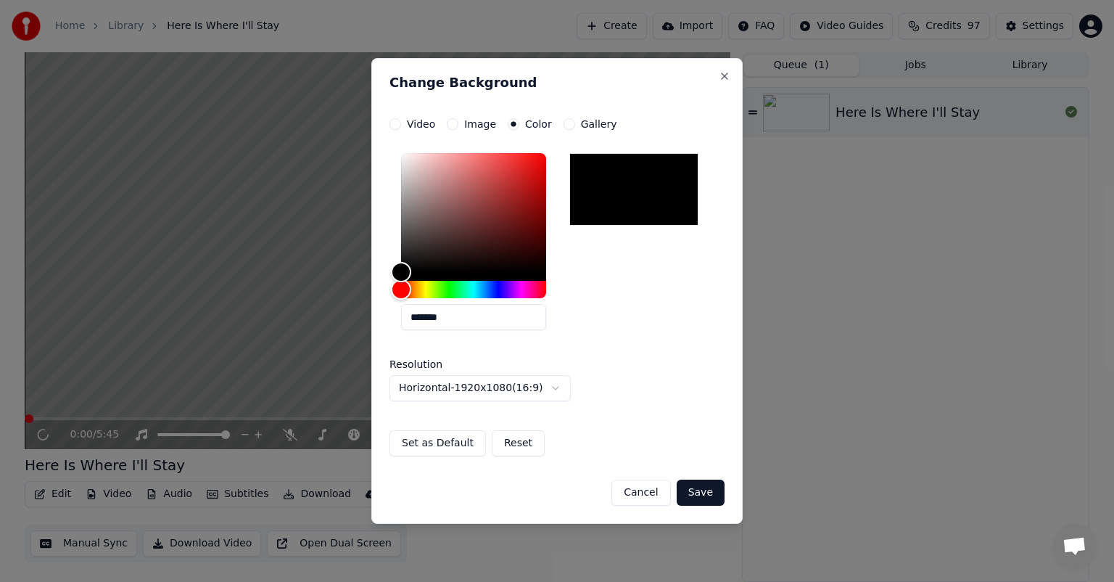
click at [708, 490] on button "Save" at bounding box center [701, 492] width 48 height 26
click at [696, 495] on div "Cancel Save" at bounding box center [557, 487] width 335 height 38
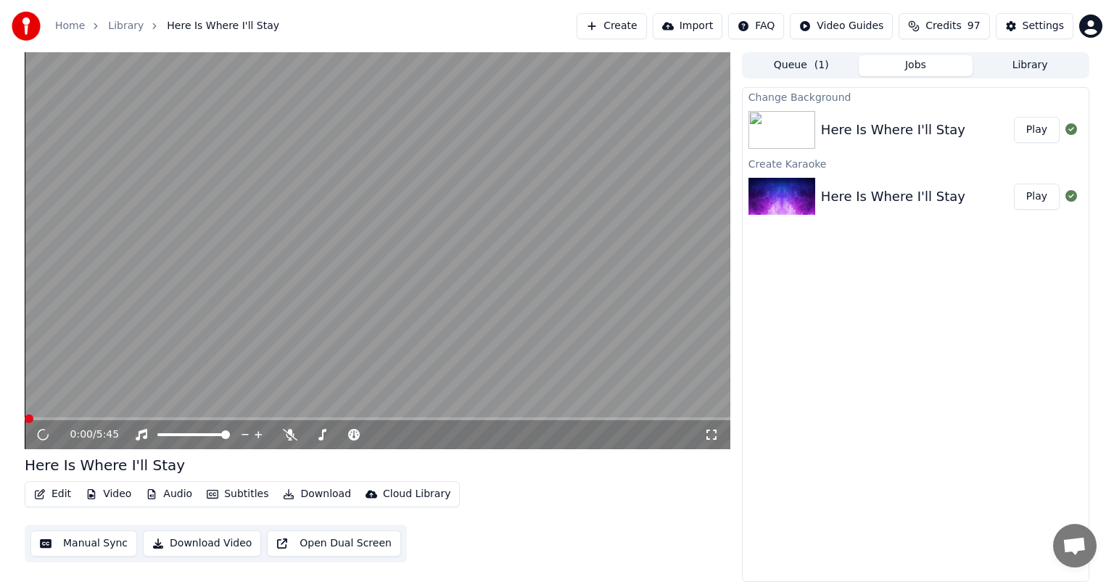
click at [1033, 123] on button "Play" at bounding box center [1037, 130] width 46 height 26
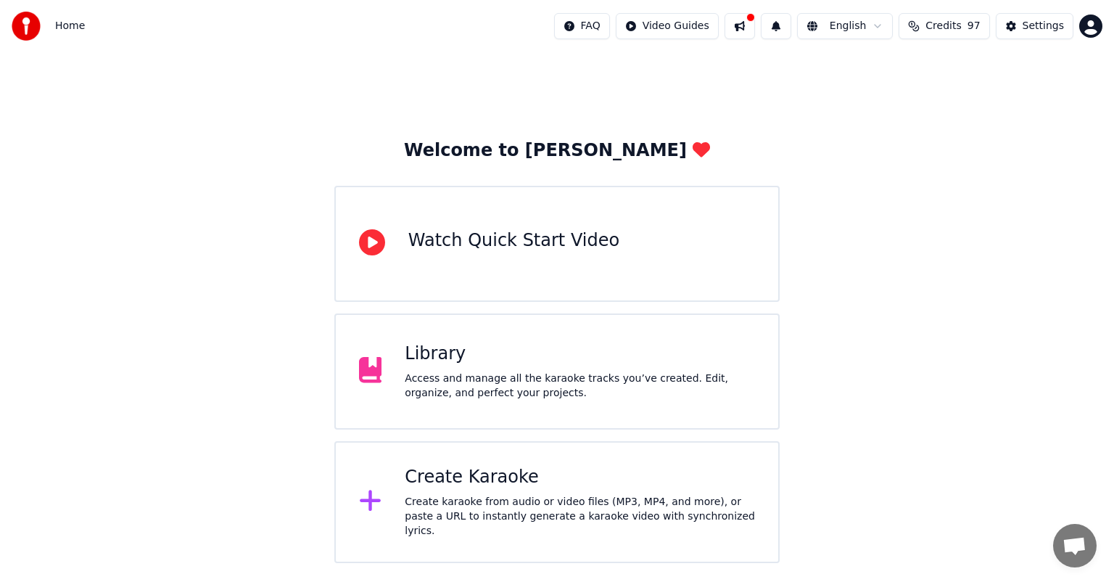
click at [630, 356] on div "Library" at bounding box center [580, 353] width 350 height 23
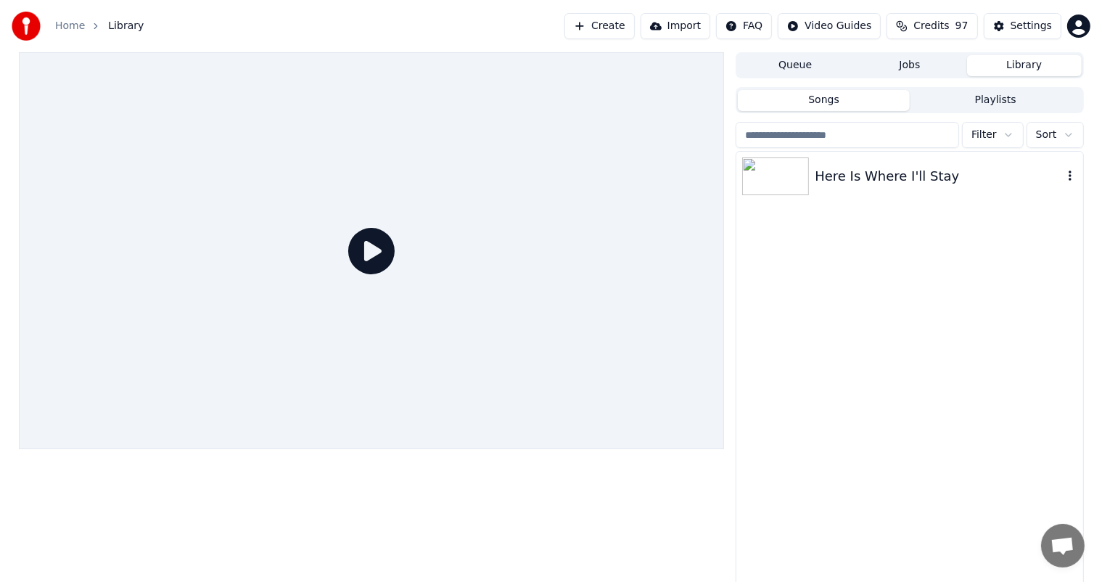
click at [857, 195] on div "Here Is Where I'll Stay" at bounding box center [909, 176] width 346 height 49
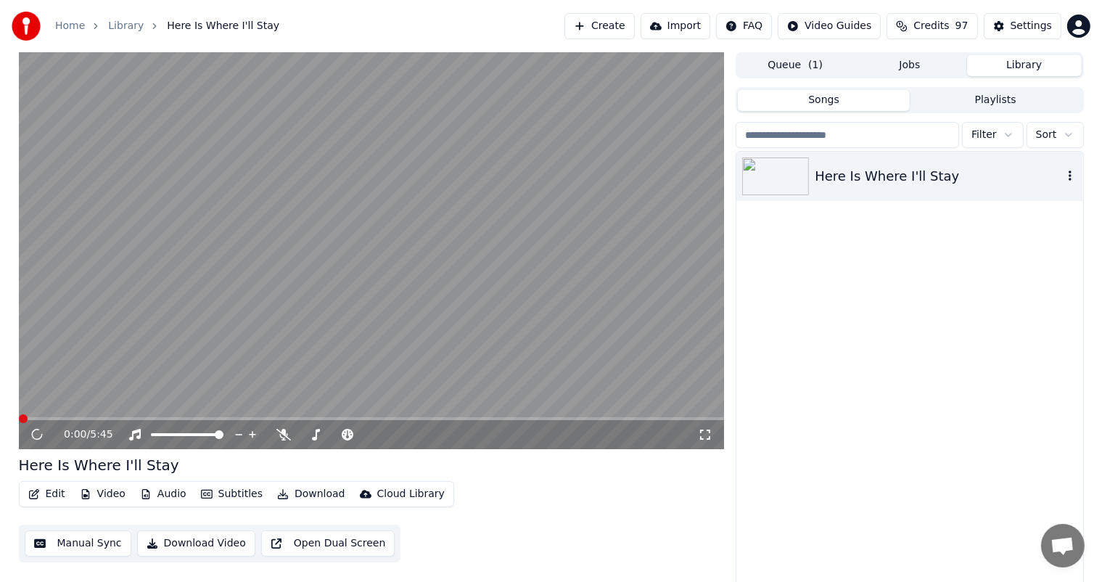
click at [966, 178] on div "Here Is Where I'll Stay" at bounding box center [938, 176] width 247 height 20
click at [218, 469] on div "Here Is Where I'll Stay" at bounding box center [372, 465] width 706 height 20
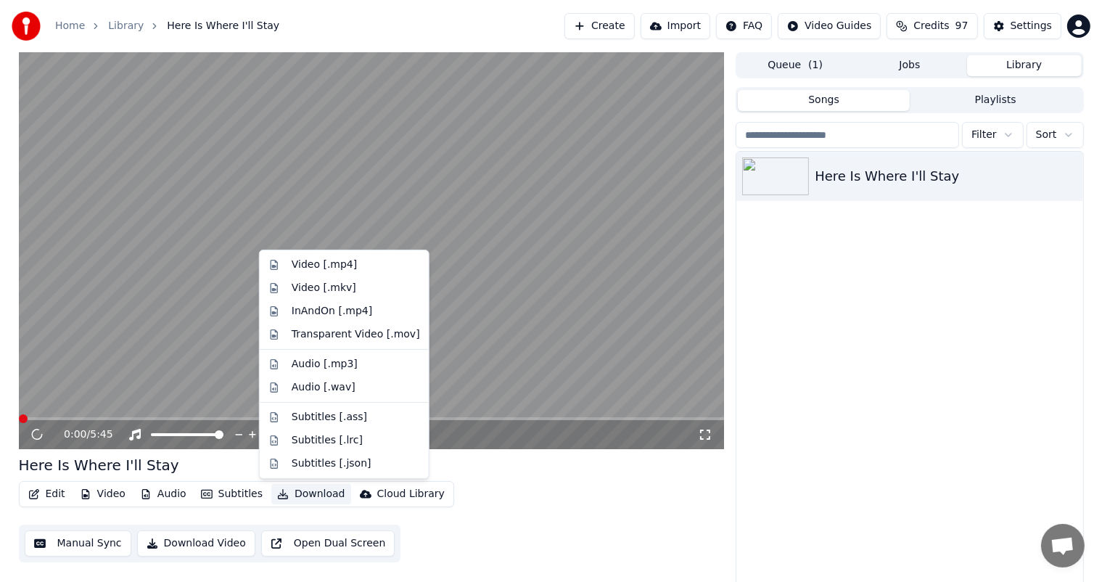
click at [291, 493] on button "Download" at bounding box center [311, 494] width 80 height 20
click at [328, 269] on div "Video [.mp4]" at bounding box center [324, 264] width 65 height 15
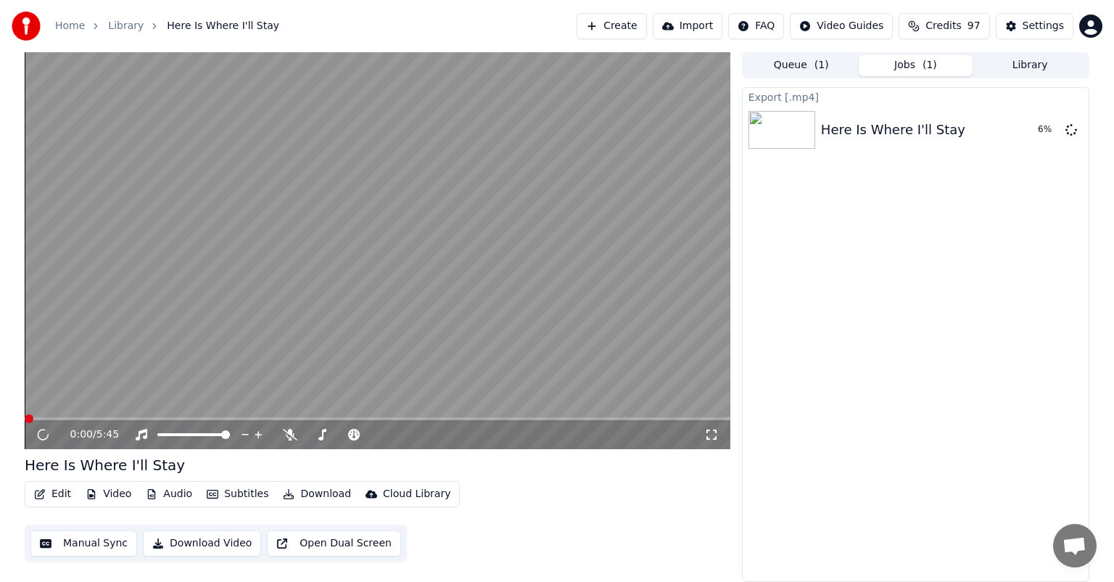
click at [209, 540] on button "Download Video" at bounding box center [202, 543] width 118 height 26
click at [1068, 193] on icon at bounding box center [1072, 196] width 12 height 12
click at [1073, 200] on icon at bounding box center [1072, 196] width 12 height 12
click at [1071, 198] on icon at bounding box center [1072, 196] width 12 height 12
click at [791, 57] on button "Queue ( 1 )" at bounding box center [801, 65] width 115 height 21
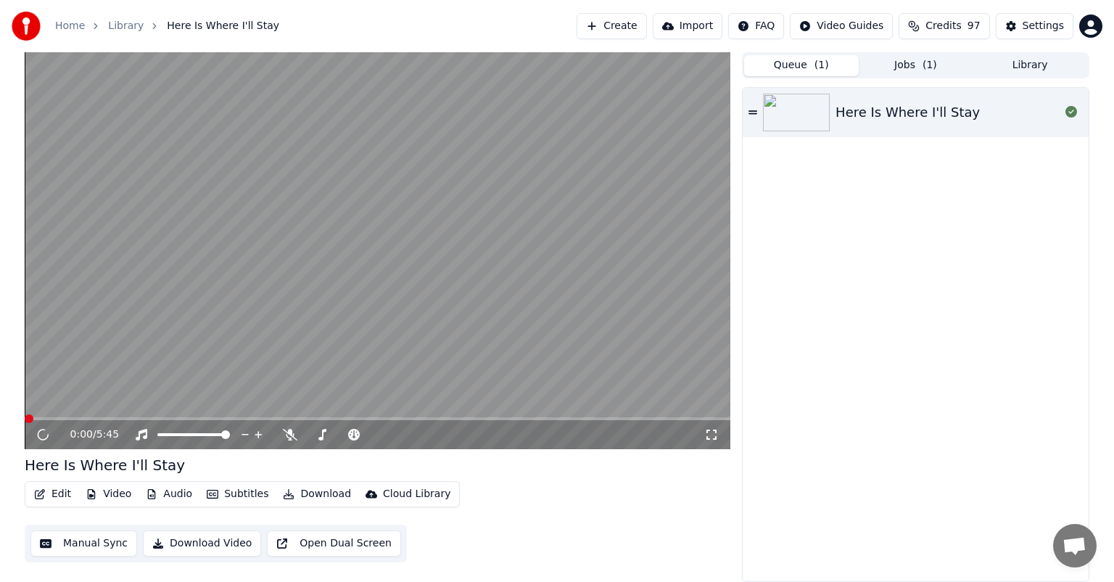
click at [888, 64] on button "Jobs ( 1 )" at bounding box center [916, 65] width 115 height 21
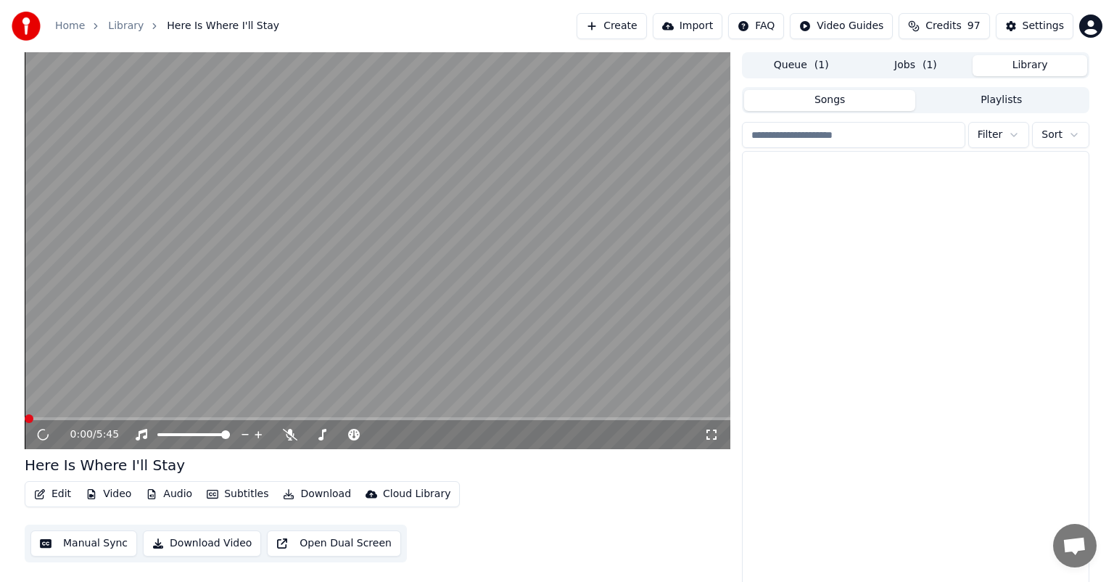
click at [1007, 61] on button "Library" at bounding box center [1030, 65] width 115 height 21
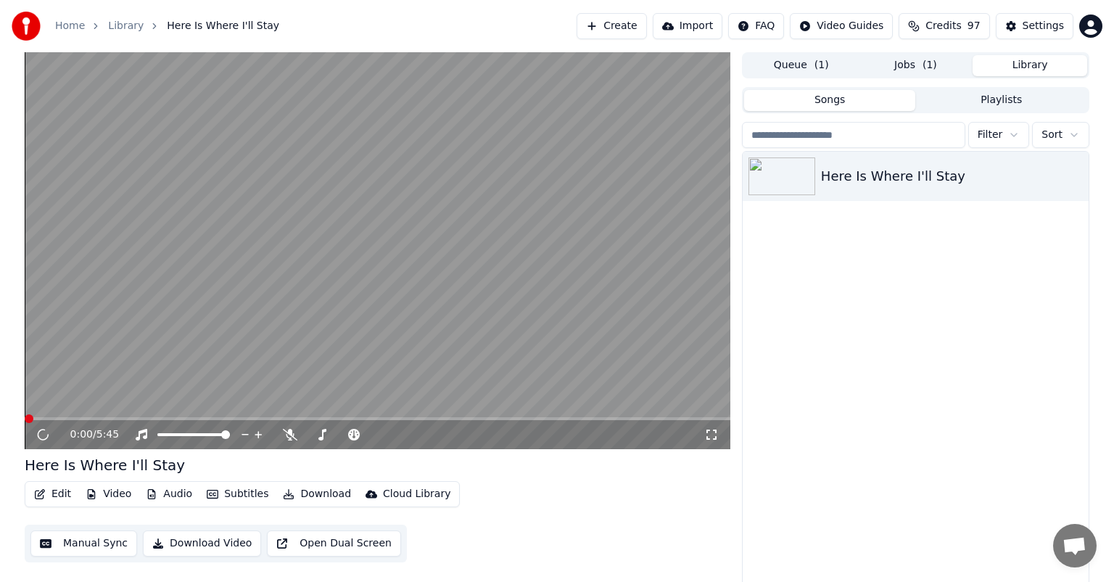
click at [899, 70] on button "Jobs ( 1 )" at bounding box center [916, 65] width 115 height 21
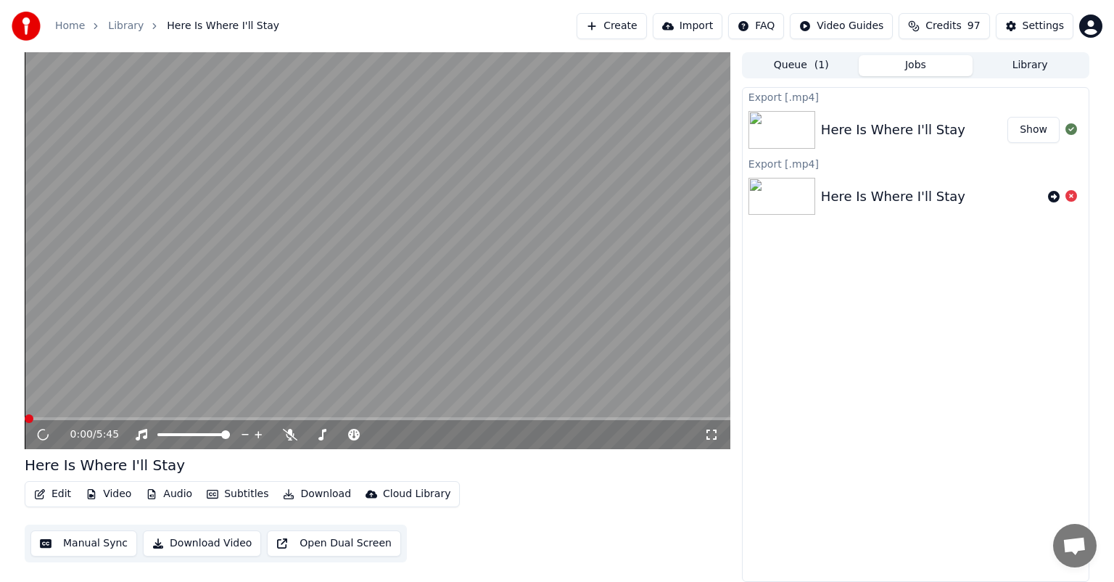
click at [1029, 123] on button "Show" at bounding box center [1033, 130] width 52 height 26
click at [1021, 128] on button "Show" at bounding box center [1033, 130] width 52 height 26
click at [1070, 133] on icon at bounding box center [1072, 129] width 12 height 12
click at [1047, 130] on button "Show" at bounding box center [1033, 130] width 52 height 26
click at [1007, 110] on div "Here Is Where I'll Stay Show" at bounding box center [916, 129] width 346 height 49
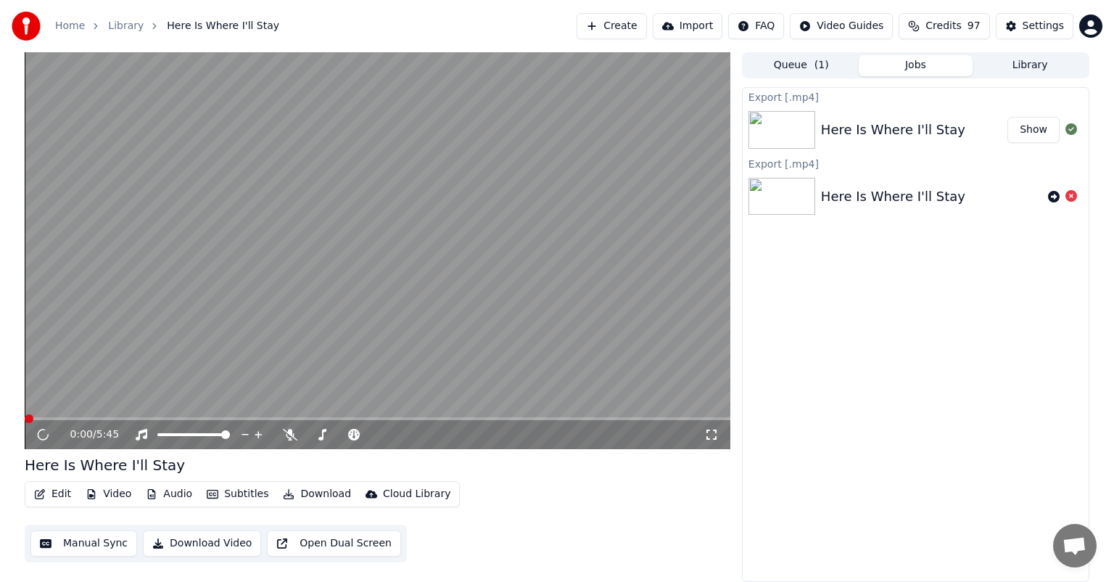
click at [1034, 127] on button "Show" at bounding box center [1033, 130] width 52 height 26
